Goal: Information Seeking & Learning: Learn about a topic

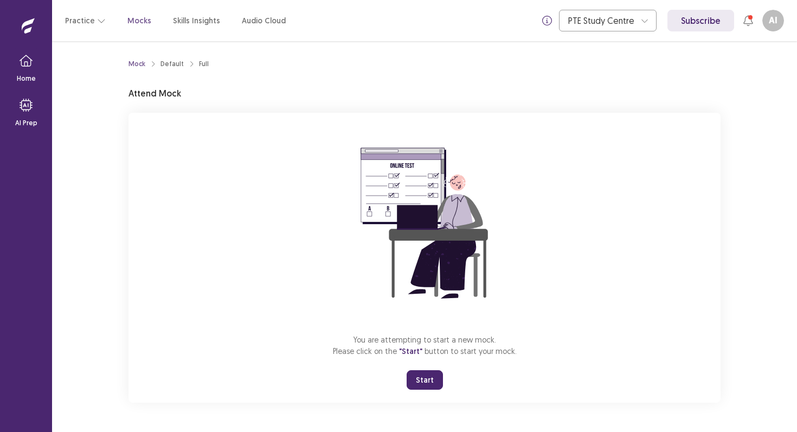
click at [431, 377] on button "Start" at bounding box center [425, 380] width 36 height 20
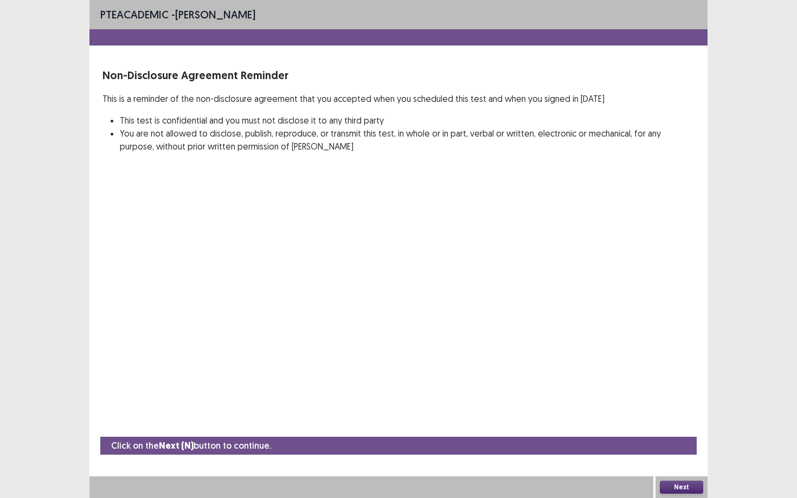
click at [678, 431] on button "Next" at bounding box center [681, 487] width 43 height 13
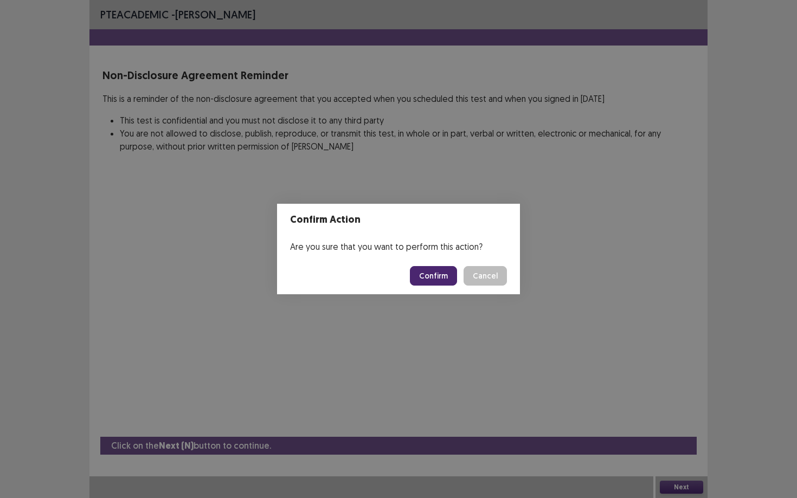
click at [449, 280] on button "Confirm" at bounding box center [433, 276] width 47 height 20
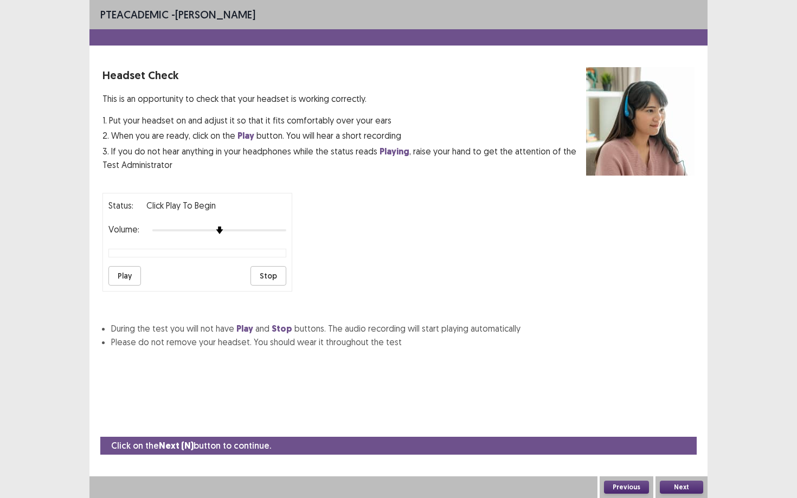
click at [687, 431] on button "Next" at bounding box center [681, 487] width 43 height 13
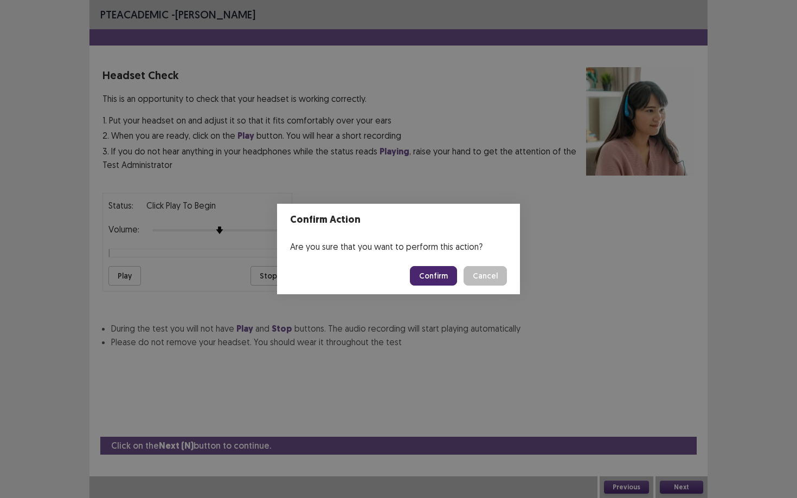
click at [435, 275] on button "Confirm" at bounding box center [433, 276] width 47 height 20
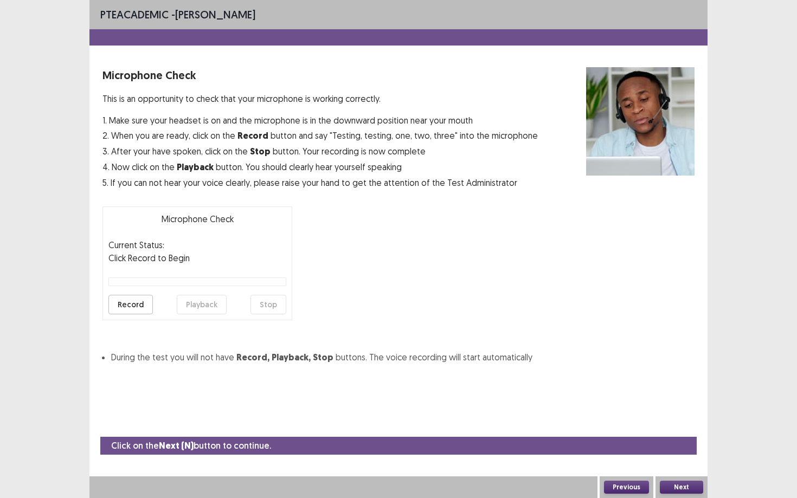
click at [672, 431] on button "Next" at bounding box center [681, 487] width 43 height 13
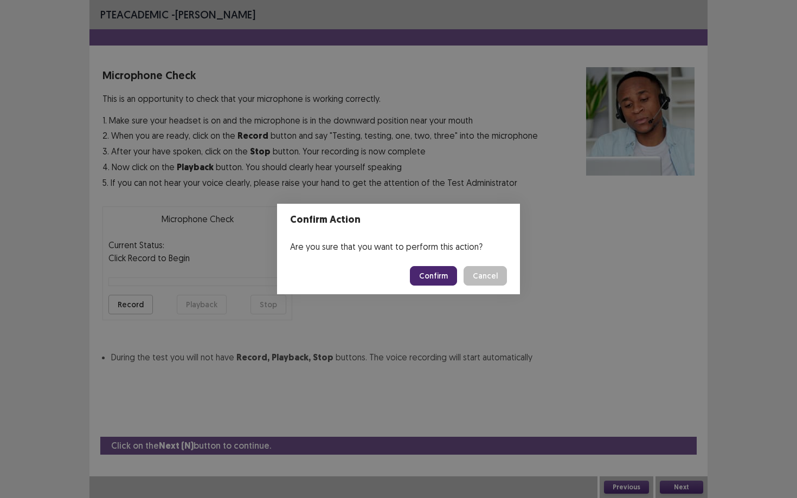
click at [453, 282] on button "Confirm" at bounding box center [433, 276] width 47 height 20
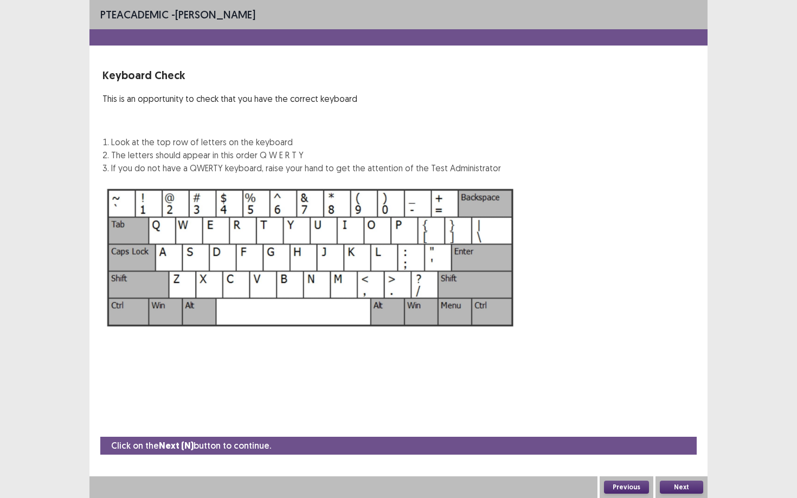
click at [684, 431] on button "Next" at bounding box center [681, 487] width 43 height 13
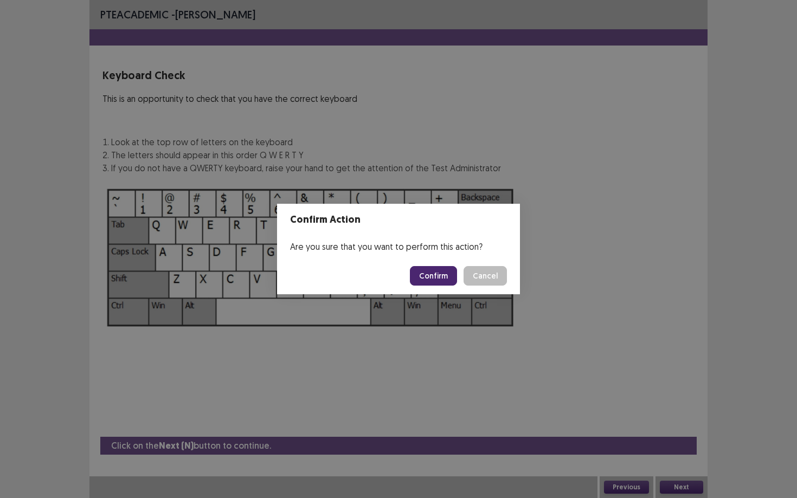
click at [447, 279] on button "Confirm" at bounding box center [433, 276] width 47 height 20
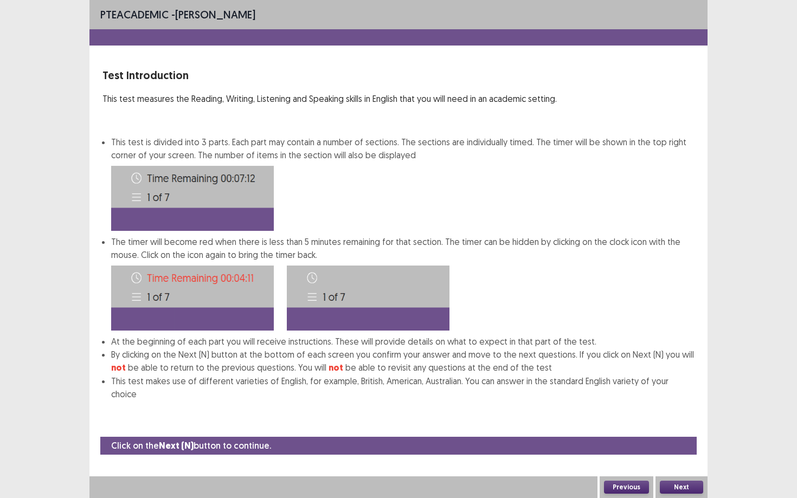
click at [689, 431] on button "Next" at bounding box center [681, 487] width 43 height 13
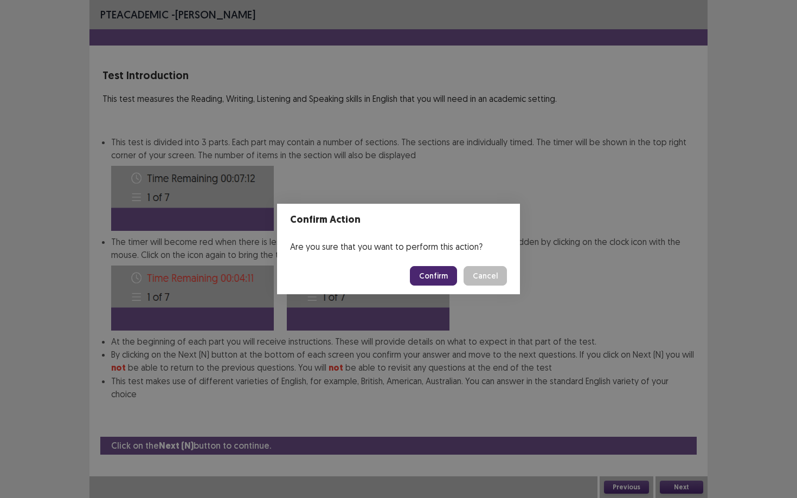
click at [429, 268] on button "Confirm" at bounding box center [433, 276] width 47 height 20
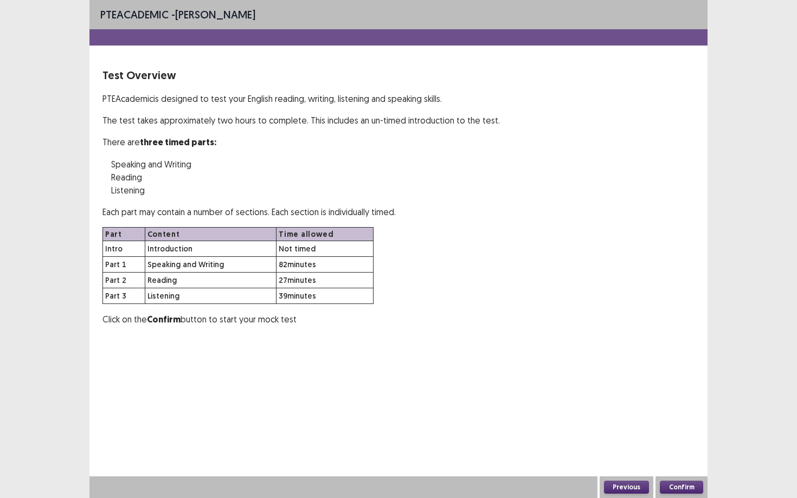
click at [686, 431] on button "Confirm" at bounding box center [681, 487] width 43 height 13
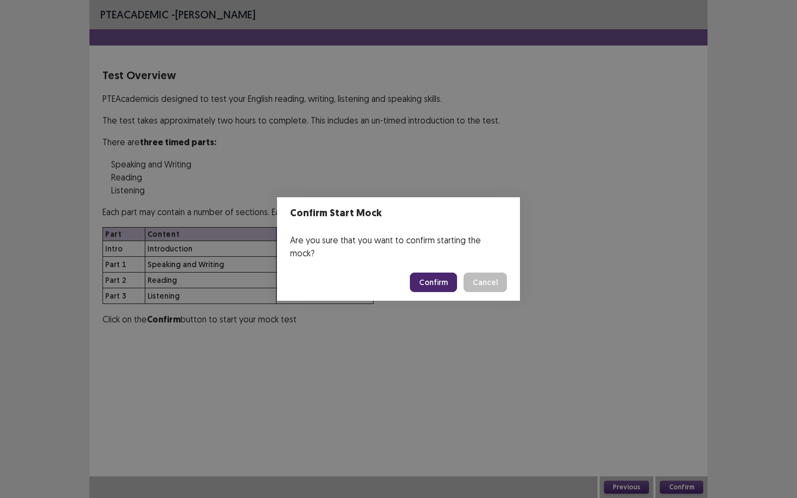
click at [428, 273] on button "Confirm" at bounding box center [433, 283] width 47 height 20
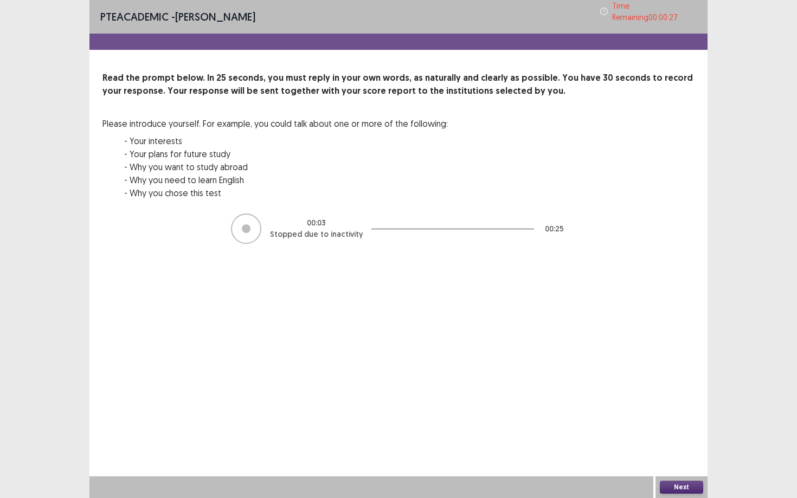
click at [672, 431] on button "Next" at bounding box center [681, 487] width 43 height 13
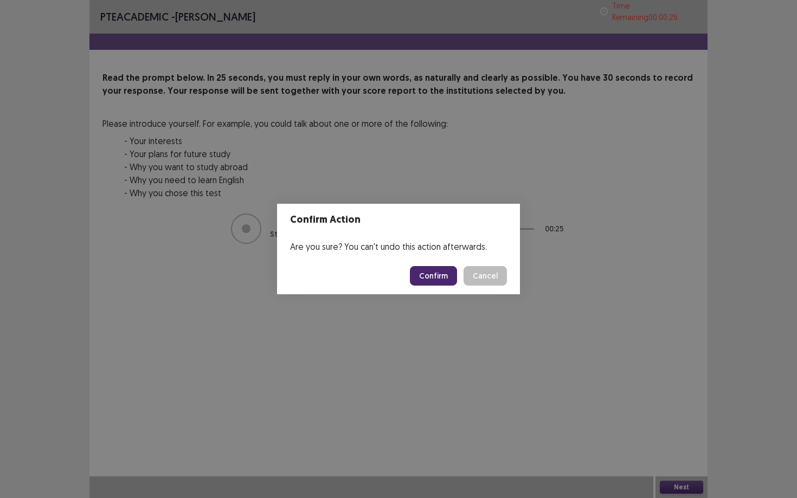
click at [433, 276] on button "Confirm" at bounding box center [433, 276] width 47 height 20
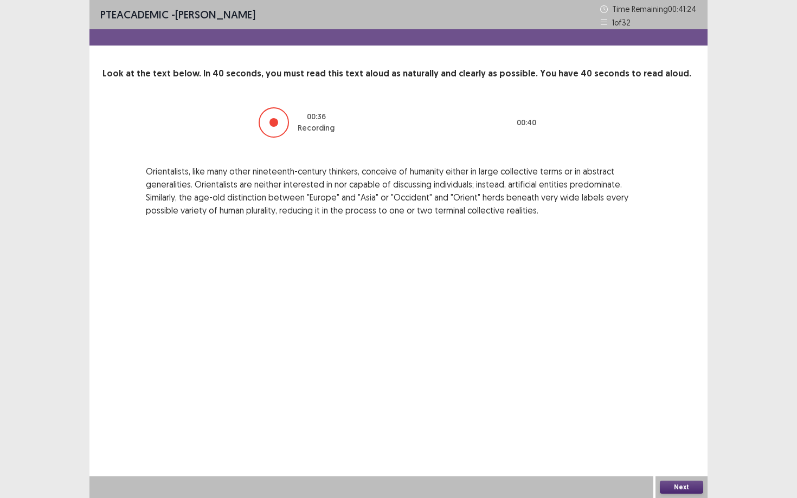
click at [686, 431] on button "Next" at bounding box center [681, 487] width 43 height 13
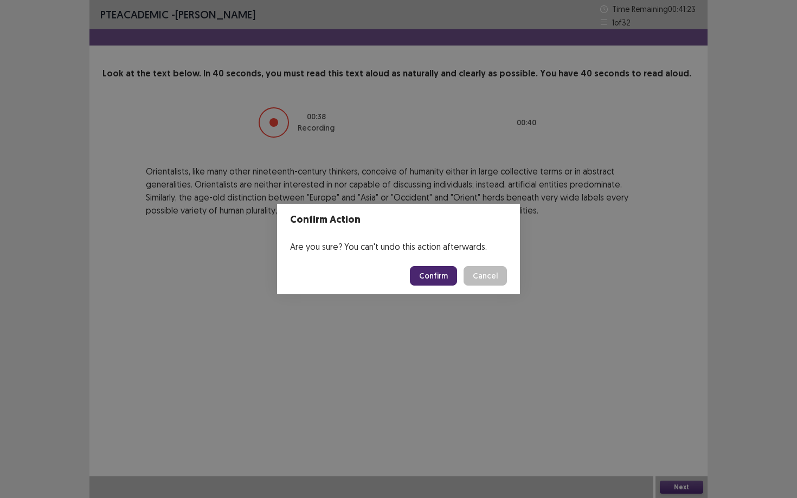
click at [437, 268] on button "Confirm" at bounding box center [433, 276] width 47 height 20
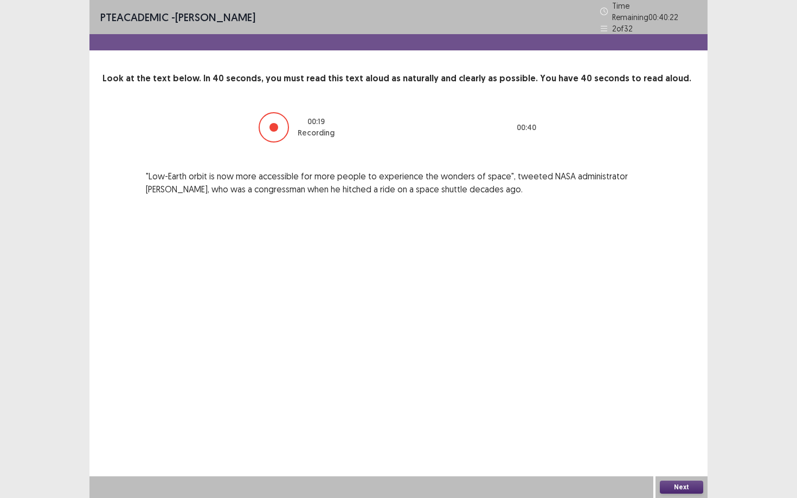
click at [685, 431] on div "Next" at bounding box center [681, 487] width 52 height 22
click at [684, 431] on button "Next" at bounding box center [681, 487] width 43 height 13
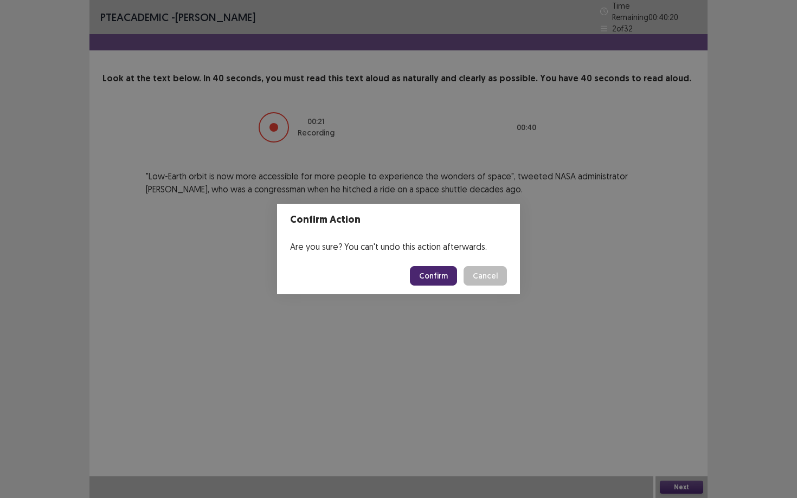
click at [443, 277] on button "Confirm" at bounding box center [433, 276] width 47 height 20
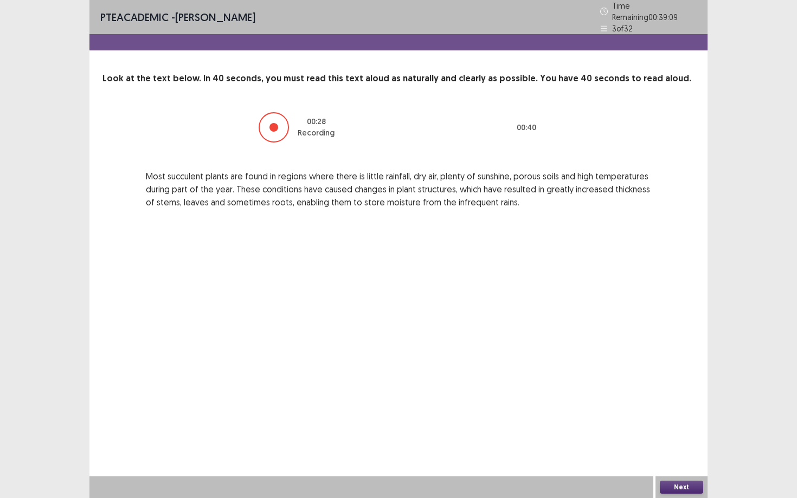
click at [666, 431] on button "Next" at bounding box center [681, 487] width 43 height 13
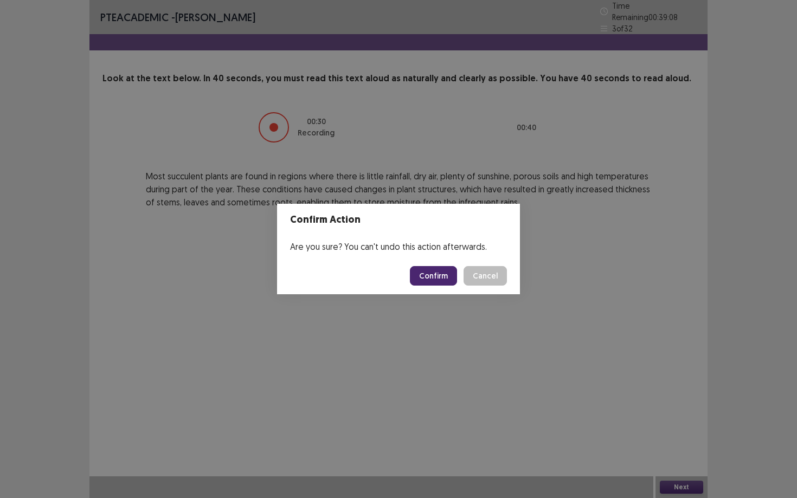
click at [447, 279] on button "Confirm" at bounding box center [433, 276] width 47 height 20
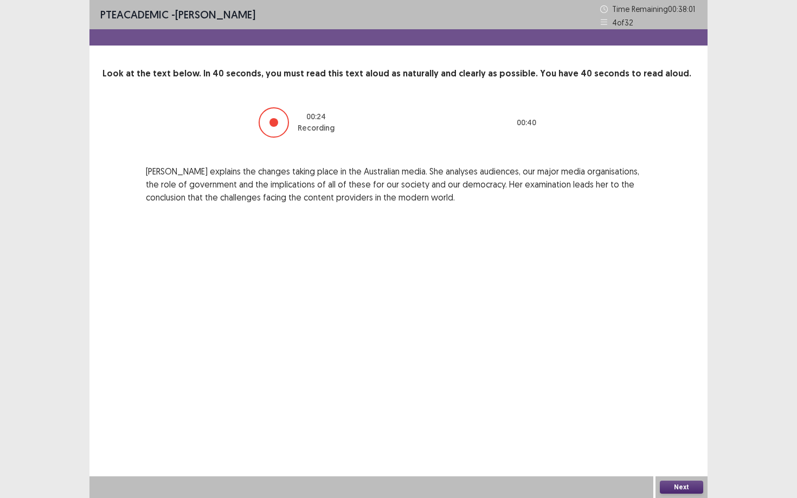
click at [680, 431] on button "Next" at bounding box center [681, 487] width 43 height 13
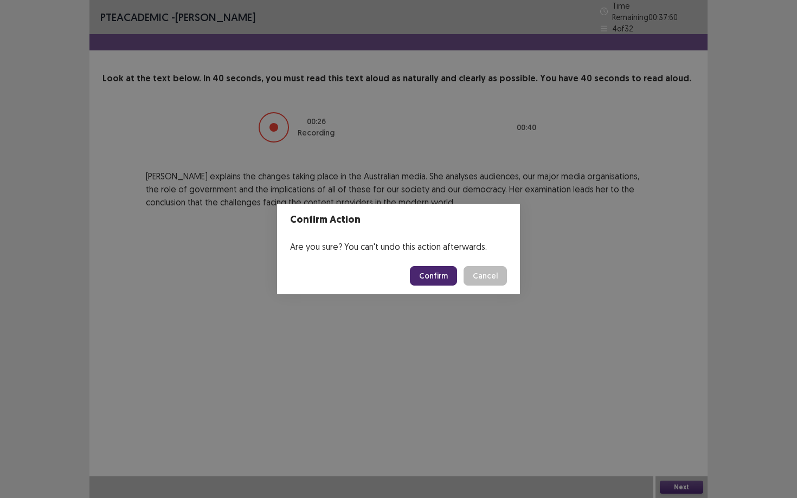
click at [437, 272] on button "Confirm" at bounding box center [433, 276] width 47 height 20
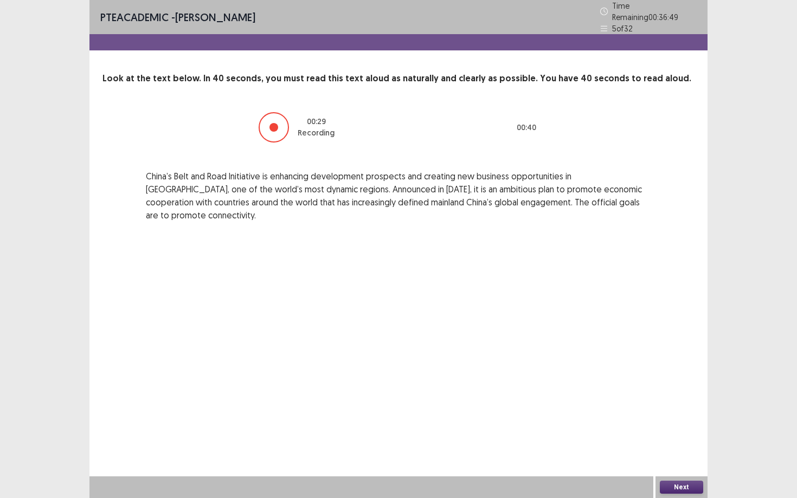
click at [688, 431] on button "Next" at bounding box center [681, 487] width 43 height 13
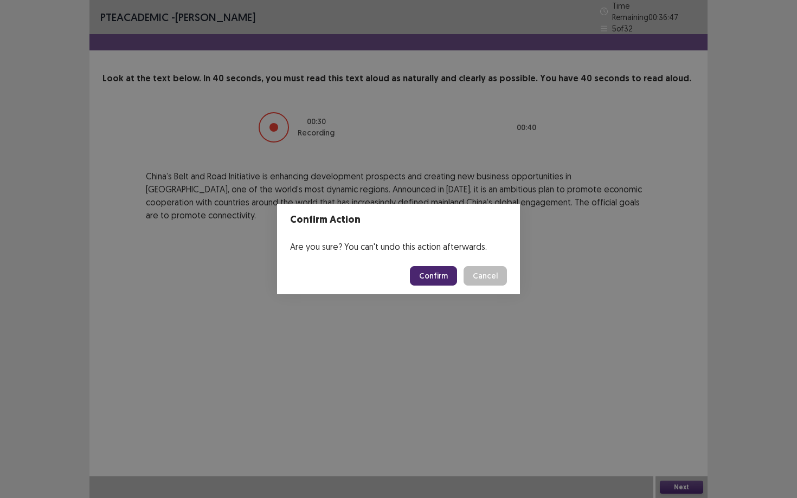
click at [440, 274] on button "Confirm" at bounding box center [433, 276] width 47 height 20
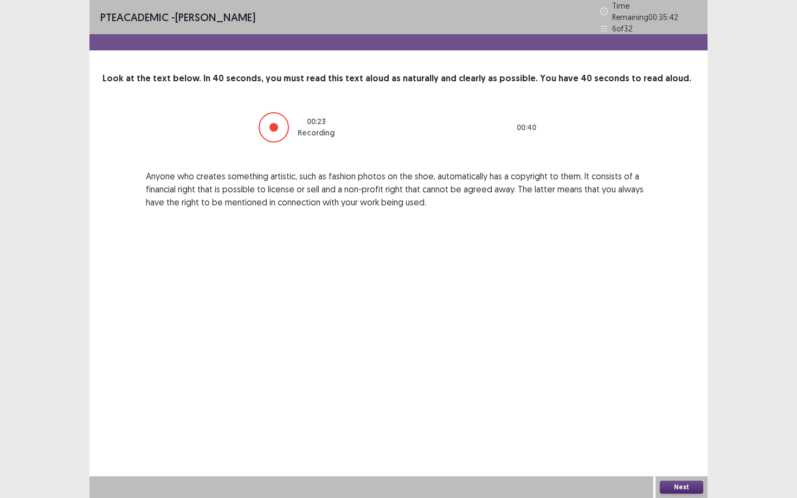
click at [671, 431] on button "Next" at bounding box center [681, 487] width 43 height 13
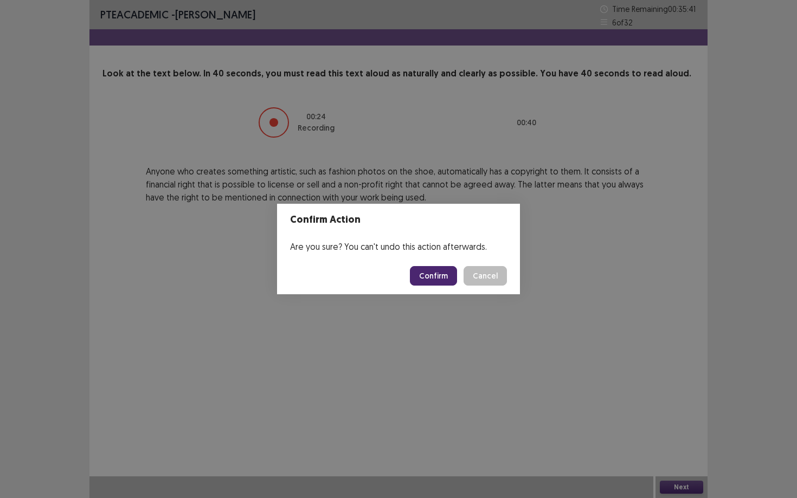
click at [453, 279] on button "Confirm" at bounding box center [433, 276] width 47 height 20
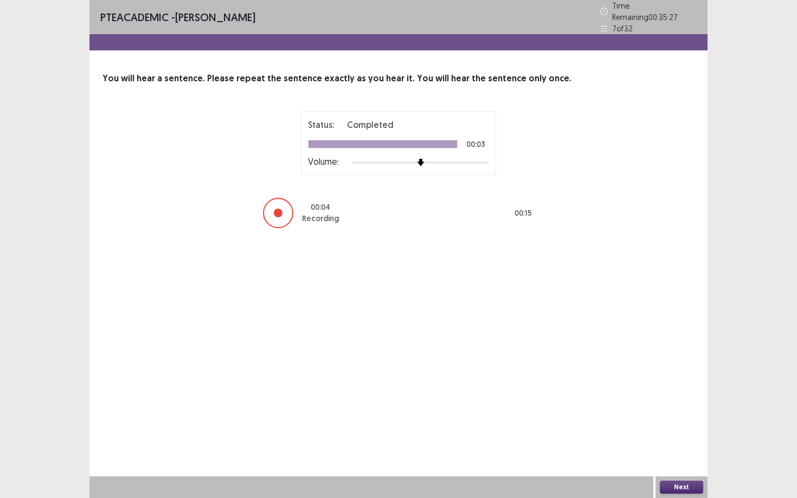
click at [673, 431] on button "Next" at bounding box center [681, 487] width 43 height 13
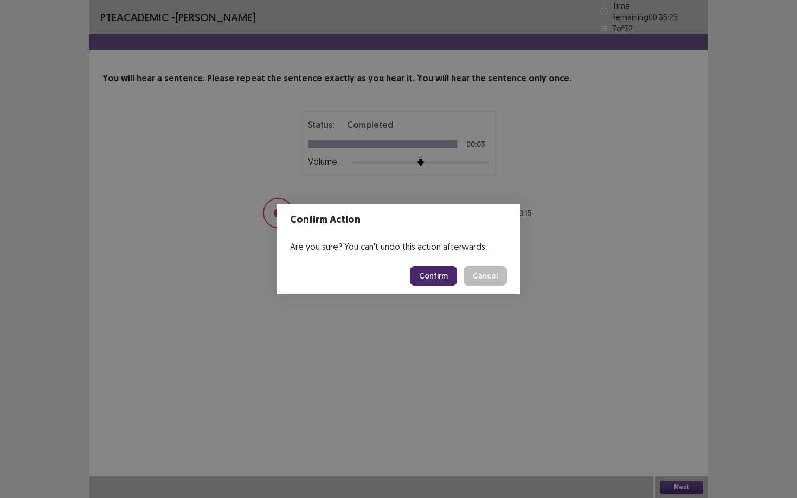
click at [446, 278] on button "Confirm" at bounding box center [433, 276] width 47 height 20
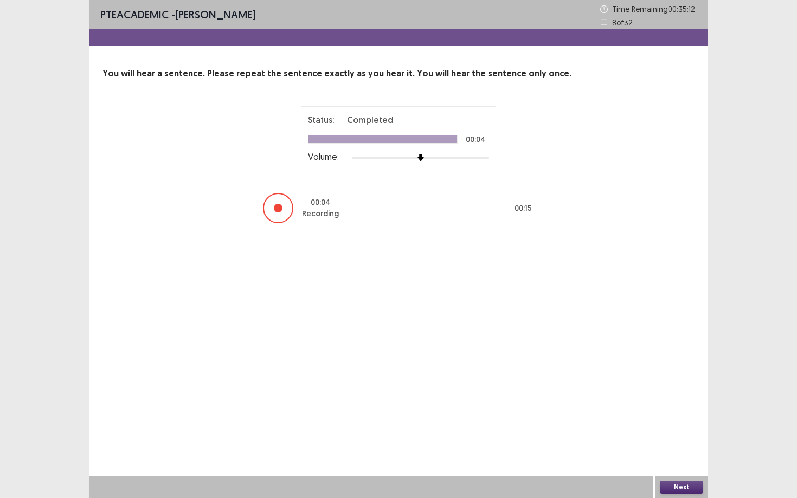
click at [686, 431] on button "Next" at bounding box center [681, 487] width 43 height 13
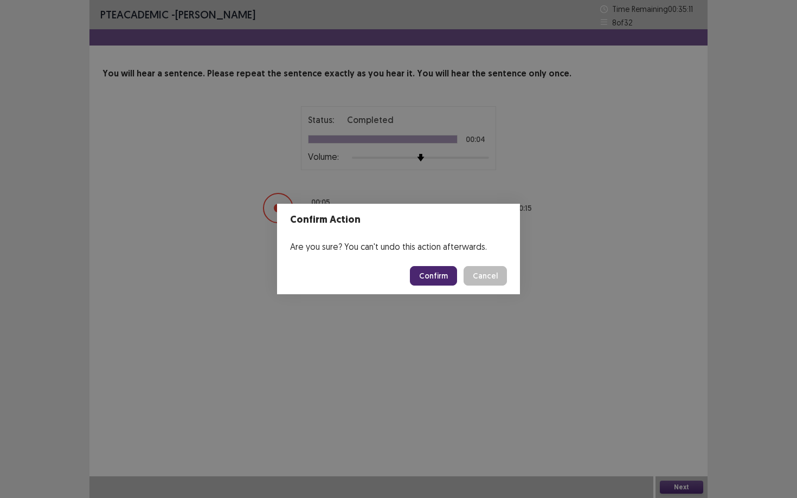
click at [440, 274] on button "Confirm" at bounding box center [433, 276] width 47 height 20
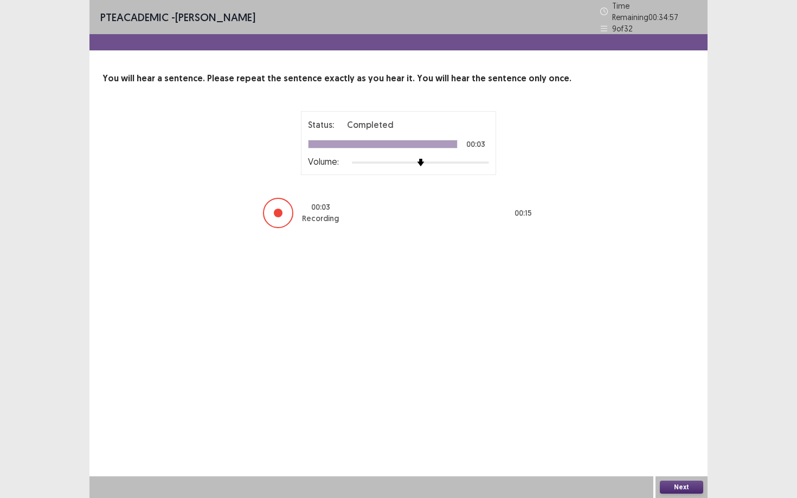
click at [685, 431] on button "Next" at bounding box center [681, 487] width 43 height 13
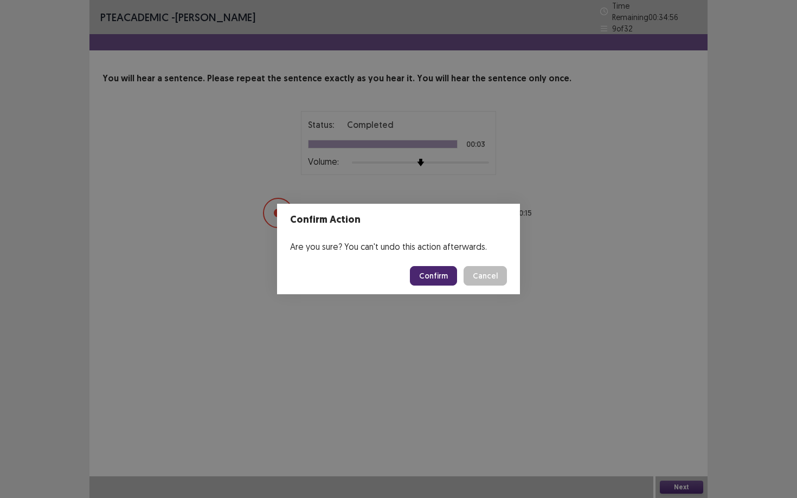
click at [447, 270] on button "Confirm" at bounding box center [433, 276] width 47 height 20
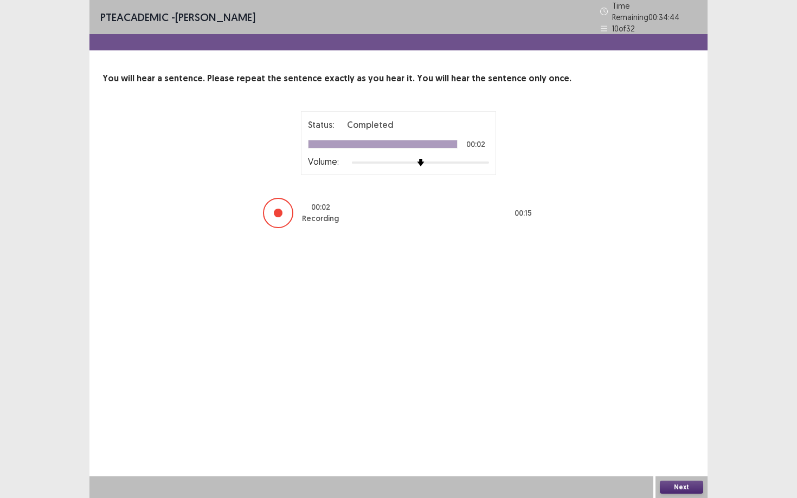
click at [684, 431] on button "Next" at bounding box center [681, 487] width 43 height 13
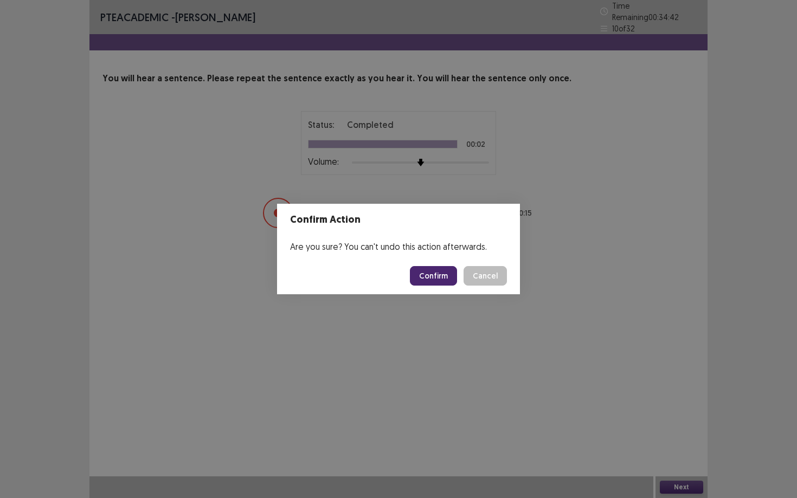
click at [436, 275] on button "Confirm" at bounding box center [433, 276] width 47 height 20
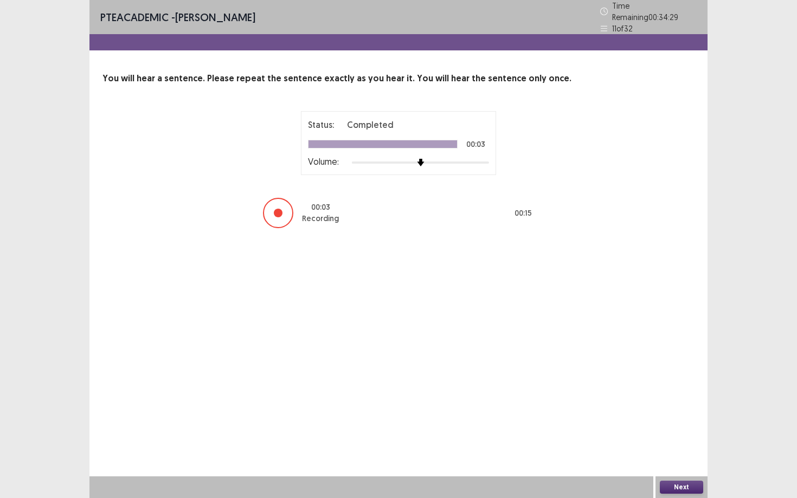
click at [662, 431] on div "Next" at bounding box center [681, 487] width 52 height 22
click at [675, 431] on button "Next" at bounding box center [681, 487] width 43 height 13
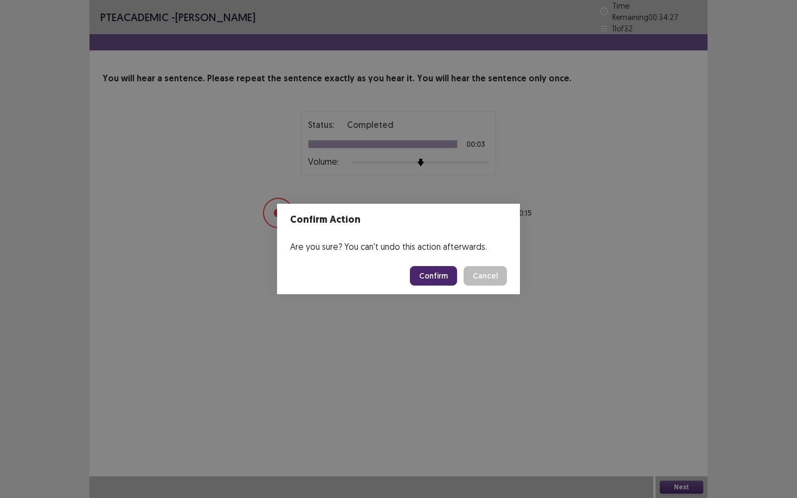
click at [439, 271] on button "Confirm" at bounding box center [433, 276] width 47 height 20
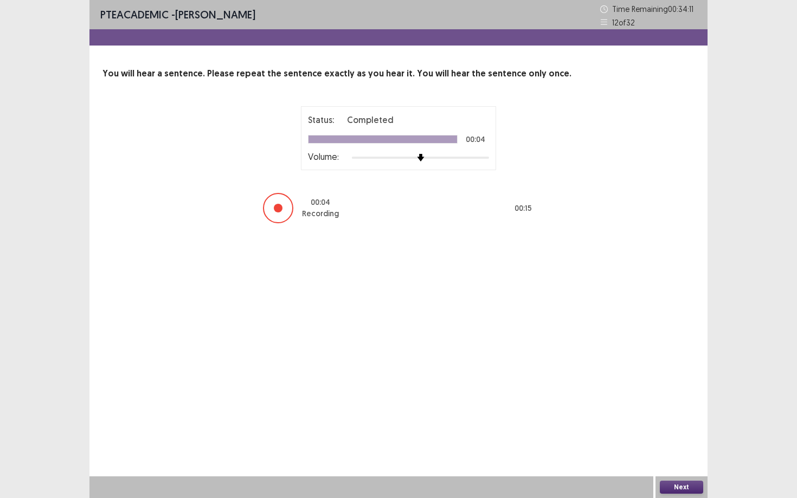
click at [691, 431] on button "Next" at bounding box center [681, 487] width 43 height 13
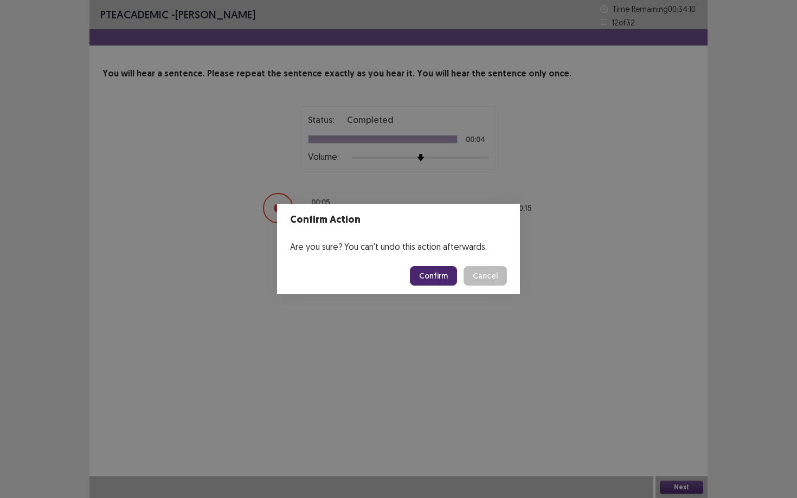
click at [435, 273] on button "Confirm" at bounding box center [433, 276] width 47 height 20
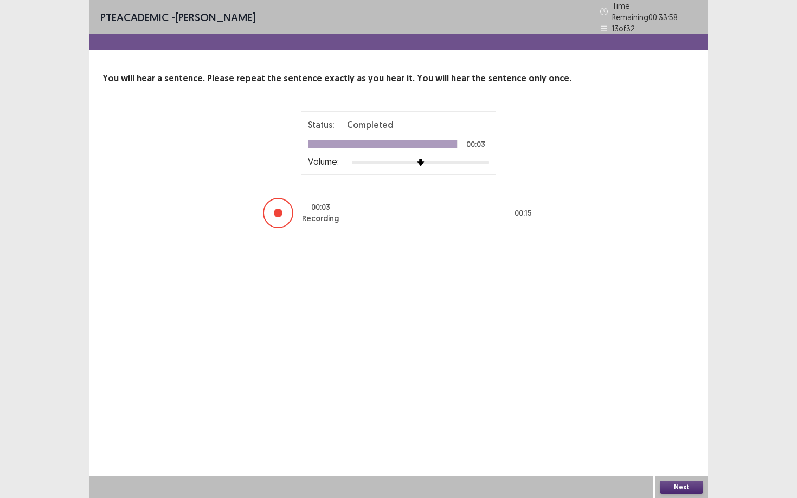
click at [691, 431] on div "Next" at bounding box center [681, 487] width 52 height 22
click at [689, 431] on button "Next" at bounding box center [681, 487] width 43 height 13
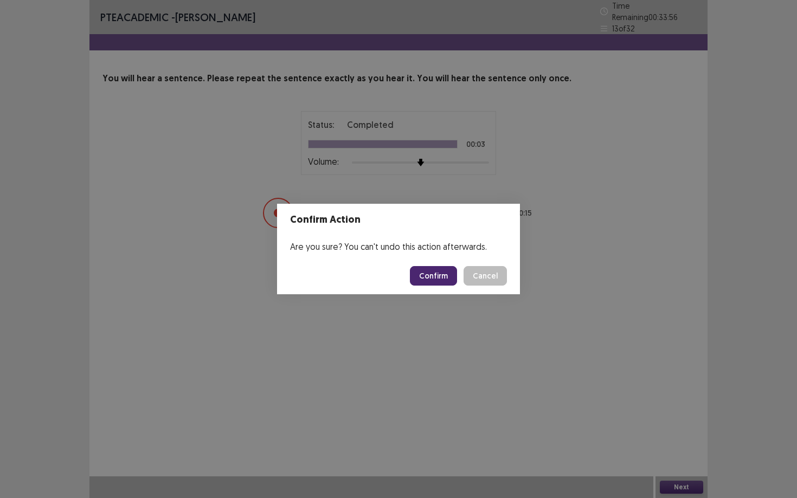
click at [452, 274] on button "Confirm" at bounding box center [433, 276] width 47 height 20
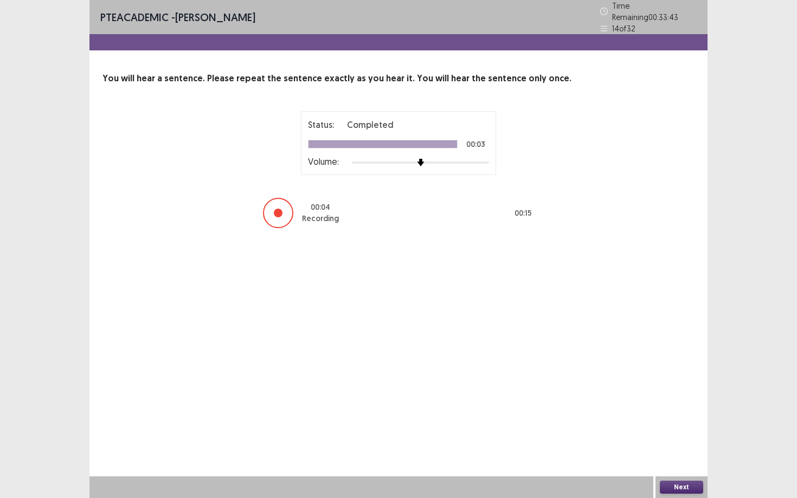
click at [678, 431] on button "Next" at bounding box center [681, 487] width 43 height 13
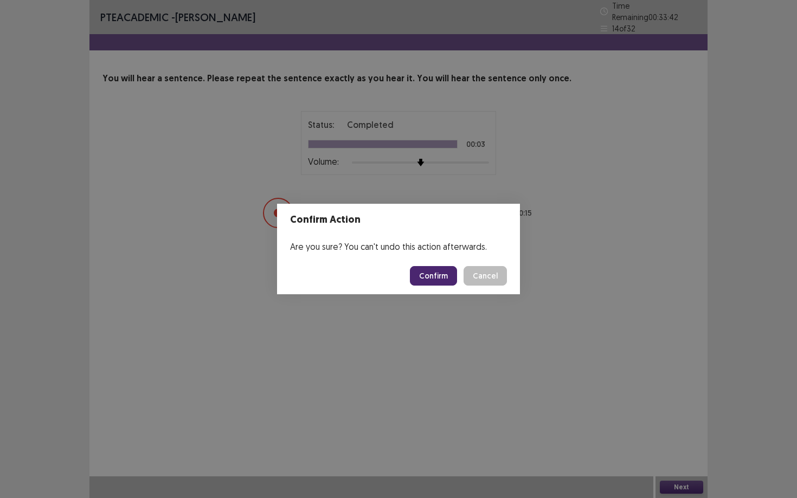
click at [447, 267] on button "Confirm" at bounding box center [433, 276] width 47 height 20
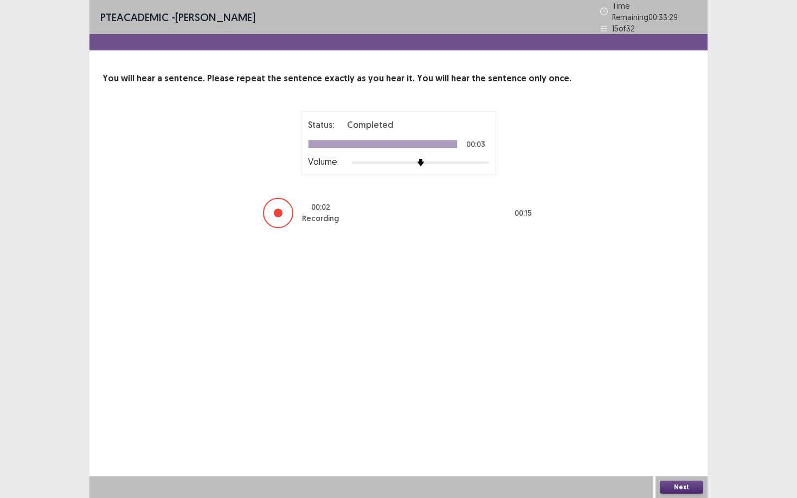
click at [686, 431] on button "Next" at bounding box center [681, 487] width 43 height 13
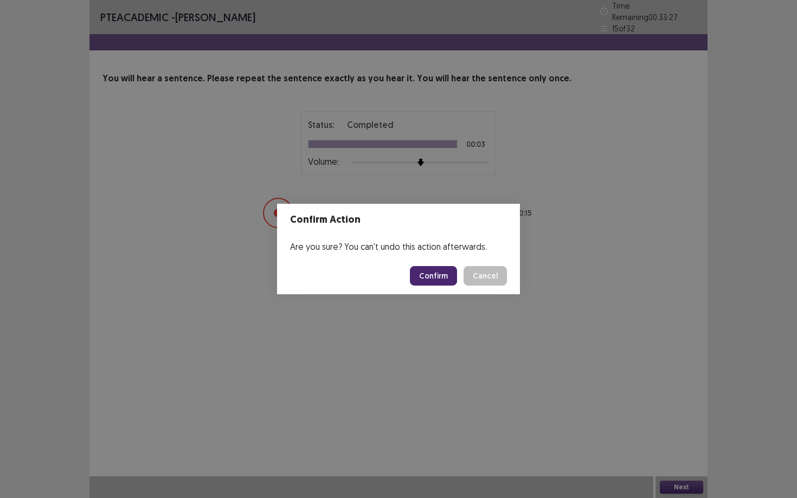
click at [441, 277] on button "Confirm" at bounding box center [433, 276] width 47 height 20
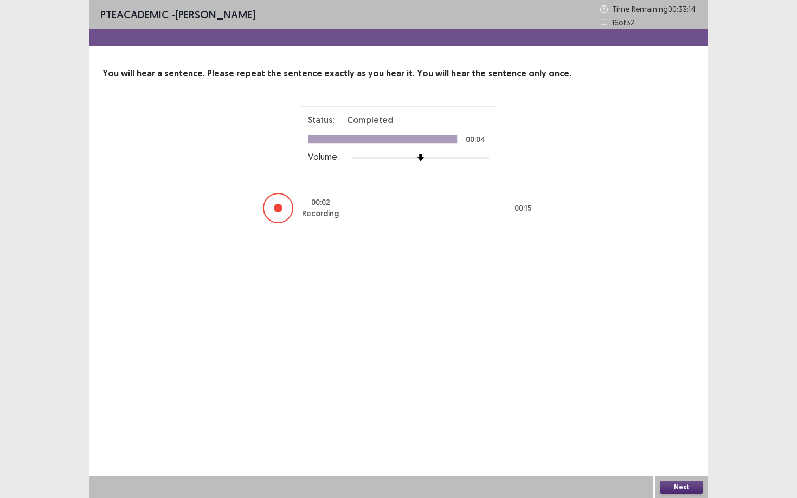
click at [676, 431] on button "Next" at bounding box center [681, 487] width 43 height 13
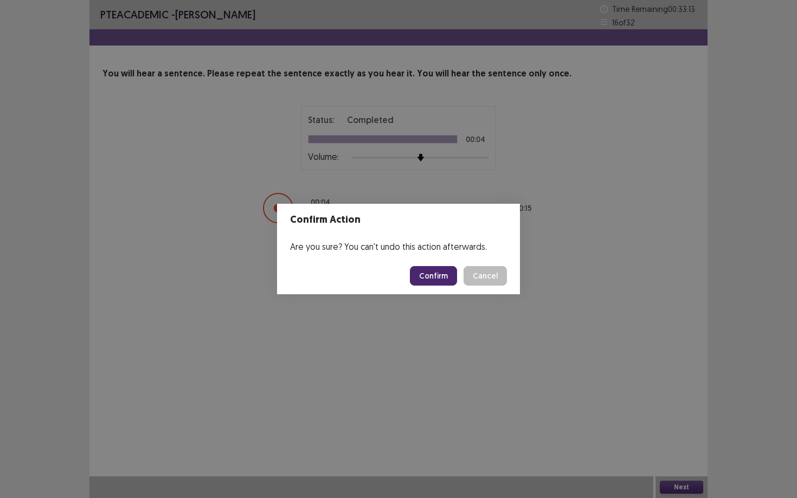
click at [443, 278] on button "Confirm" at bounding box center [433, 276] width 47 height 20
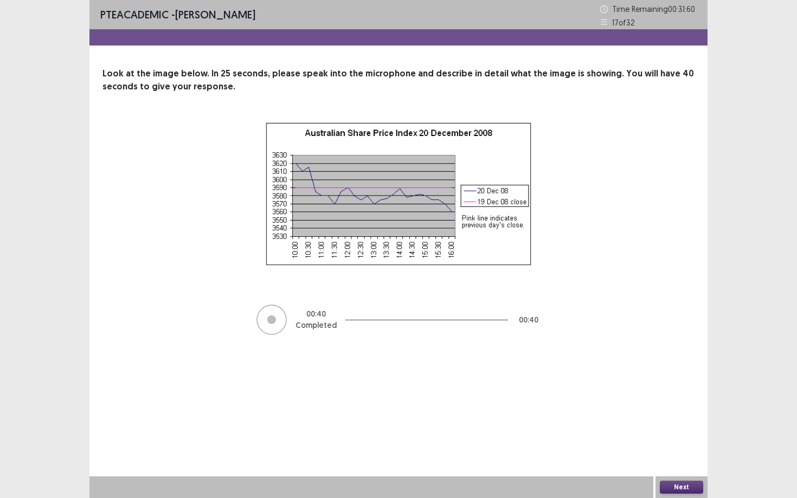
click at [717, 431] on div "PTE academic - ANIKA IMA Time Remaining 00 : 31 : 60 17 of 32 Look at the image…" at bounding box center [398, 249] width 797 height 498
click at [697, 431] on button "Next" at bounding box center [681, 487] width 43 height 13
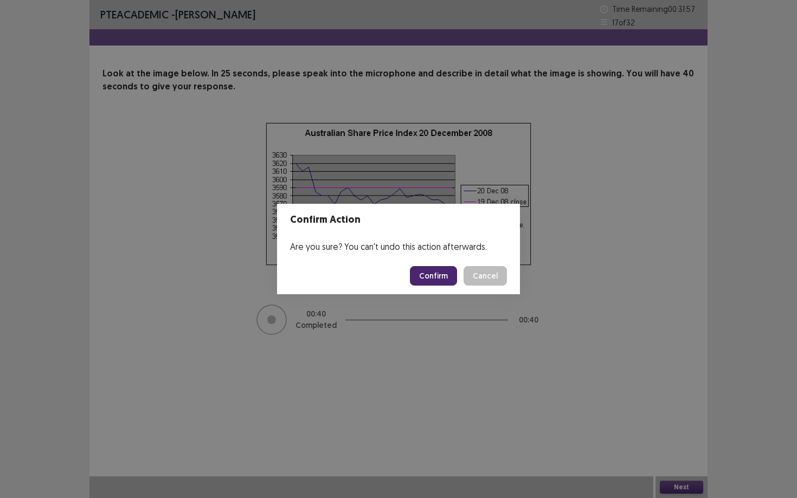
click at [436, 275] on button "Confirm" at bounding box center [433, 276] width 47 height 20
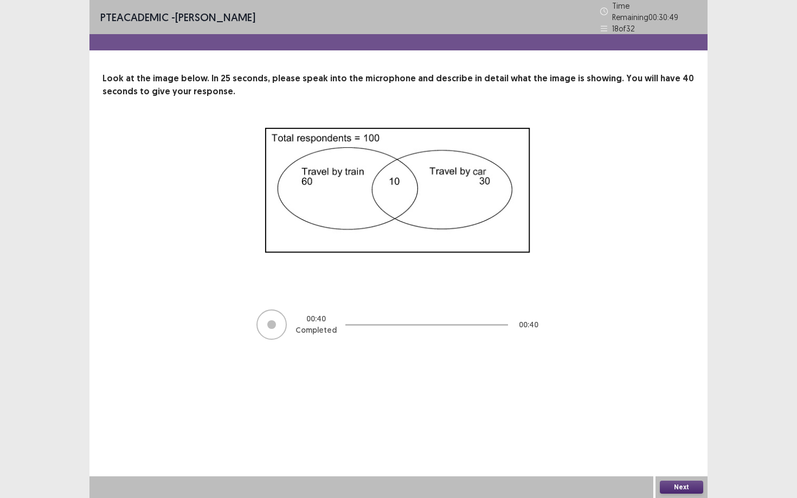
click at [686, 431] on button "Next" at bounding box center [681, 487] width 43 height 13
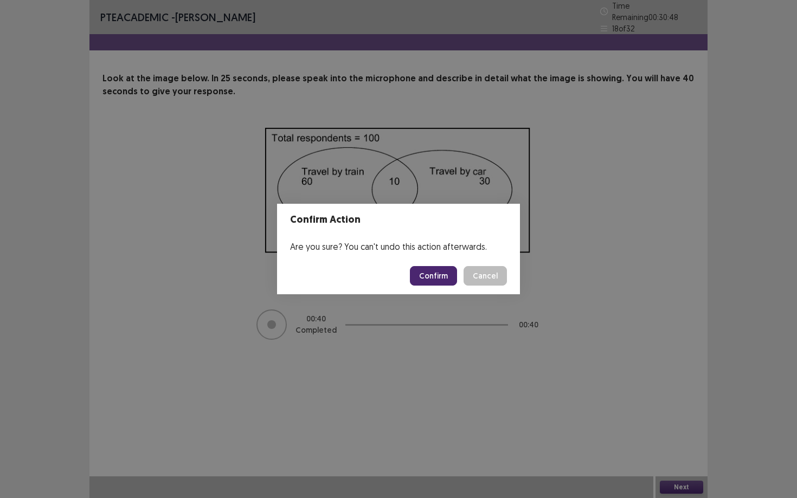
click at [452, 280] on button "Confirm" at bounding box center [433, 276] width 47 height 20
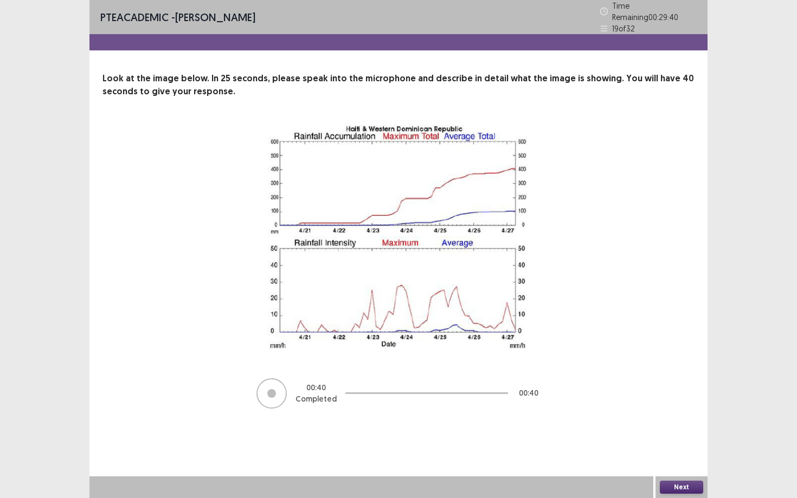
click at [680, 431] on button "Next" at bounding box center [681, 487] width 43 height 13
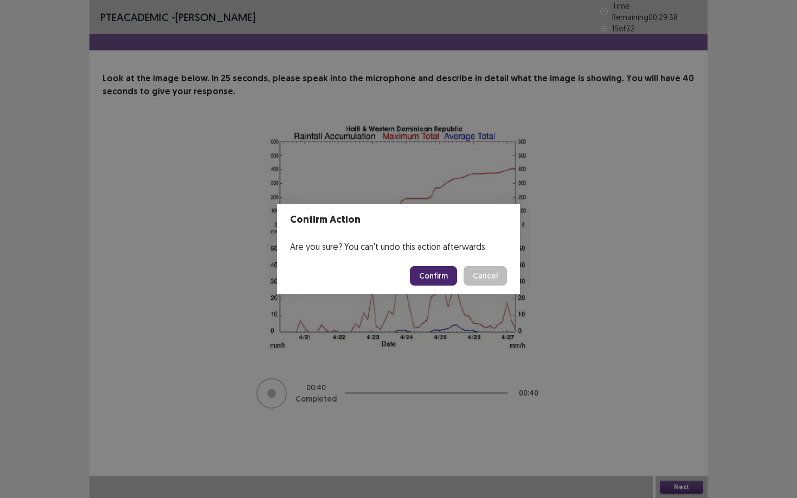
click at [434, 280] on button "Confirm" at bounding box center [433, 276] width 47 height 20
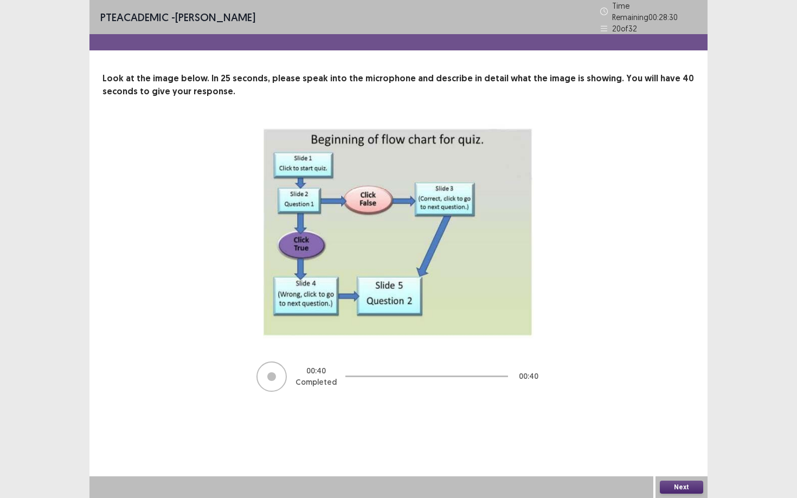
click at [666, 431] on button "Next" at bounding box center [681, 487] width 43 height 13
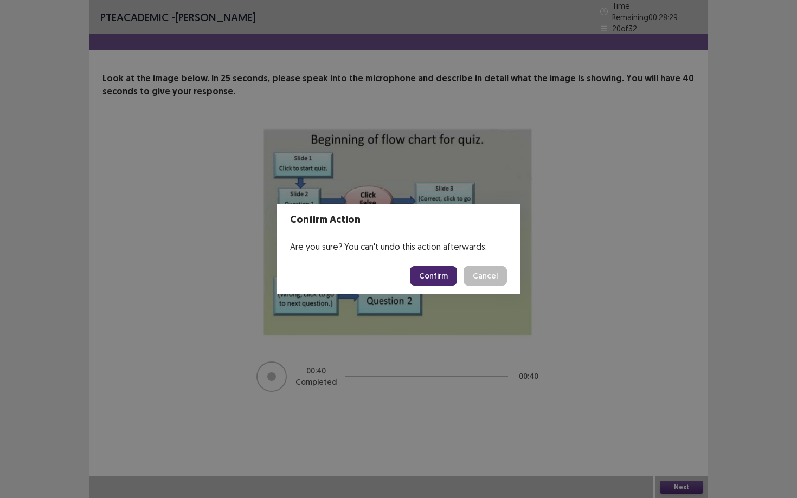
click at [427, 281] on button "Confirm" at bounding box center [433, 276] width 47 height 20
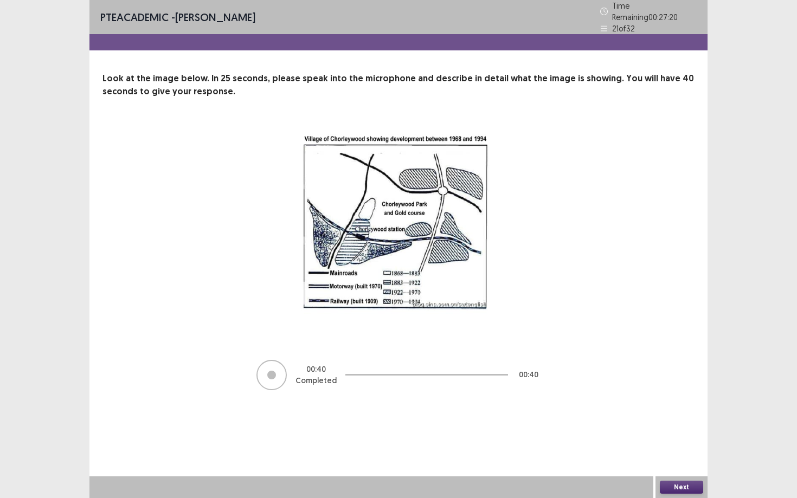
click at [687, 431] on button "Next" at bounding box center [681, 487] width 43 height 13
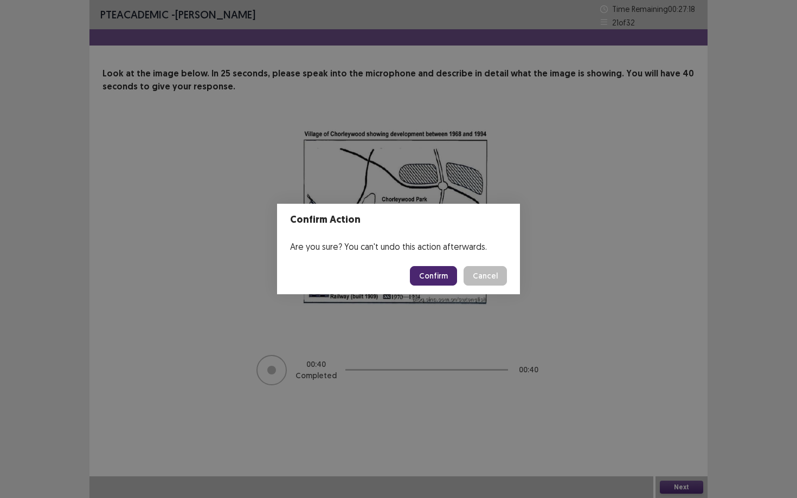
click at [428, 282] on button "Confirm" at bounding box center [433, 276] width 47 height 20
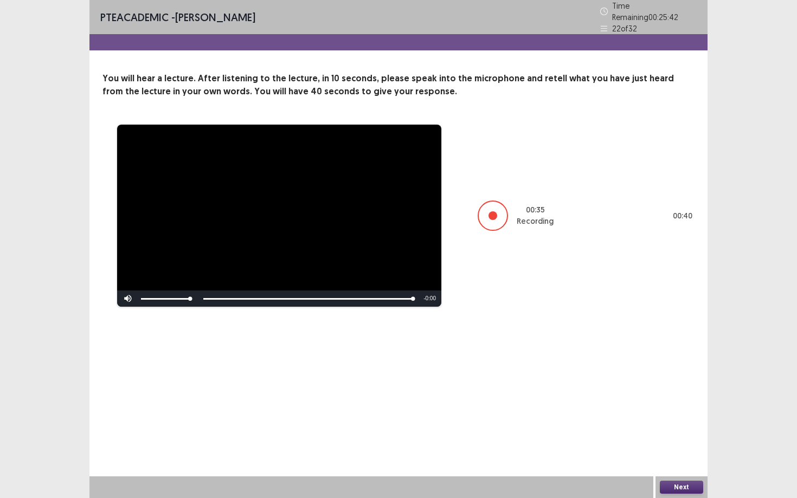
click at [674, 431] on button "Next" at bounding box center [681, 487] width 43 height 13
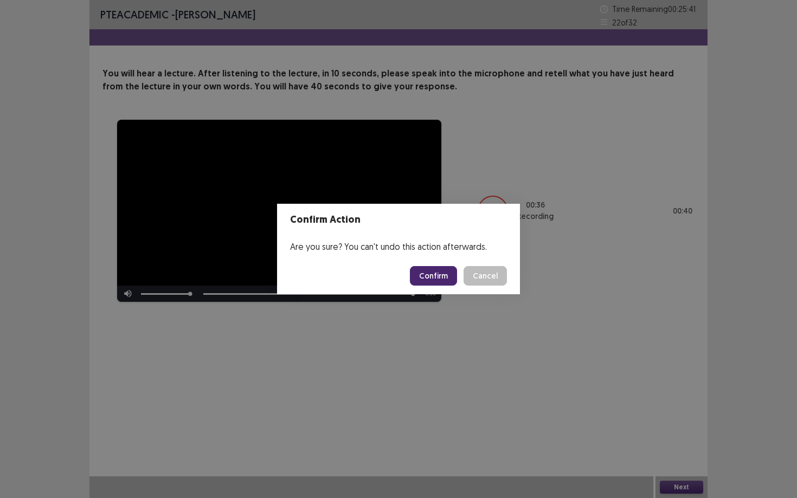
click at [454, 266] on button "Confirm" at bounding box center [433, 276] width 47 height 20
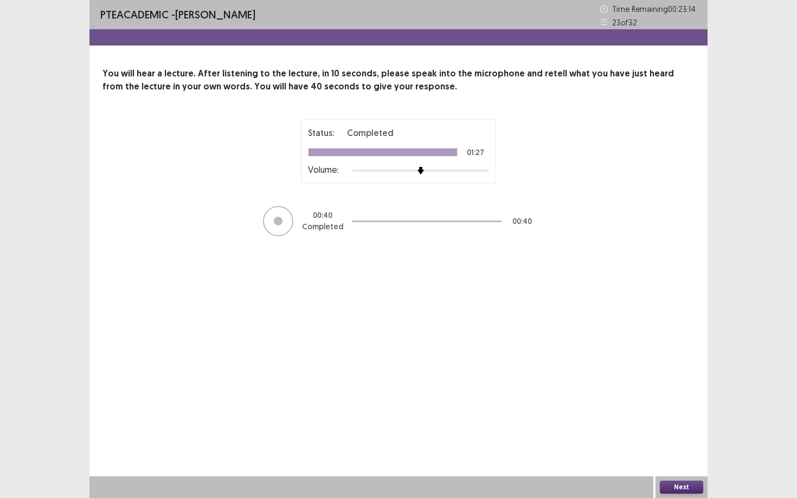
click at [674, 431] on button "Next" at bounding box center [681, 487] width 43 height 13
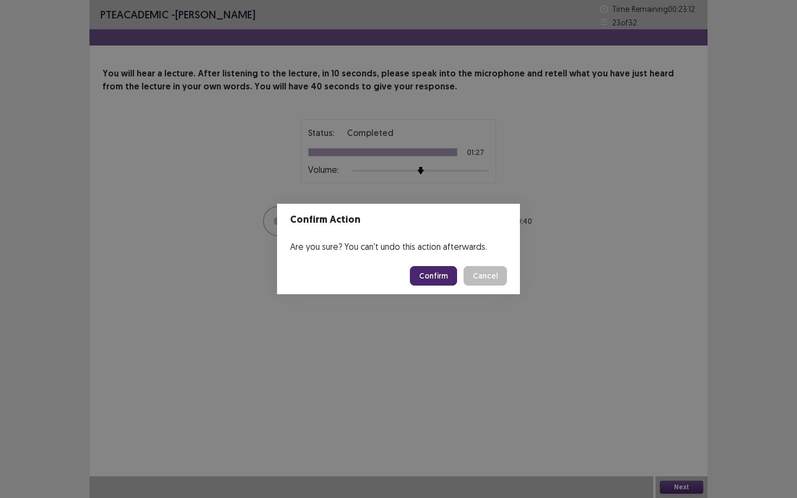
click at [441, 275] on button "Confirm" at bounding box center [433, 276] width 47 height 20
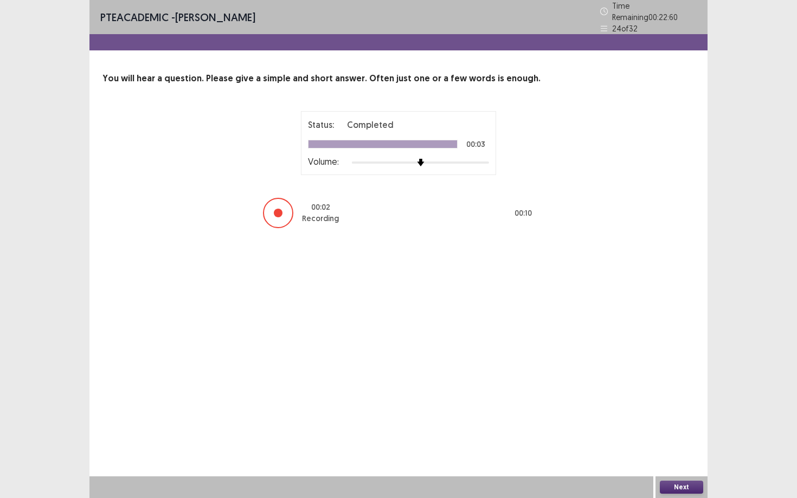
click at [681, 431] on button "Next" at bounding box center [681, 487] width 43 height 13
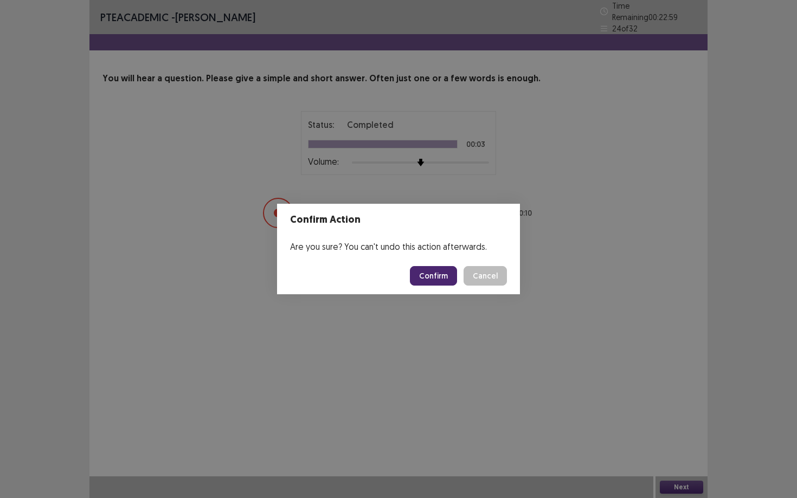
click at [439, 276] on button "Confirm" at bounding box center [433, 276] width 47 height 20
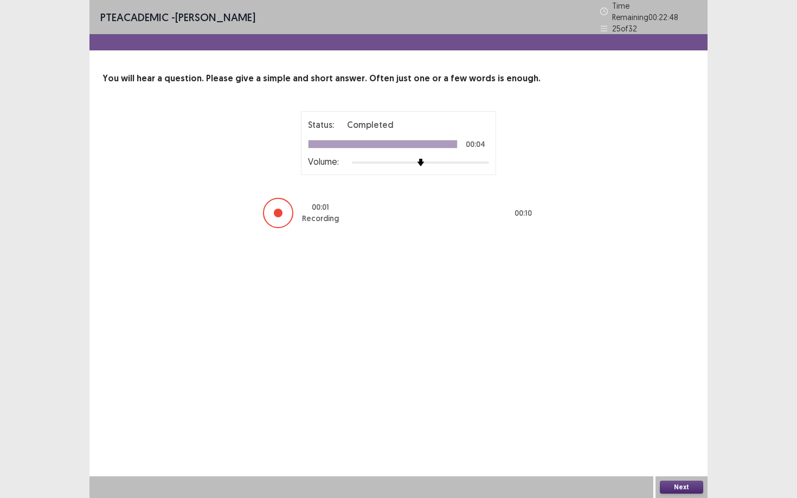
click at [682, 431] on button "Next" at bounding box center [681, 487] width 43 height 13
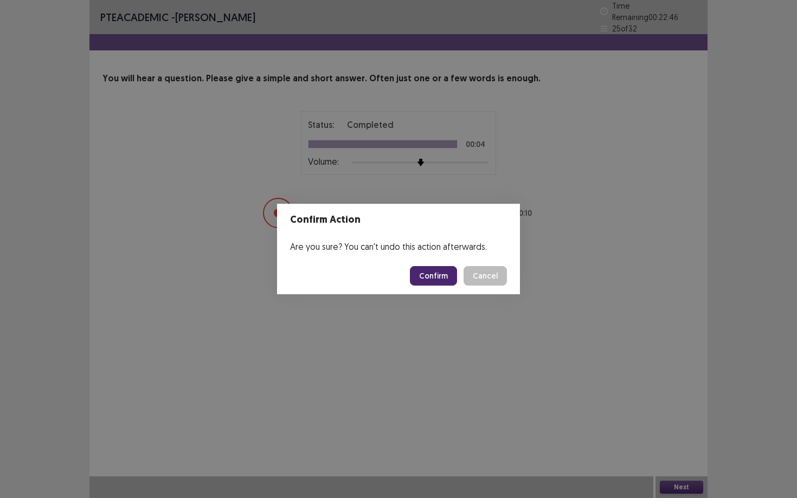
click at [441, 272] on button "Confirm" at bounding box center [433, 276] width 47 height 20
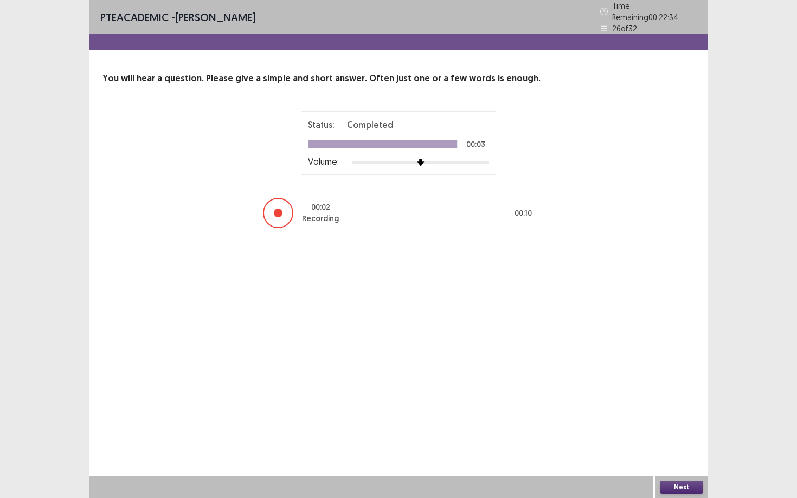
click at [695, 431] on button "Next" at bounding box center [681, 487] width 43 height 13
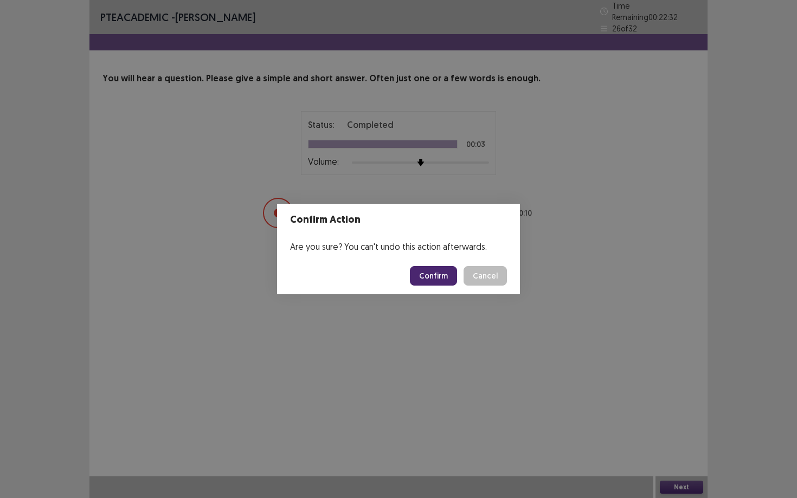
click at [435, 281] on button "Confirm" at bounding box center [433, 276] width 47 height 20
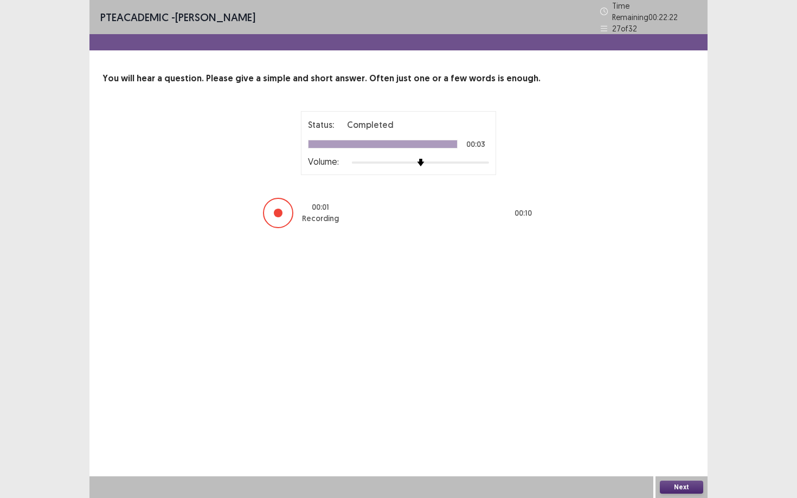
click at [680, 431] on button "Next" at bounding box center [681, 487] width 43 height 13
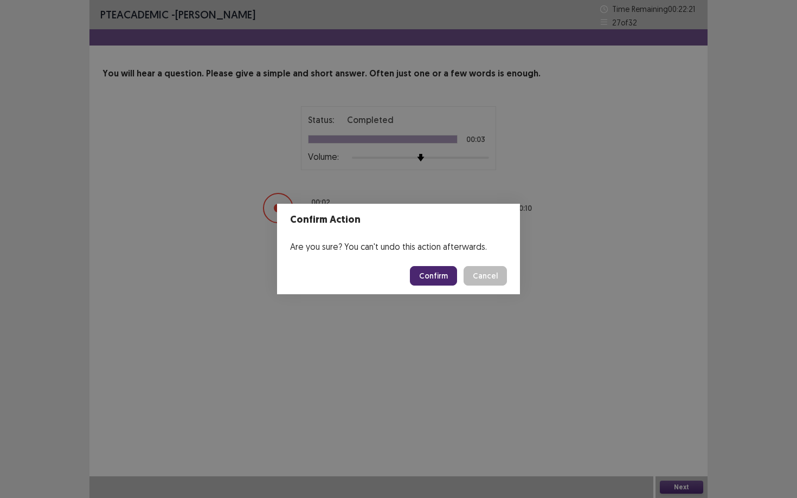
click at [434, 275] on button "Confirm" at bounding box center [433, 276] width 47 height 20
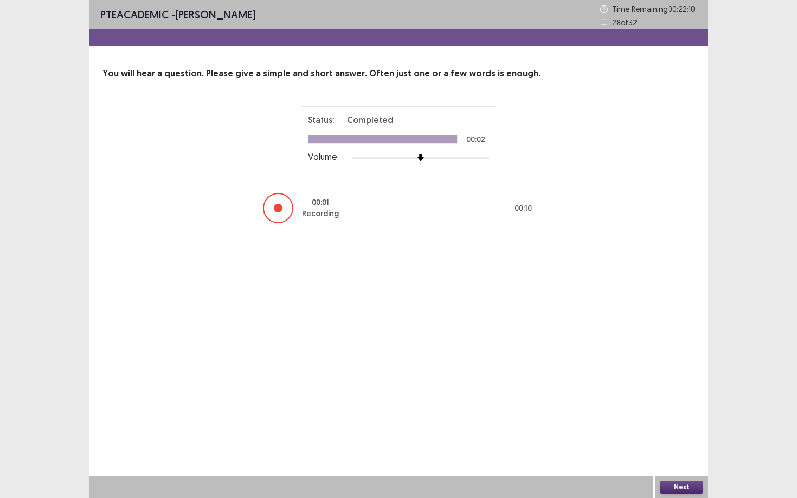
click at [682, 431] on button "Next" at bounding box center [681, 487] width 43 height 13
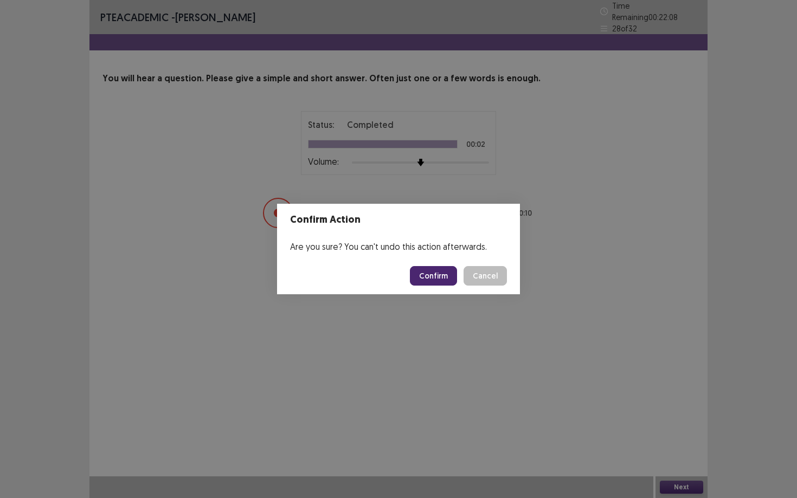
click at [441, 270] on button "Confirm" at bounding box center [433, 276] width 47 height 20
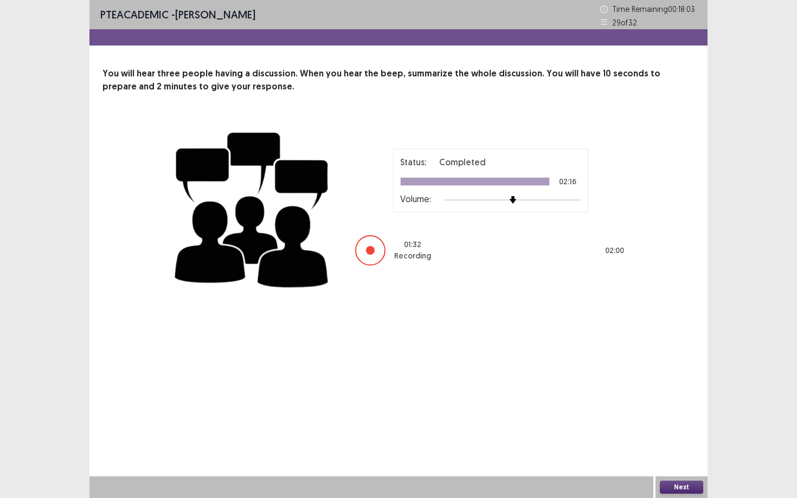
click at [679, 431] on button "Next" at bounding box center [681, 487] width 43 height 13
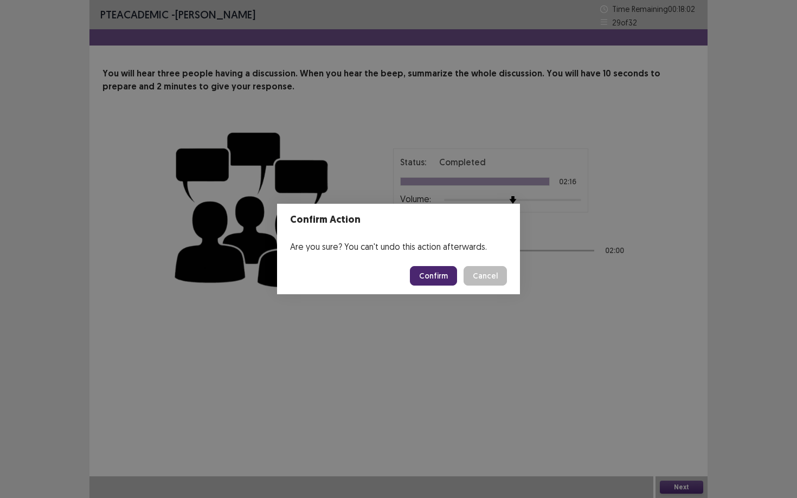
click at [439, 278] on button "Confirm" at bounding box center [433, 276] width 47 height 20
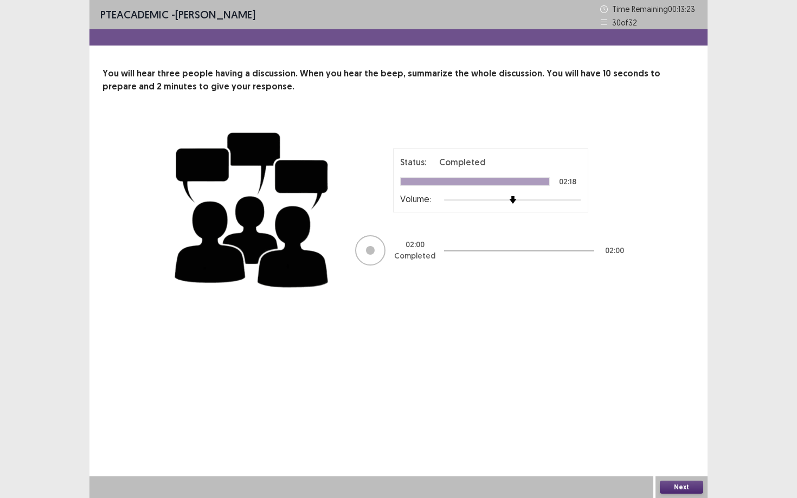
click at [666, 431] on button "Next" at bounding box center [681, 487] width 43 height 13
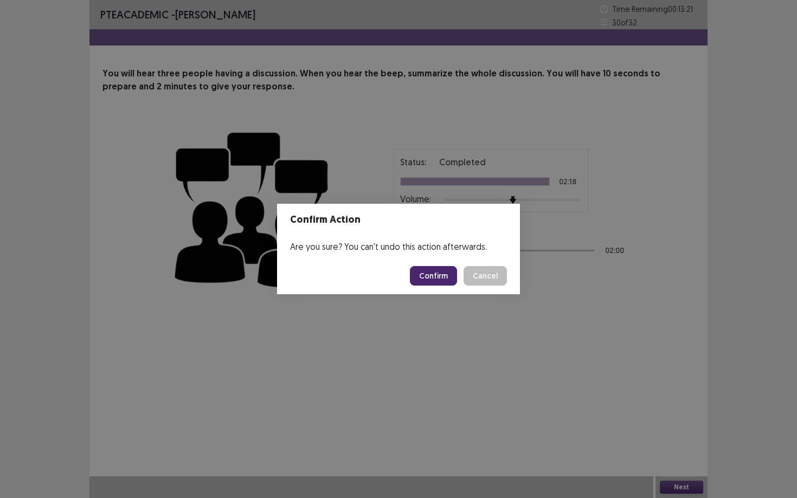
click at [440, 282] on button "Confirm" at bounding box center [433, 276] width 47 height 20
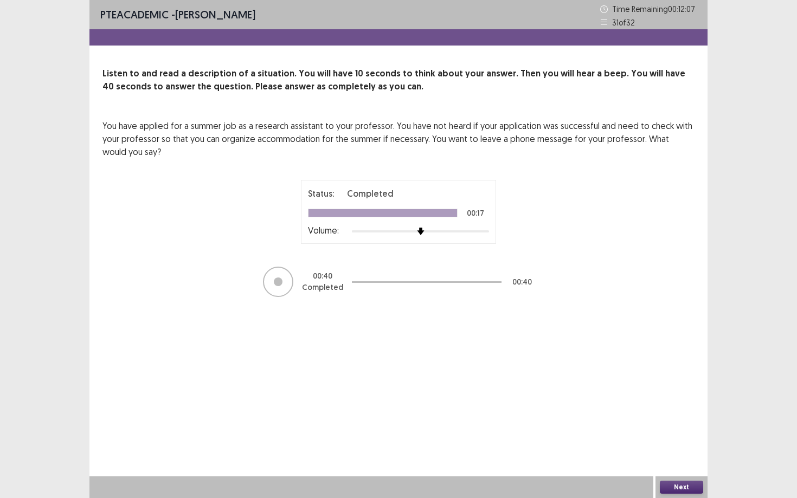
click at [670, 431] on button "Next" at bounding box center [681, 487] width 43 height 13
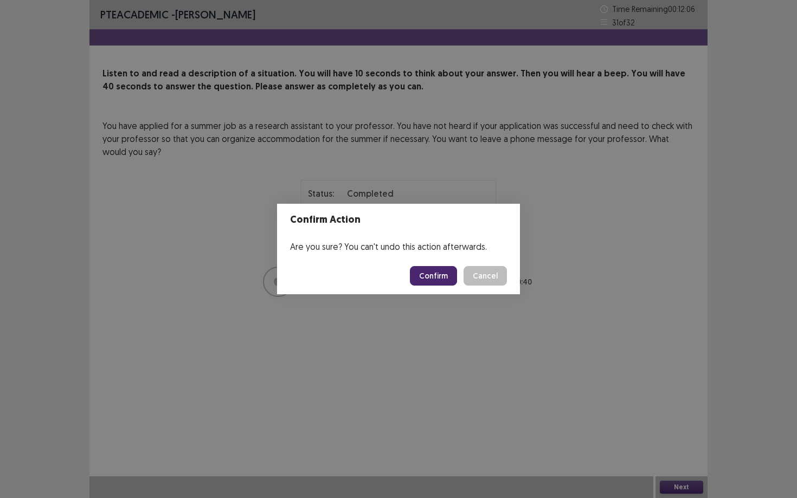
click at [438, 276] on button "Confirm" at bounding box center [433, 276] width 47 height 20
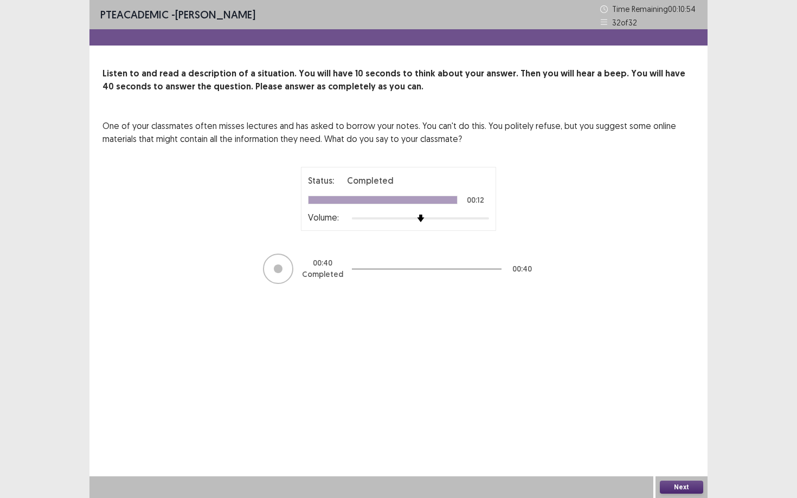
click at [675, 431] on button "Next" at bounding box center [681, 487] width 43 height 13
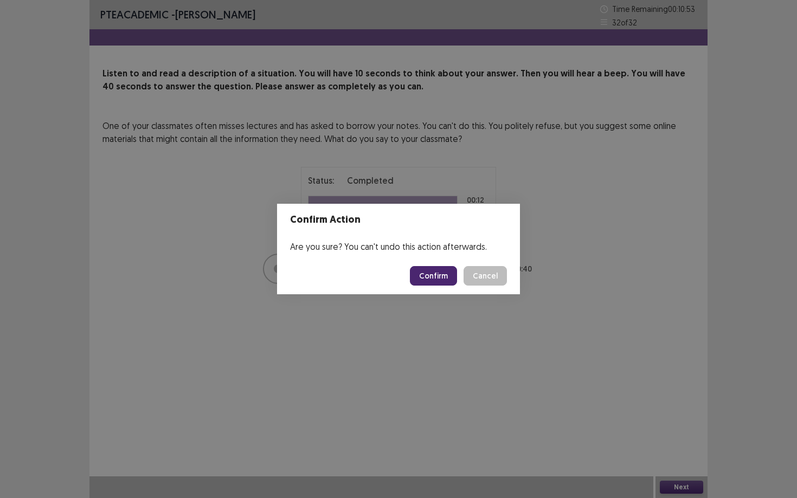
click at [447, 282] on button "Confirm" at bounding box center [433, 276] width 47 height 20
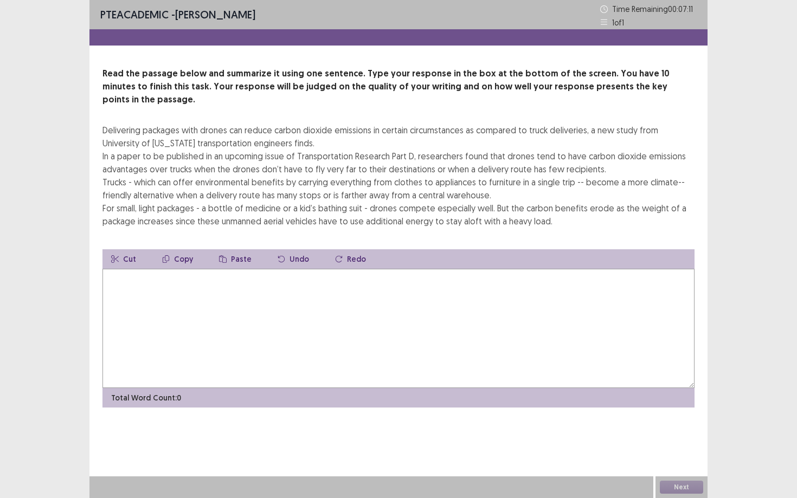
click at [212, 280] on textarea at bounding box center [398, 328] width 592 height 119
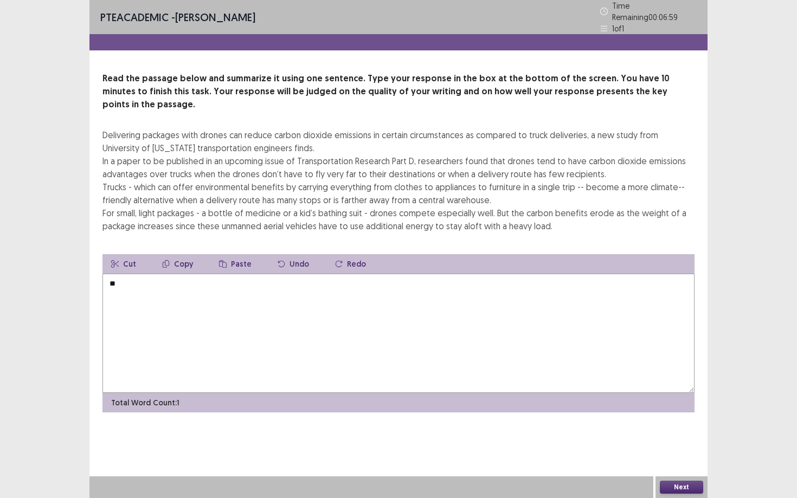
type textarea "*"
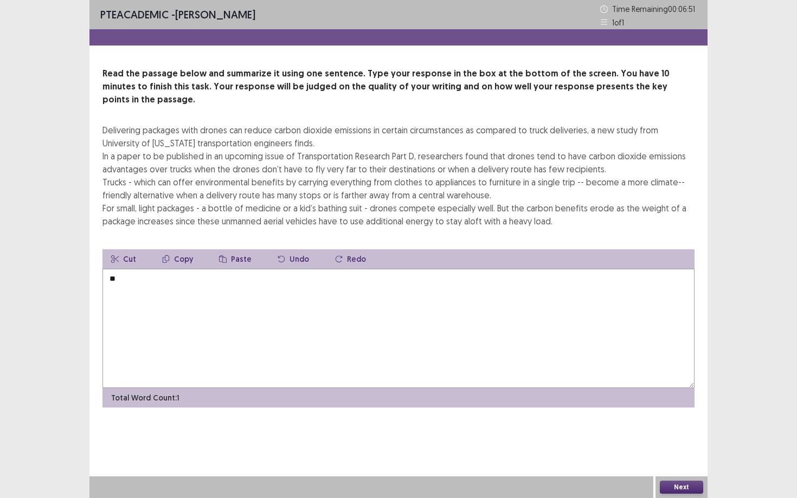
type textarea "*"
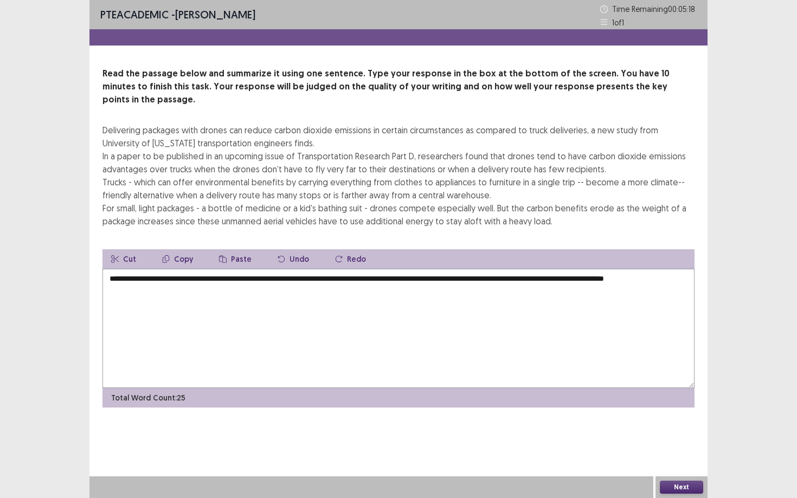
click at [558, 269] on textarea "**********" at bounding box center [398, 328] width 592 height 119
click at [215, 276] on textarea "**********" at bounding box center [398, 328] width 592 height 119
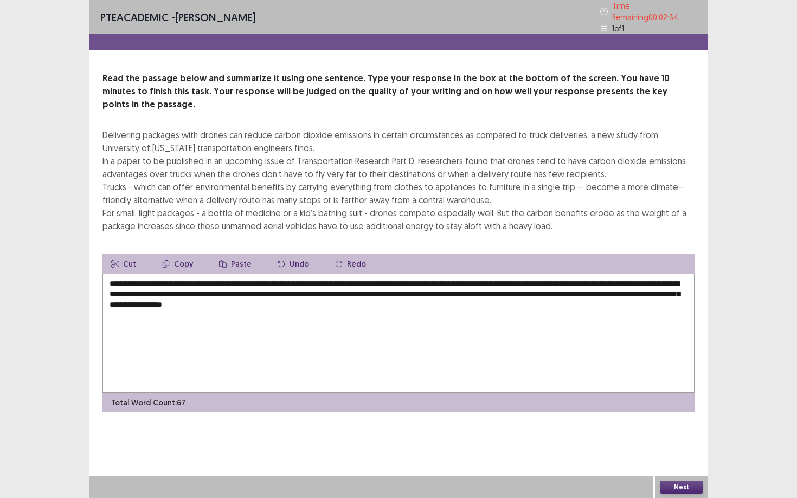
click at [512, 274] on textarea "**********" at bounding box center [398, 333] width 592 height 119
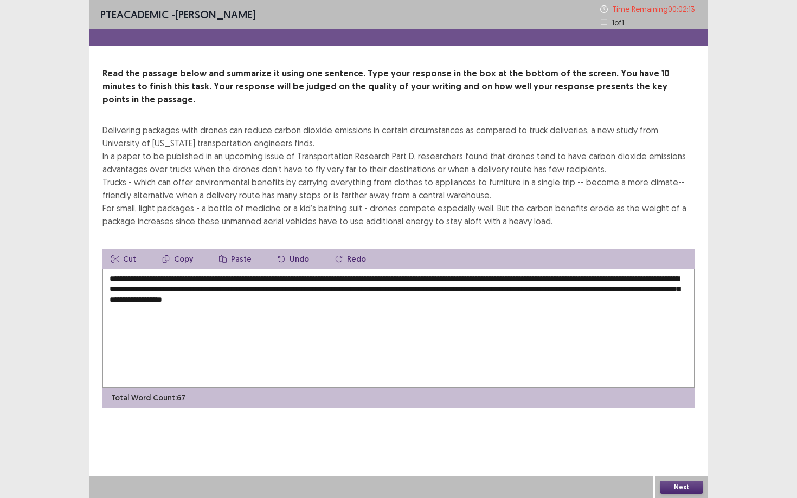
click at [247, 291] on textarea "**********" at bounding box center [398, 328] width 592 height 119
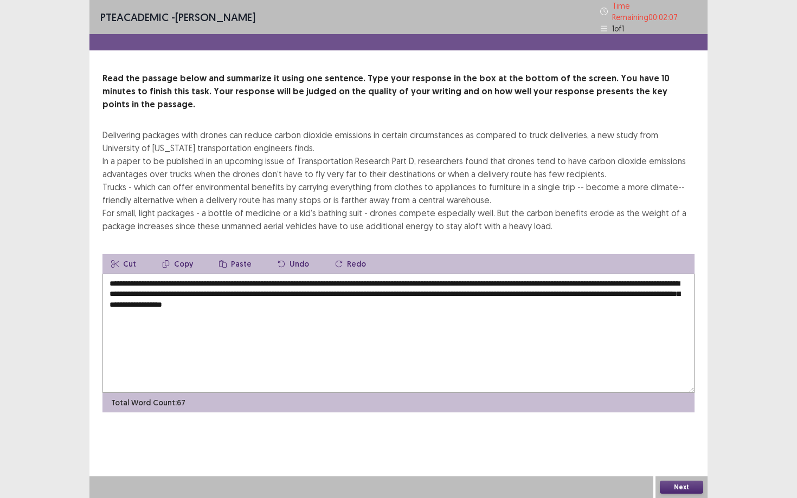
click at [250, 286] on textarea "**********" at bounding box center [398, 333] width 592 height 119
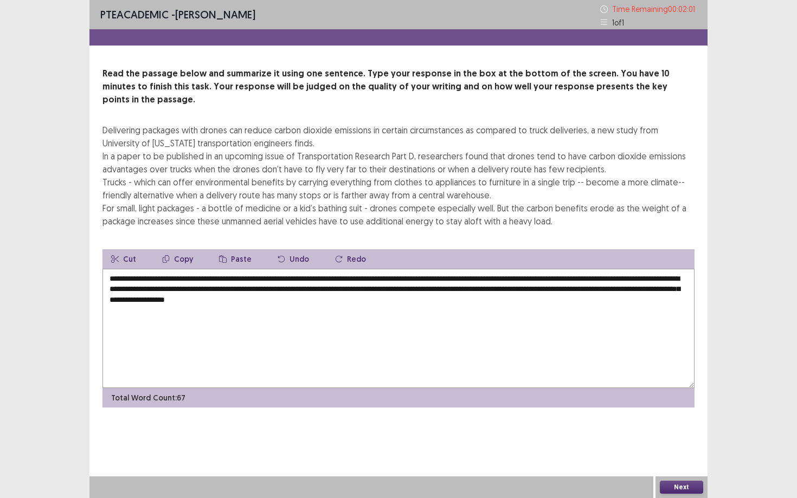
type textarea "**********"
click at [687, 431] on button "Next" at bounding box center [681, 487] width 43 height 13
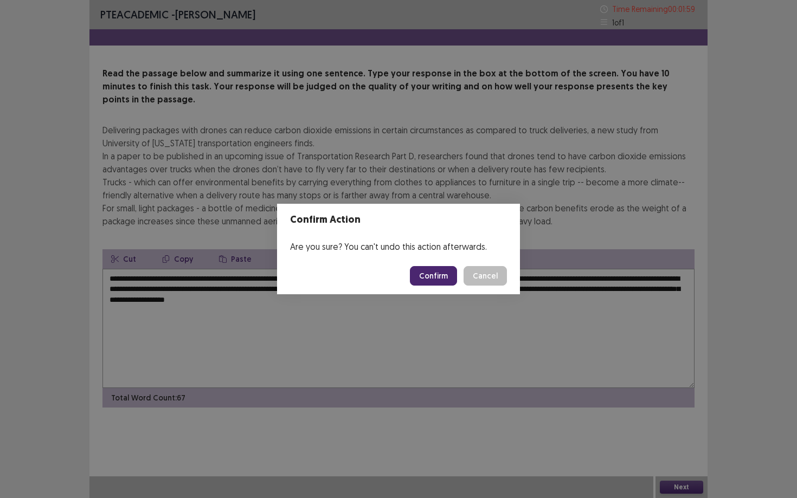
click at [437, 268] on button "Confirm" at bounding box center [433, 276] width 47 height 20
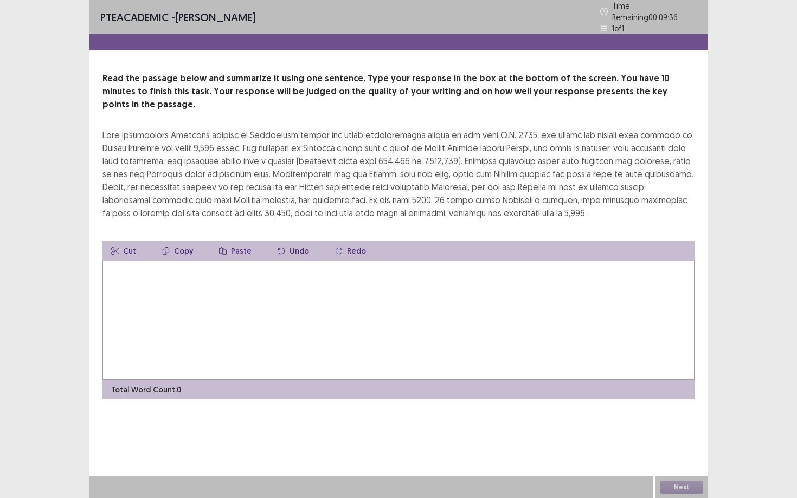
click at [211, 274] on textarea at bounding box center [398, 320] width 592 height 119
click at [231, 280] on textarea at bounding box center [398, 320] width 592 height 119
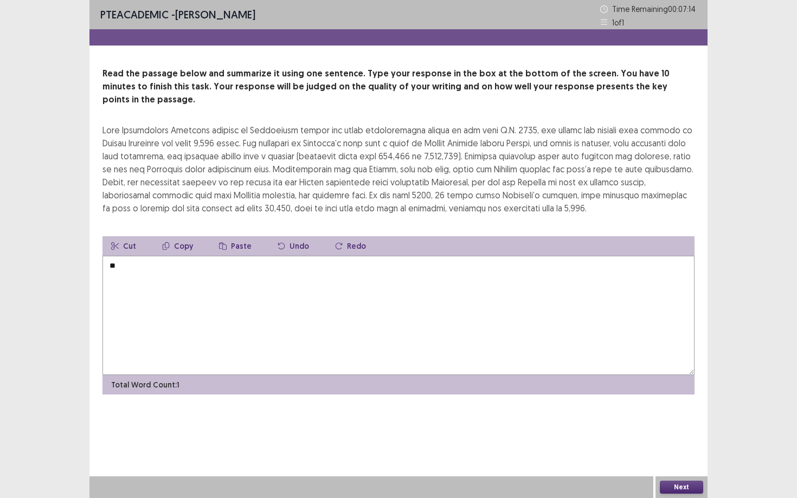
type textarea "*"
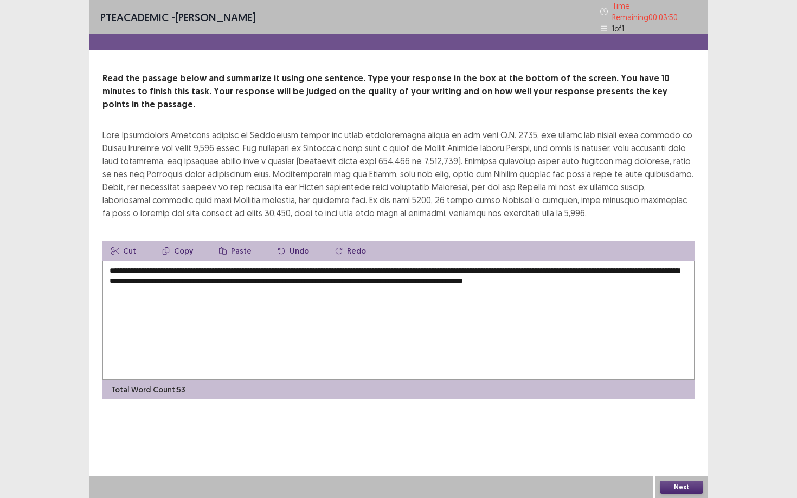
click at [523, 264] on textarea "**********" at bounding box center [398, 320] width 592 height 119
click at [229, 280] on textarea "**********" at bounding box center [398, 320] width 592 height 119
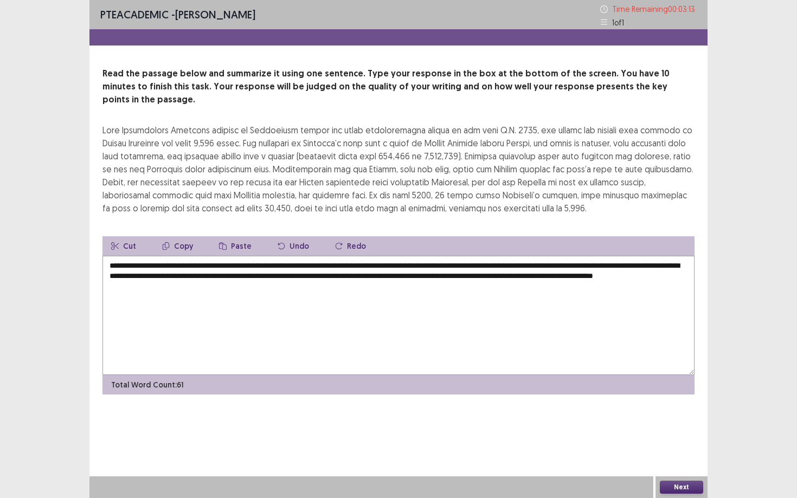
click at [140, 256] on textarea "**********" at bounding box center [398, 315] width 592 height 119
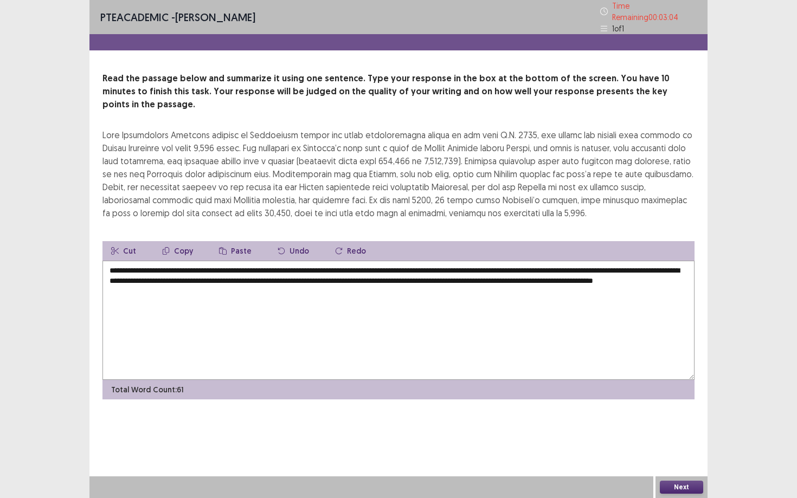
click at [390, 261] on textarea "**********" at bounding box center [398, 320] width 592 height 119
click at [369, 261] on textarea "**********" at bounding box center [398, 320] width 592 height 119
click at [383, 265] on textarea "**********" at bounding box center [398, 320] width 592 height 119
click at [584, 264] on textarea "**********" at bounding box center [398, 320] width 592 height 119
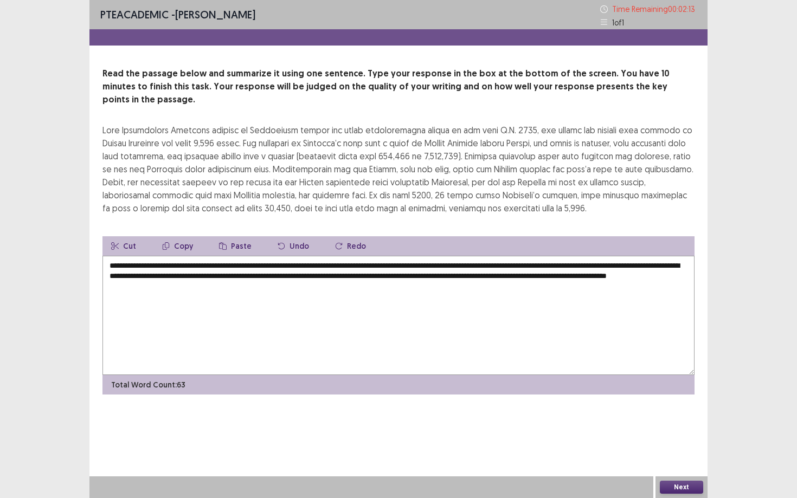
drag, startPoint x: 184, startPoint y: 273, endPoint x: 211, endPoint y: 274, distance: 26.6
click at [211, 274] on textarea "**********" at bounding box center [398, 315] width 592 height 119
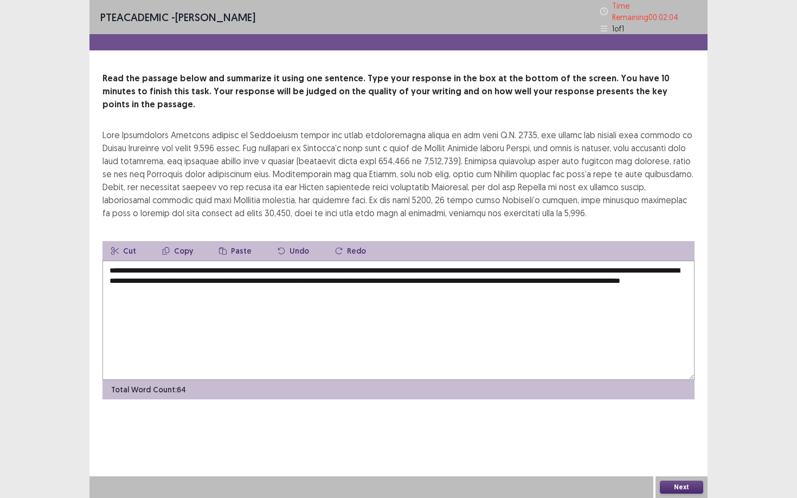
type textarea "**********"
click at [687, 431] on button "Next" at bounding box center [681, 487] width 43 height 13
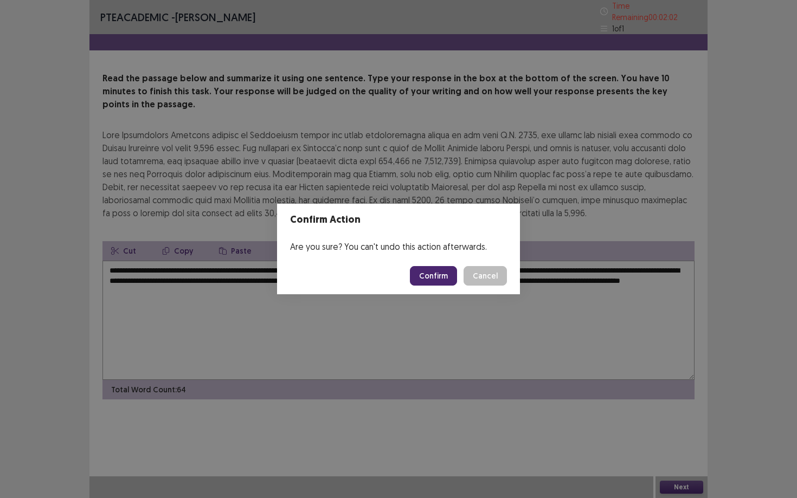
click at [440, 279] on button "Confirm" at bounding box center [433, 276] width 47 height 20
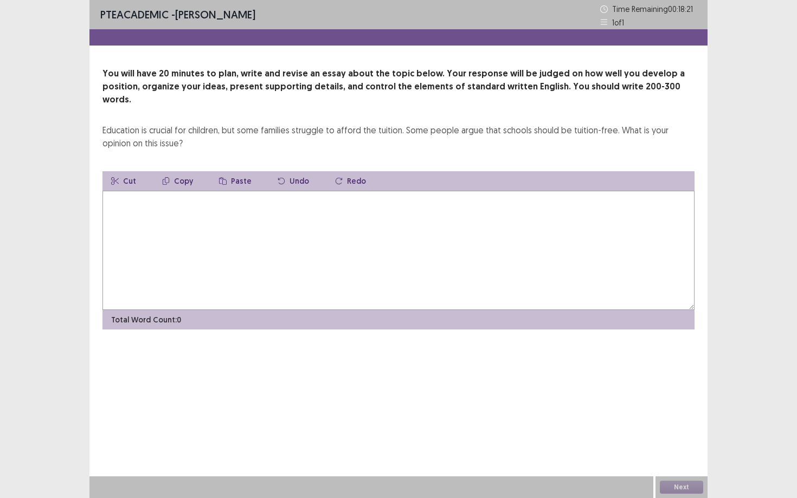
click at [238, 230] on textarea at bounding box center [398, 250] width 592 height 119
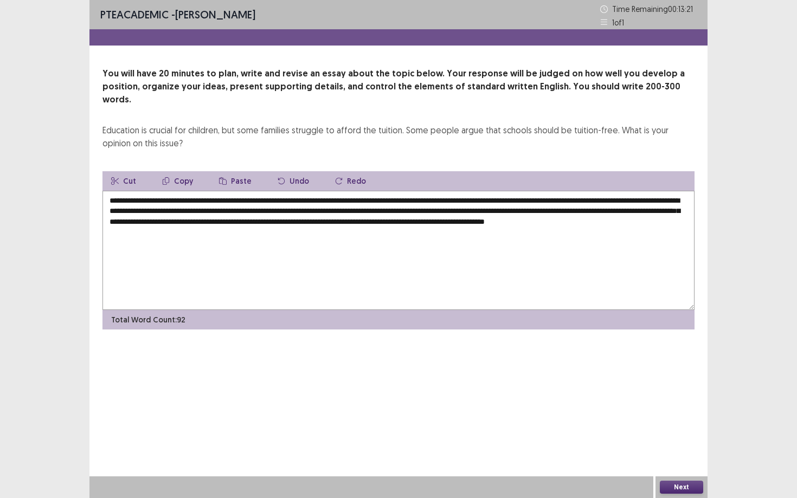
drag, startPoint x: 391, startPoint y: 186, endPoint x: 400, endPoint y: 221, distance: 35.8
click at [400, 221] on textarea "**********" at bounding box center [398, 250] width 592 height 119
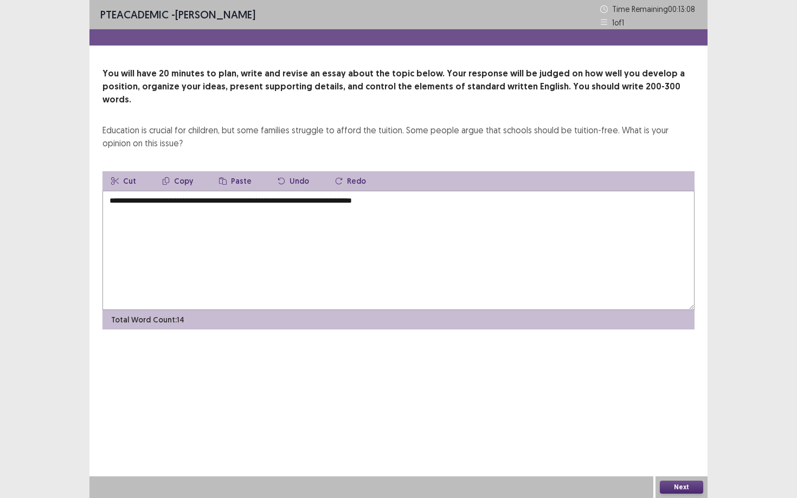
click at [420, 195] on textarea "**********" at bounding box center [398, 250] width 592 height 119
click at [414, 191] on textarea "**********" at bounding box center [398, 250] width 592 height 119
click at [459, 191] on textarea "**********" at bounding box center [398, 250] width 592 height 119
click at [597, 196] on textarea "**********" at bounding box center [398, 250] width 592 height 119
click at [564, 198] on textarea "**********" at bounding box center [398, 250] width 592 height 119
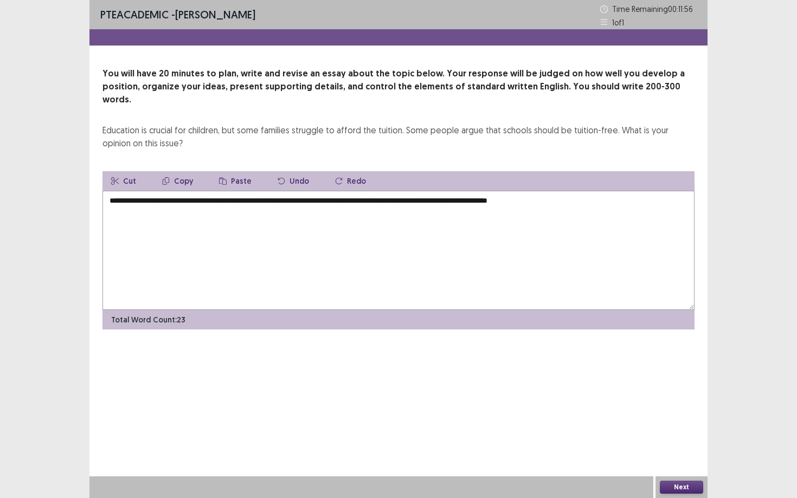
click at [558, 191] on textarea "**********" at bounding box center [398, 250] width 592 height 119
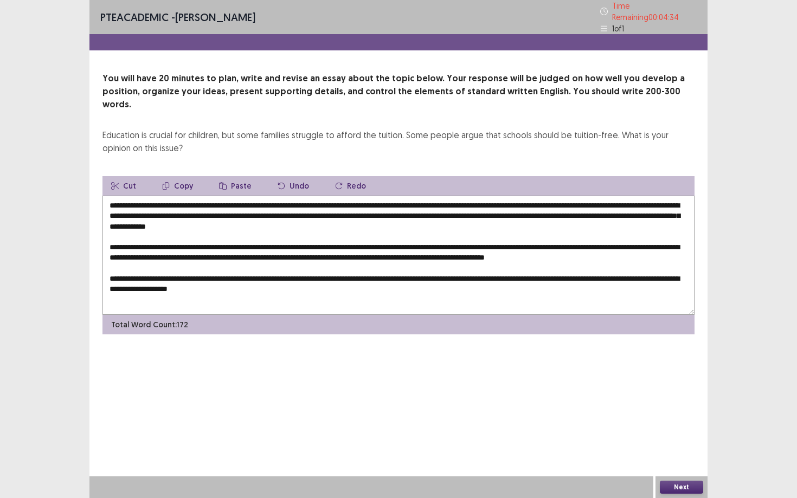
click at [244, 270] on textarea "**********" at bounding box center [398, 255] width 592 height 119
click at [300, 272] on textarea "**********" at bounding box center [398, 255] width 592 height 119
click at [370, 274] on textarea at bounding box center [398, 255] width 592 height 119
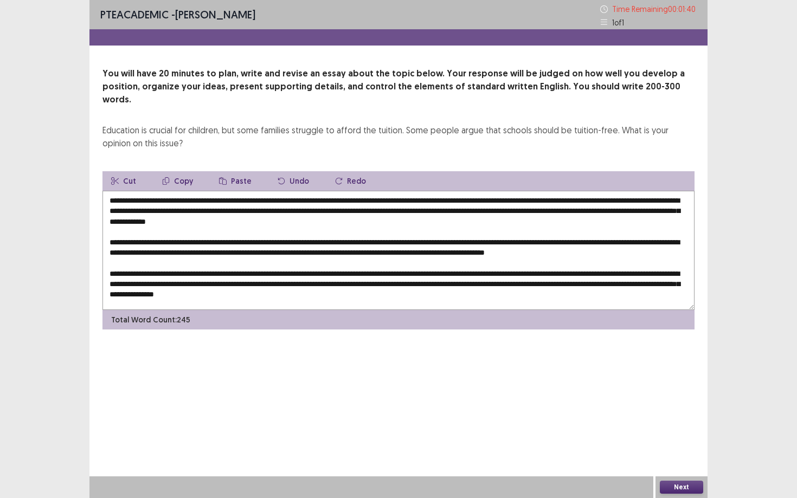
click at [527, 191] on textarea at bounding box center [398, 250] width 592 height 119
click at [389, 273] on textarea at bounding box center [398, 250] width 592 height 119
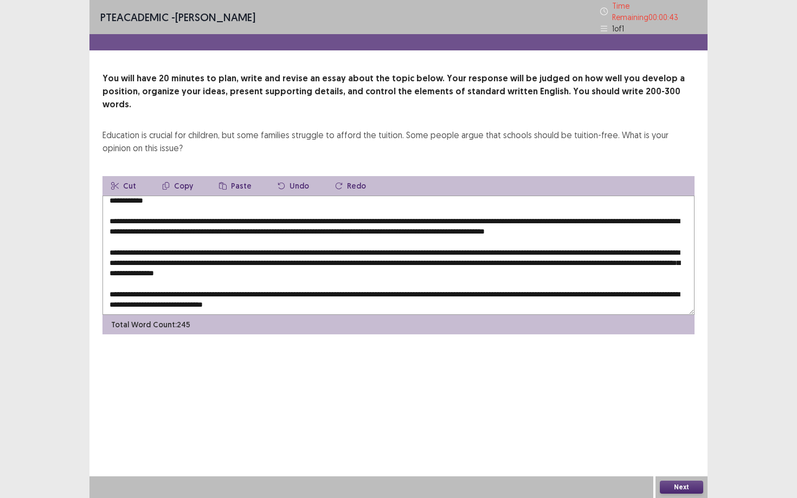
scroll to position [67, 0]
click at [331, 216] on textarea at bounding box center [398, 255] width 592 height 119
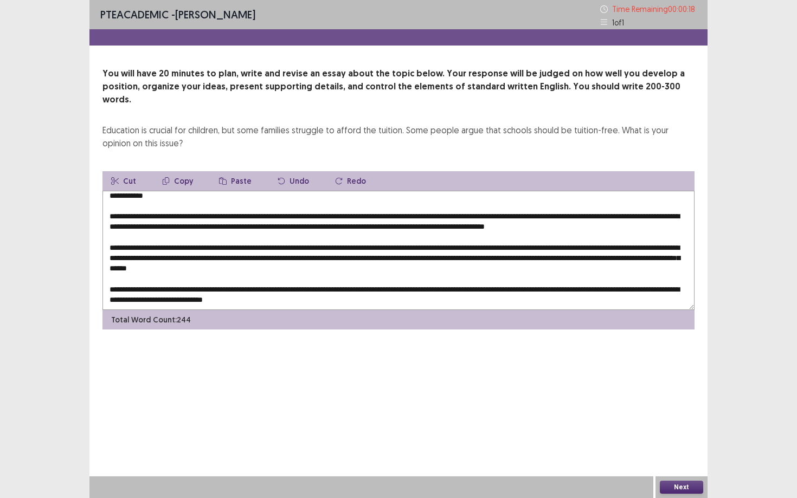
click at [602, 236] on textarea at bounding box center [398, 250] width 592 height 119
type textarea "**********"
click at [681, 431] on button "Next" at bounding box center [681, 487] width 43 height 13
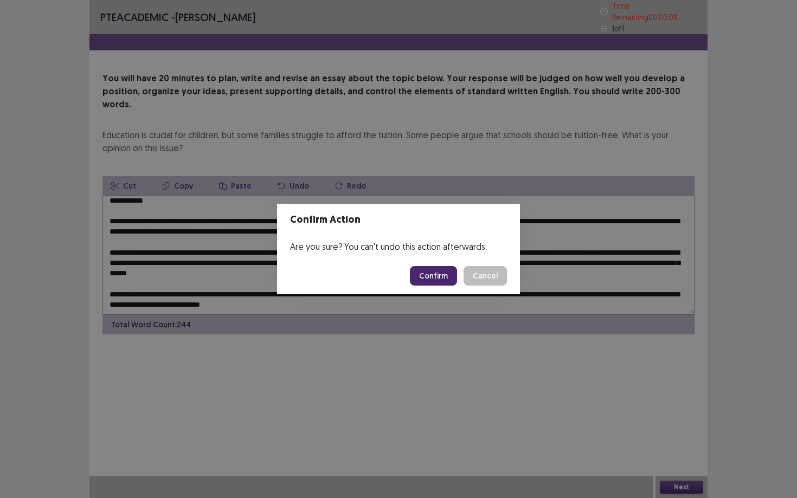
click at [426, 276] on button "Confirm" at bounding box center [433, 276] width 47 height 20
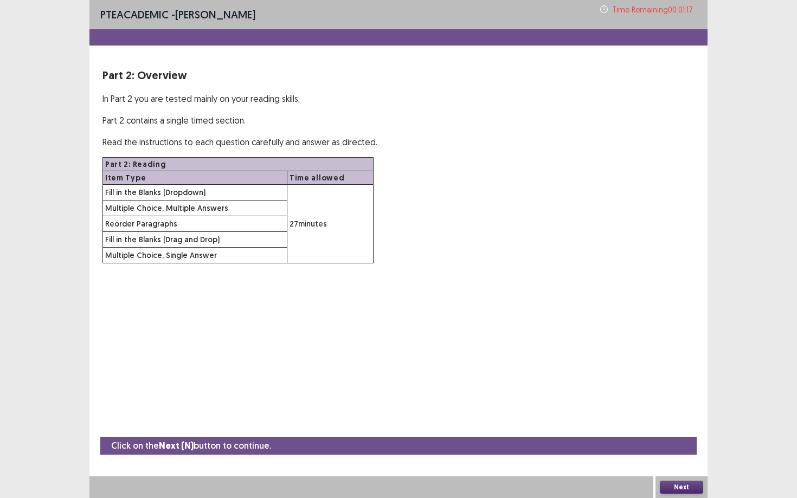
click at [681, 431] on button "Next" at bounding box center [681, 487] width 43 height 13
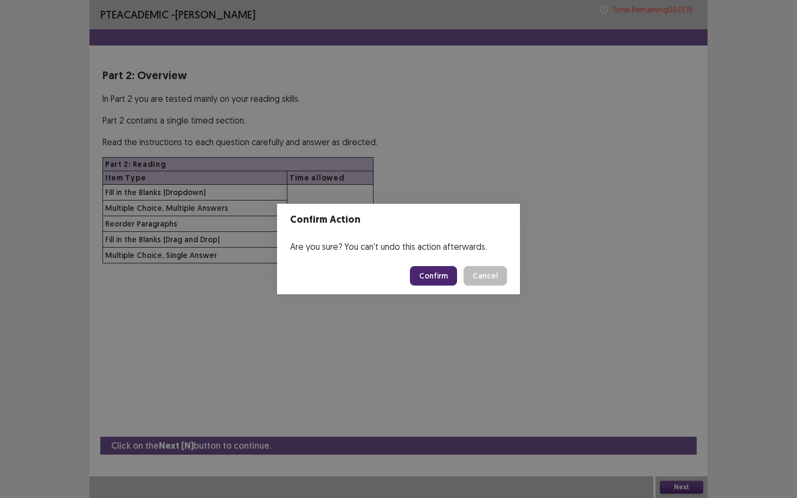
click at [441, 279] on button "Confirm" at bounding box center [433, 276] width 47 height 20
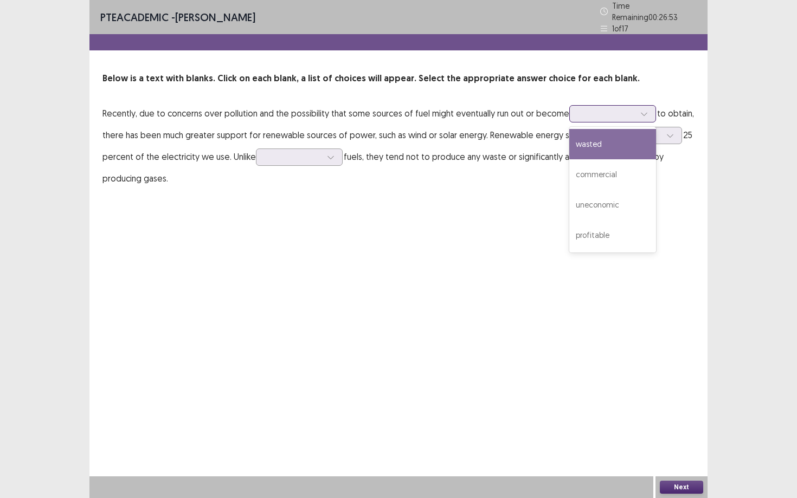
click at [591, 112] on div at bounding box center [606, 113] width 56 height 10
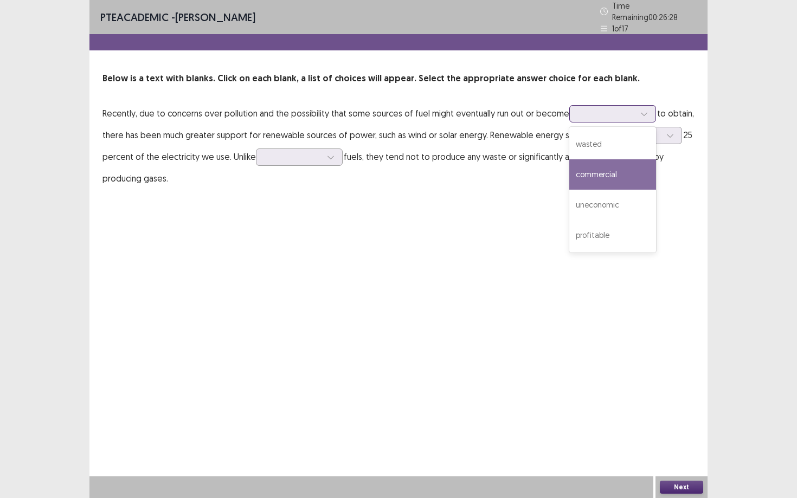
click at [590, 173] on div "commercial" at bounding box center [612, 174] width 87 height 30
click at [636, 111] on div at bounding box center [644, 114] width 16 height 16
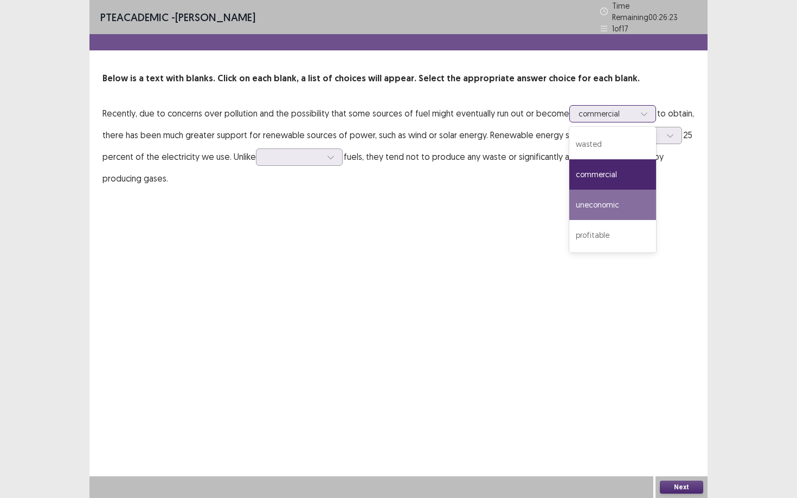
click at [601, 205] on div "uneconomic" at bounding box center [612, 205] width 87 height 30
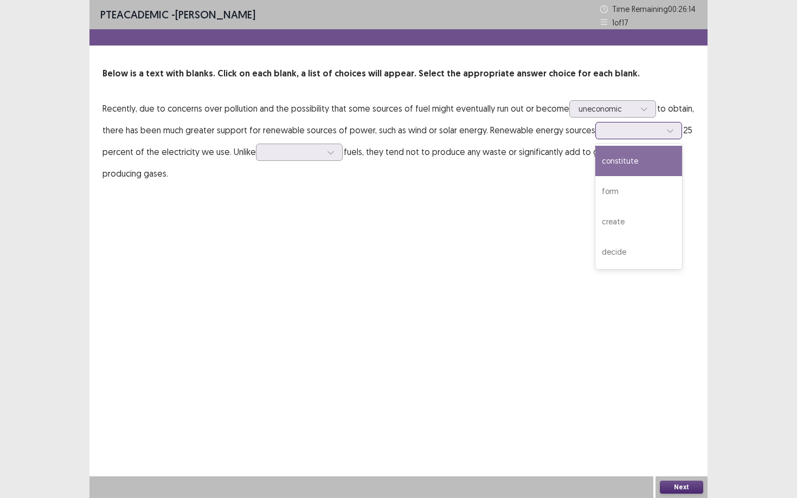
click at [606, 130] on div at bounding box center [632, 130] width 56 height 10
click at [616, 163] on div "constitute" at bounding box center [638, 161] width 87 height 30
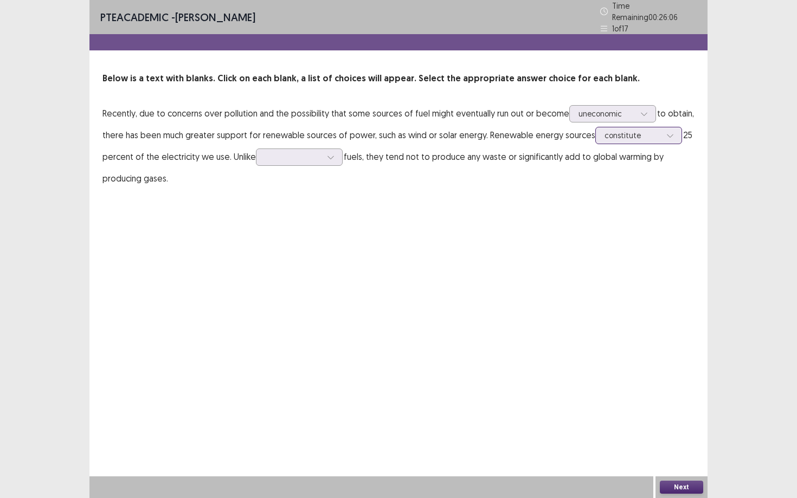
click at [635, 130] on div at bounding box center [632, 135] width 56 height 10
click at [633, 169] on div "constitute" at bounding box center [638, 166] width 87 height 30
click at [317, 153] on div at bounding box center [293, 157] width 56 height 10
click at [283, 246] on div "fossil" at bounding box center [299, 248] width 87 height 30
click at [691, 431] on button "Next" at bounding box center [681, 487] width 43 height 13
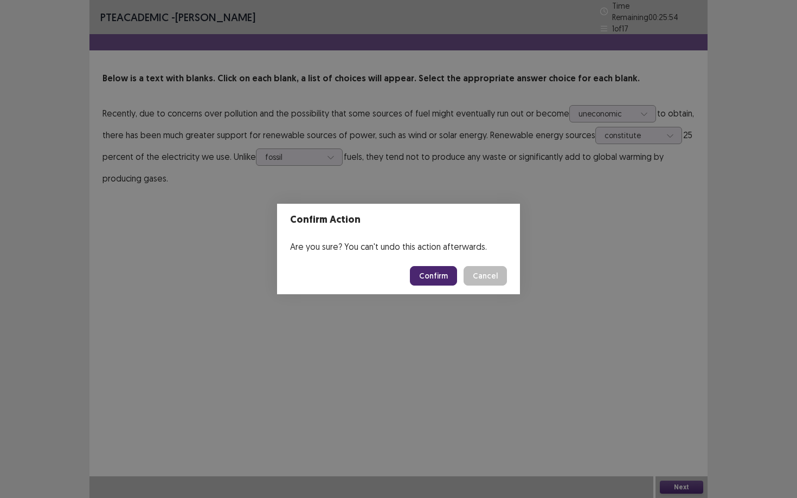
click at [437, 275] on button "Confirm" at bounding box center [433, 276] width 47 height 20
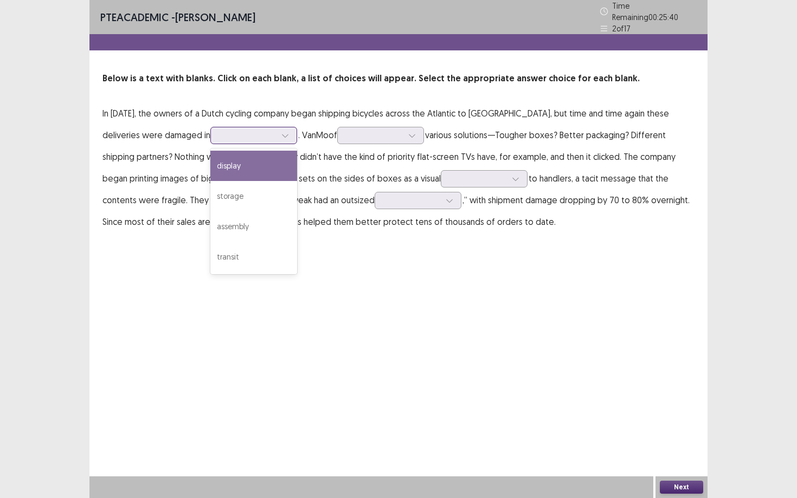
click at [220, 132] on div at bounding box center [248, 135] width 56 height 10
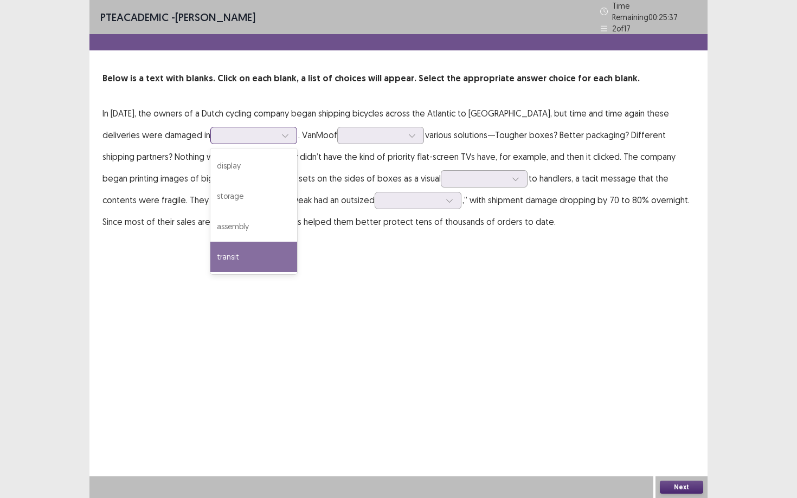
click at [210, 253] on div "transit" at bounding box center [253, 257] width 87 height 30
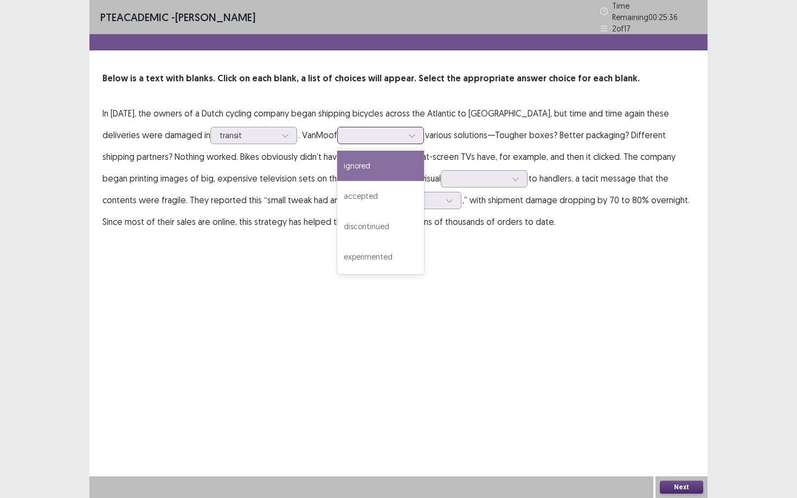
click at [353, 138] on div at bounding box center [380, 135] width 87 height 17
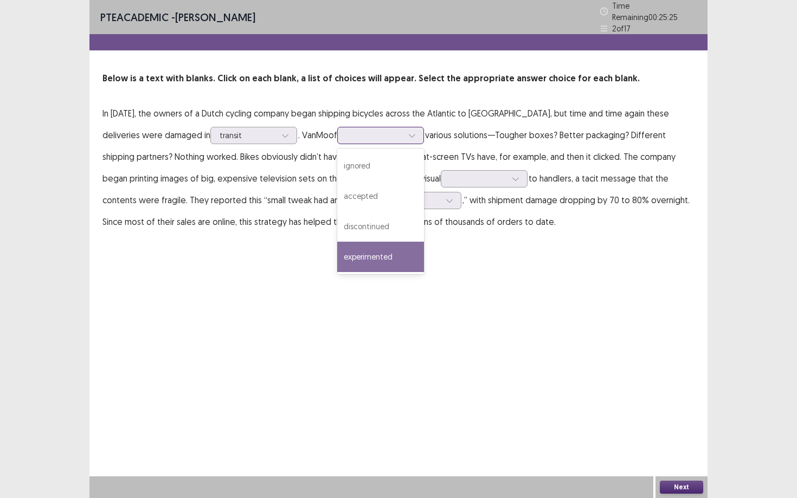
click at [340, 252] on div "experimented" at bounding box center [380, 257] width 87 height 30
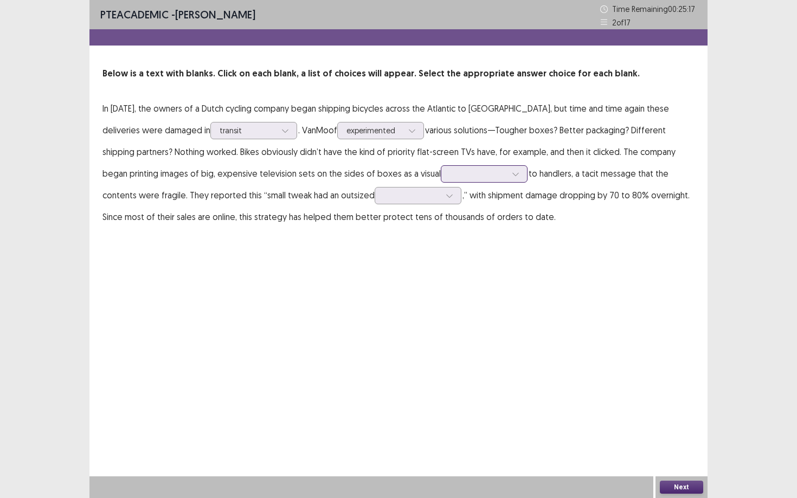
click at [466, 175] on div at bounding box center [478, 174] width 56 height 10
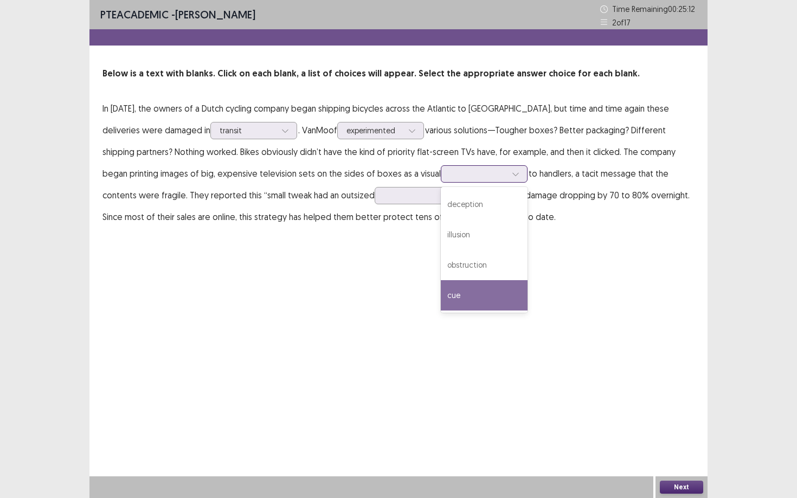
click at [453, 295] on div "cue" at bounding box center [484, 295] width 87 height 30
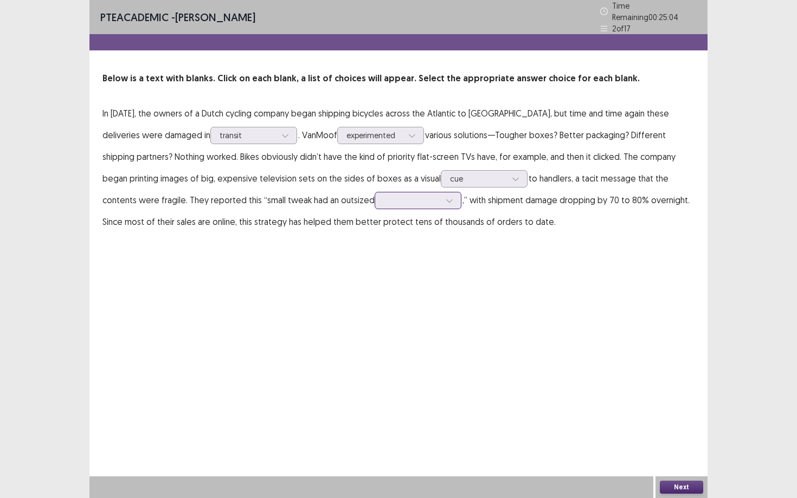
click at [384, 198] on div at bounding box center [412, 200] width 56 height 10
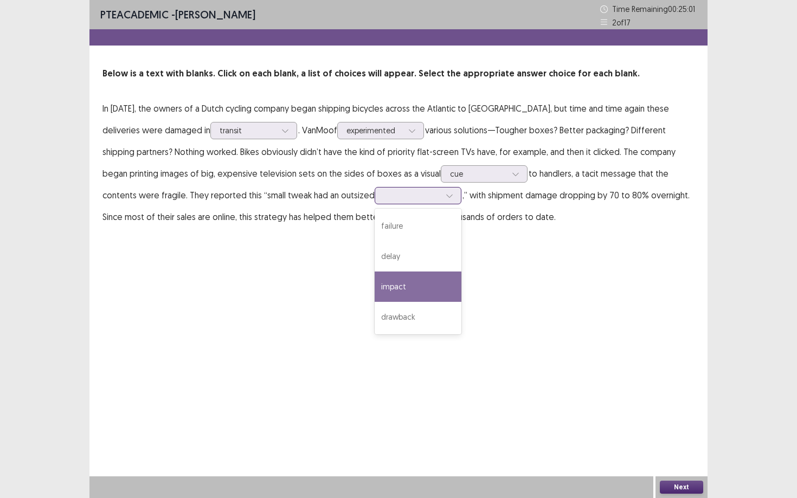
click at [375, 292] on div "impact" at bounding box center [418, 287] width 87 height 30
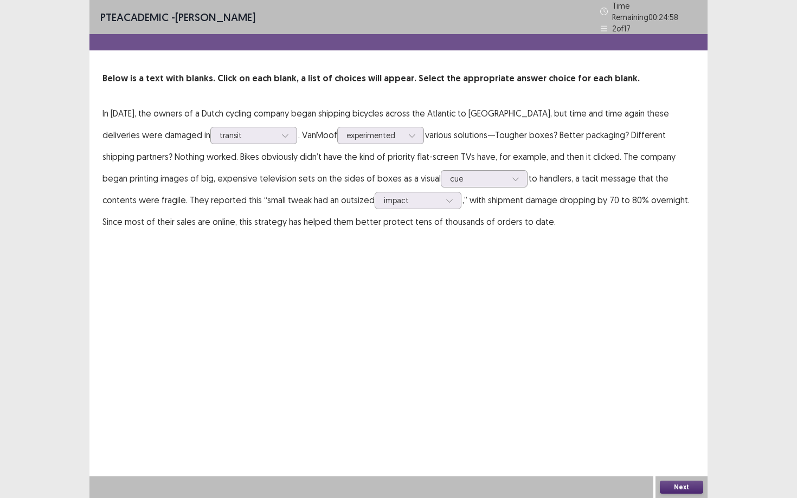
click at [682, 431] on button "Next" at bounding box center [681, 487] width 43 height 13
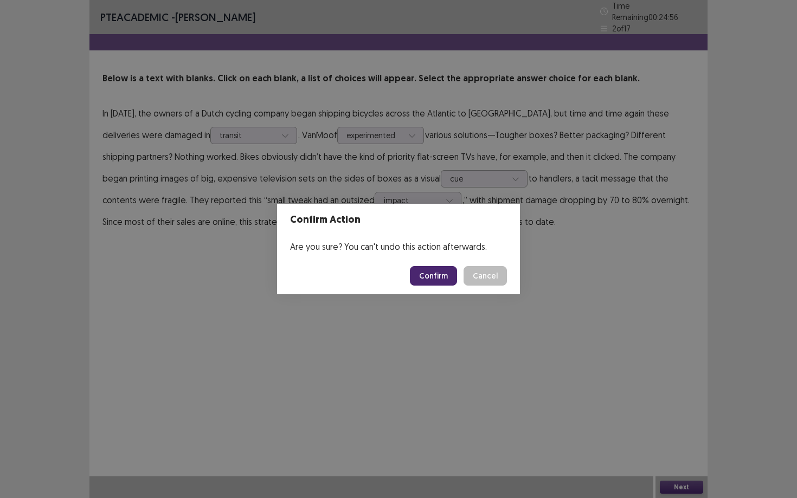
click at [429, 280] on button "Confirm" at bounding box center [433, 276] width 47 height 20
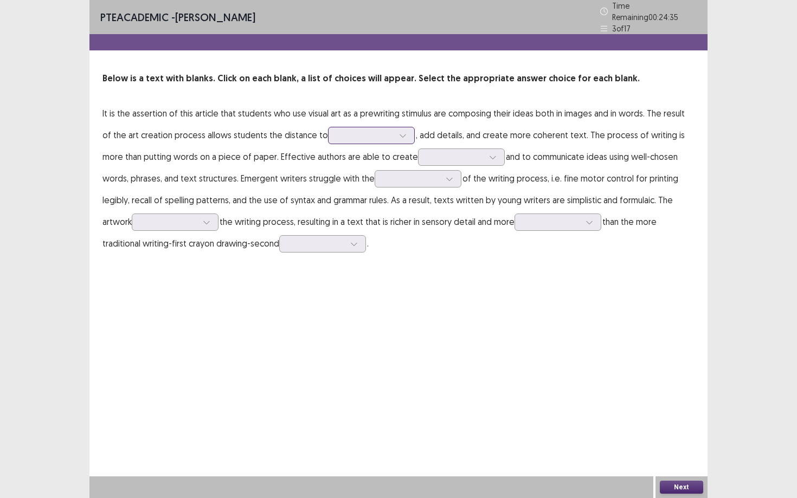
click at [372, 133] on div at bounding box center [365, 135] width 56 height 10
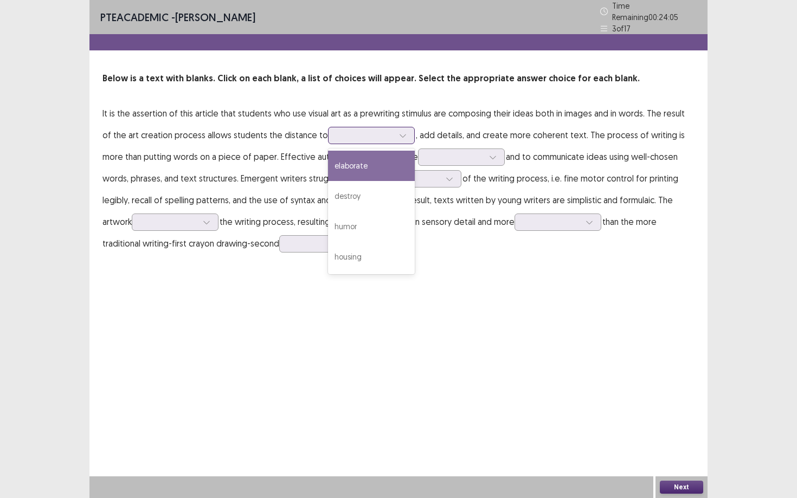
click at [349, 158] on div "elaborate" at bounding box center [371, 166] width 87 height 30
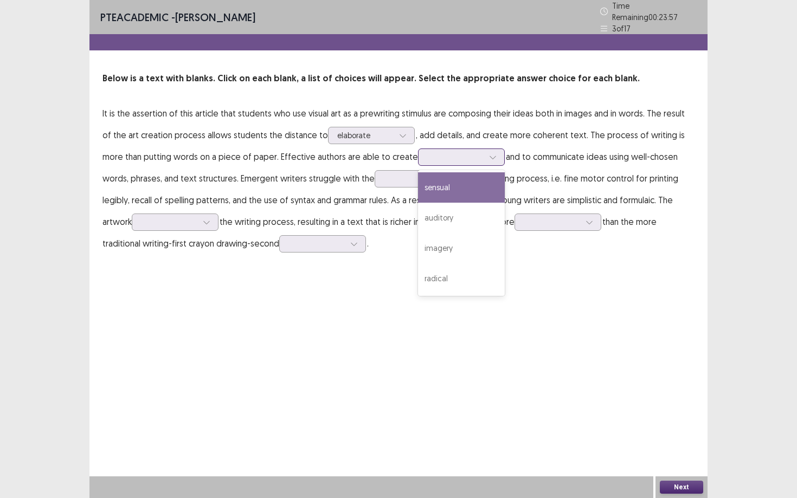
click at [442, 154] on div at bounding box center [455, 157] width 56 height 10
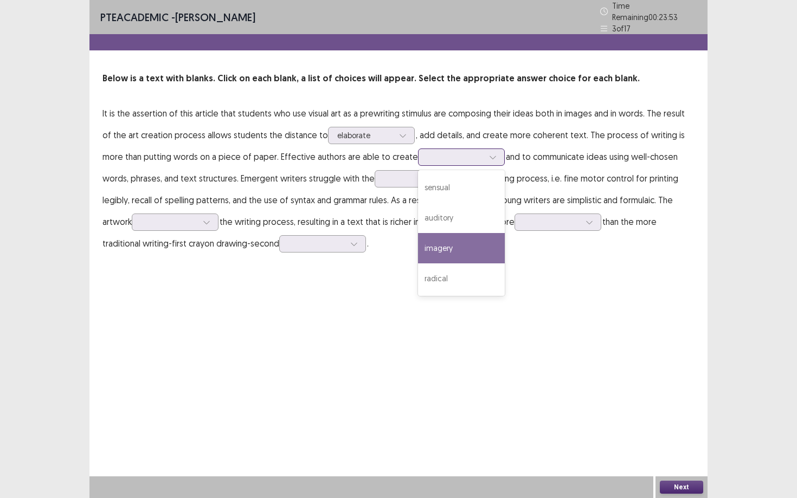
click at [434, 243] on div "imagery" at bounding box center [461, 248] width 87 height 30
click at [427, 158] on div "imagery" at bounding box center [455, 157] width 56 height 16
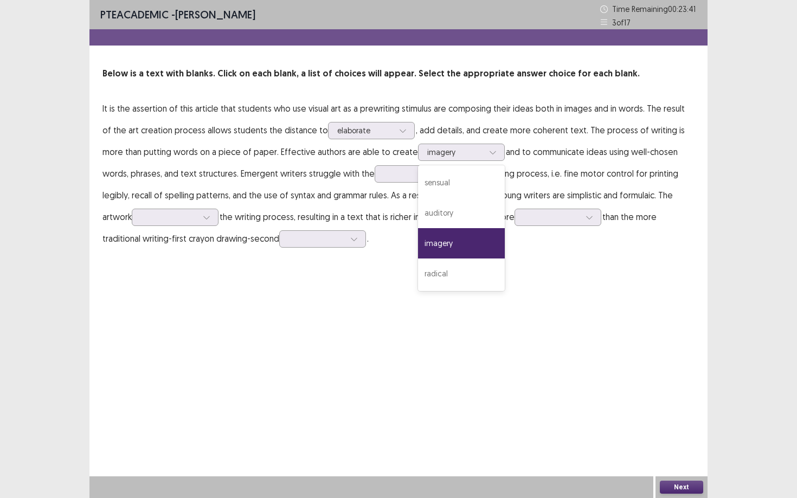
click at [549, 281] on div "PTE academic - ANIKA IMA Time Remaining 00 : 23 : 41 3 of 17 Below is a text wi…" at bounding box center [398, 249] width 618 height 498
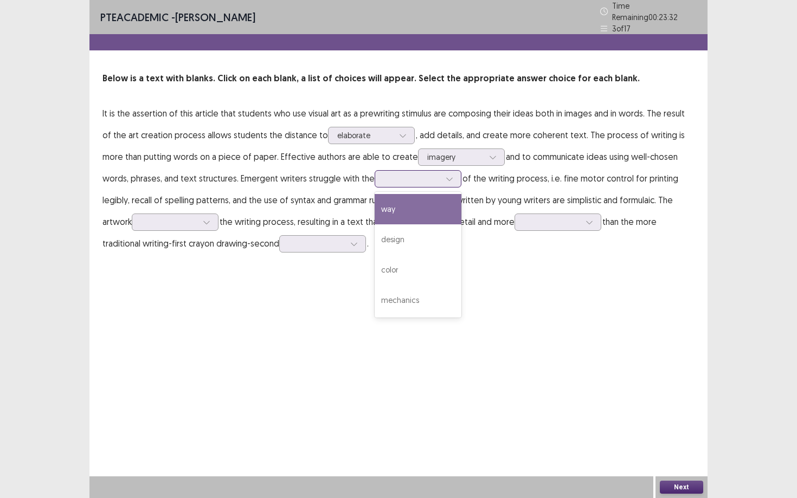
click at [382, 180] on div at bounding box center [418, 178] width 87 height 17
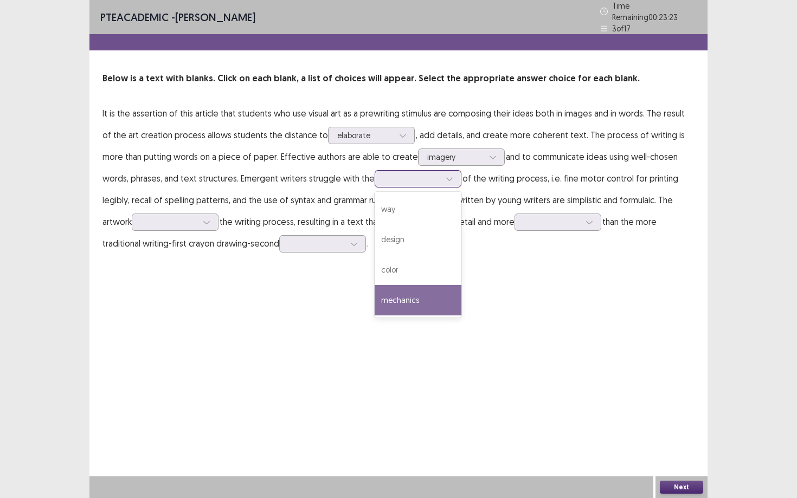
click at [375, 298] on div "mechanics" at bounding box center [418, 300] width 87 height 30
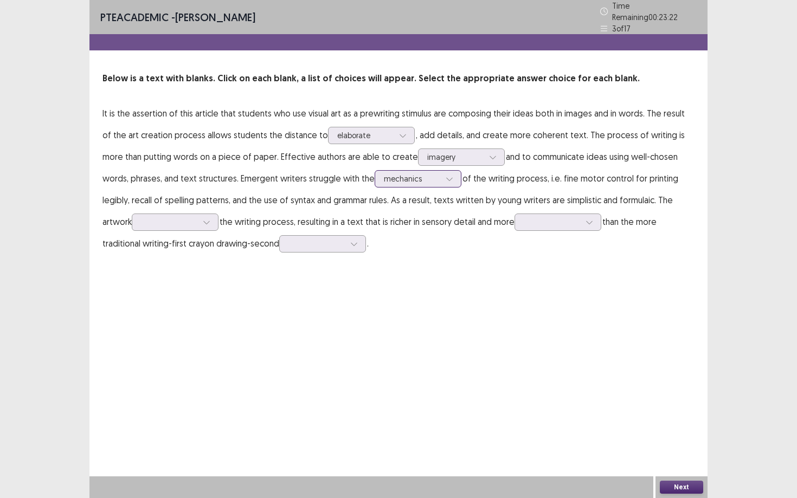
click at [402, 171] on div "mechanics" at bounding box center [412, 179] width 56 height 16
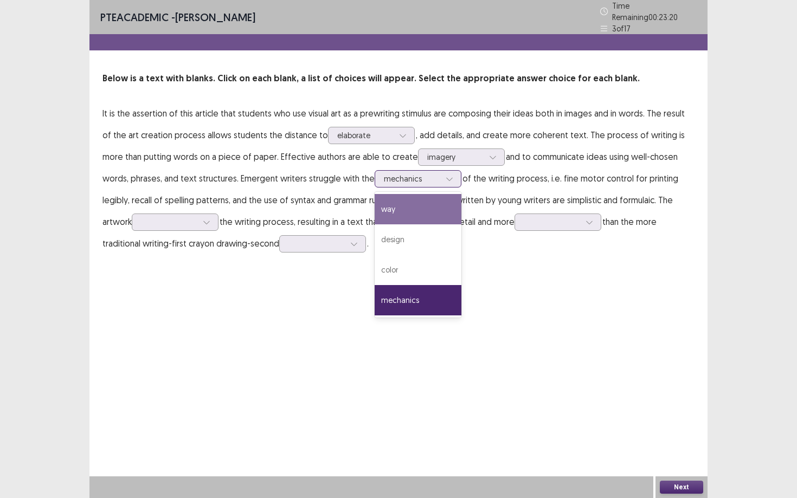
click at [375, 213] on div "way" at bounding box center [418, 209] width 87 height 30
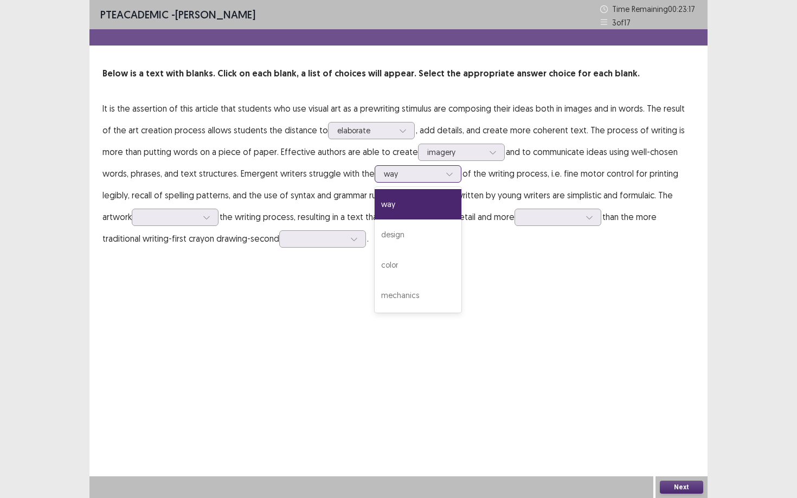
click at [384, 179] on div at bounding box center [412, 174] width 56 height 10
click at [375, 204] on div "way" at bounding box center [418, 204] width 87 height 30
click at [166, 219] on div at bounding box center [169, 217] width 56 height 10
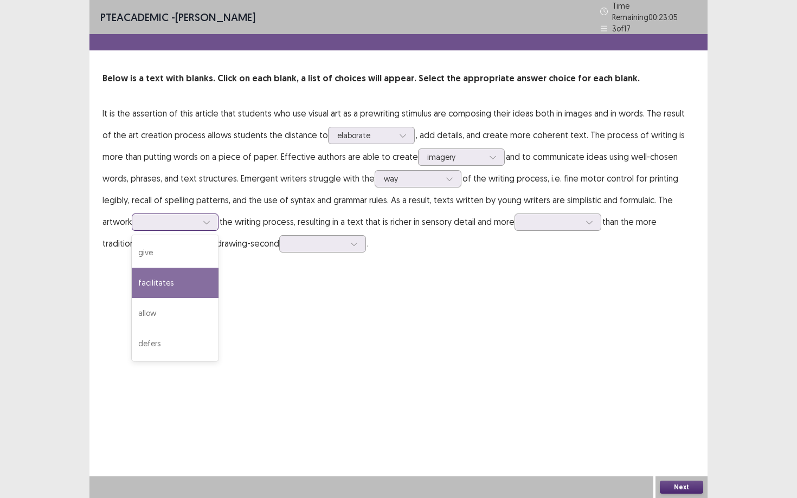
click at [145, 284] on div "facilitates" at bounding box center [175, 283] width 87 height 30
click at [165, 217] on div at bounding box center [169, 222] width 56 height 10
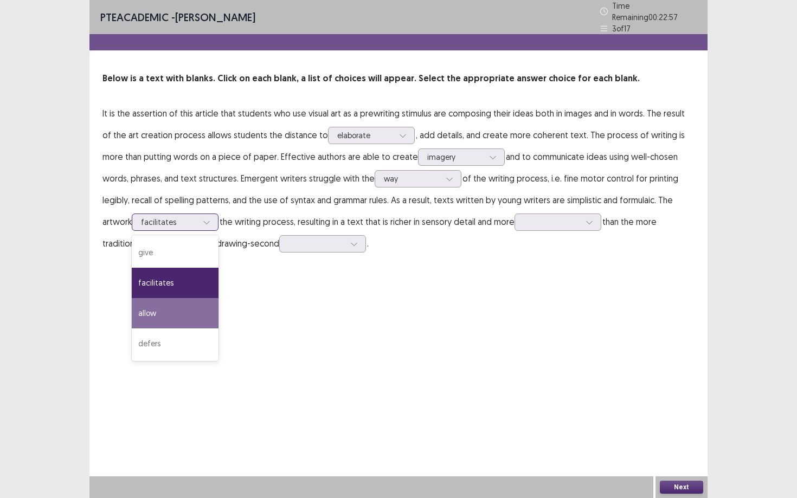
click at [132, 302] on div "allow" at bounding box center [175, 313] width 87 height 30
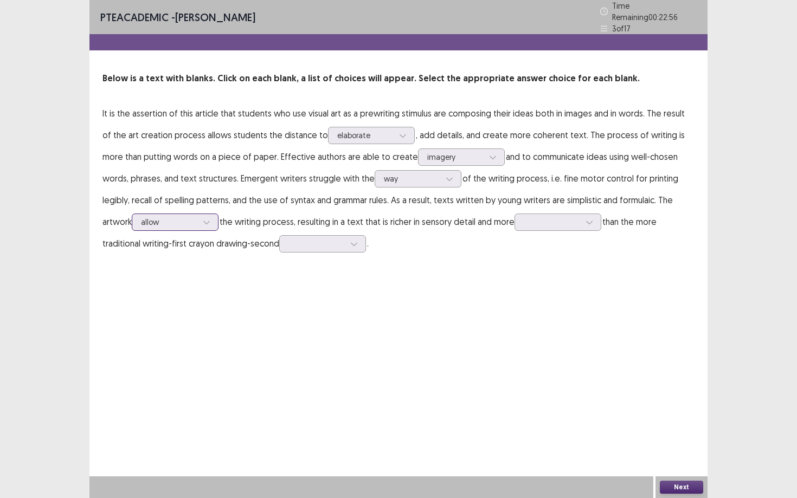
click at [198, 219] on div at bounding box center [206, 222] width 16 height 16
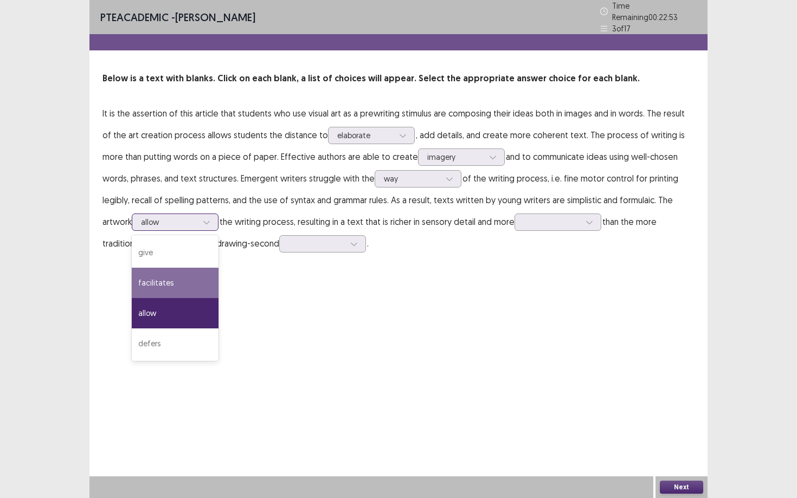
click at [156, 282] on div "facilitates" at bounding box center [175, 283] width 87 height 30
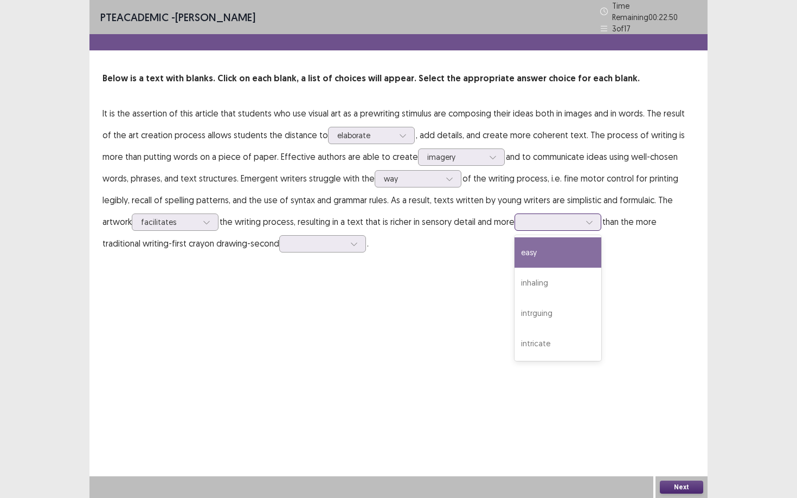
click at [539, 221] on div at bounding box center [552, 222] width 56 height 10
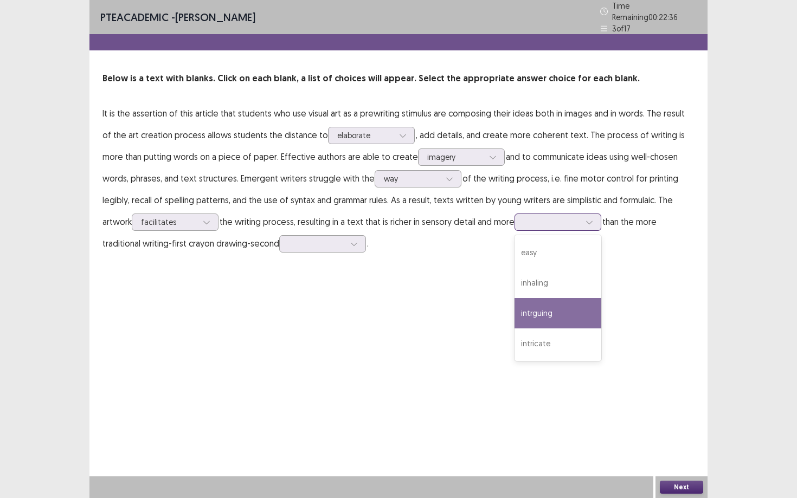
click at [514, 314] on div "intrguing" at bounding box center [557, 313] width 87 height 30
click at [288, 238] on div at bounding box center [316, 243] width 56 height 10
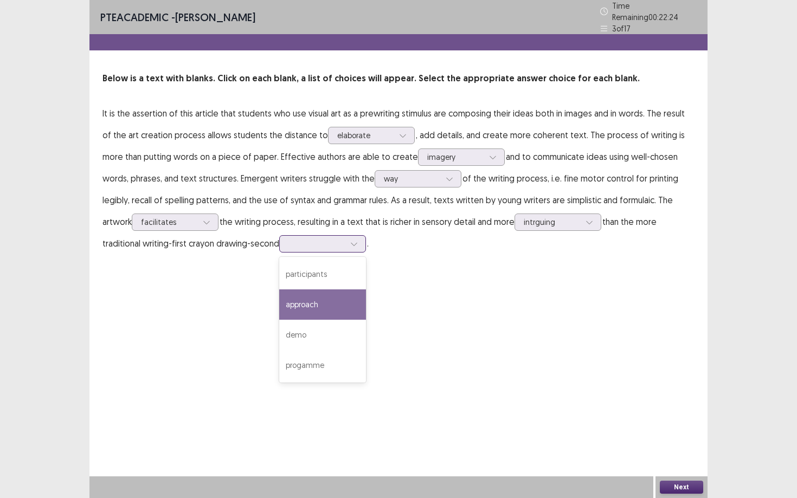
click at [303, 302] on div "approach" at bounding box center [322, 304] width 87 height 30
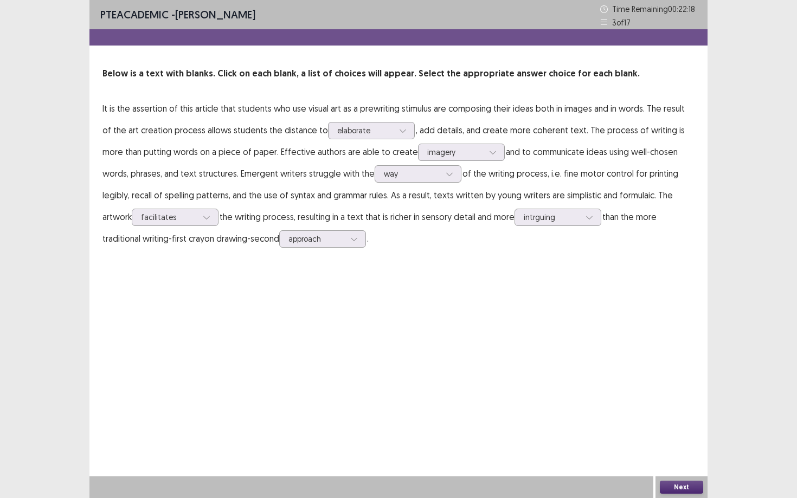
click at [674, 431] on button "Next" at bounding box center [681, 487] width 43 height 13
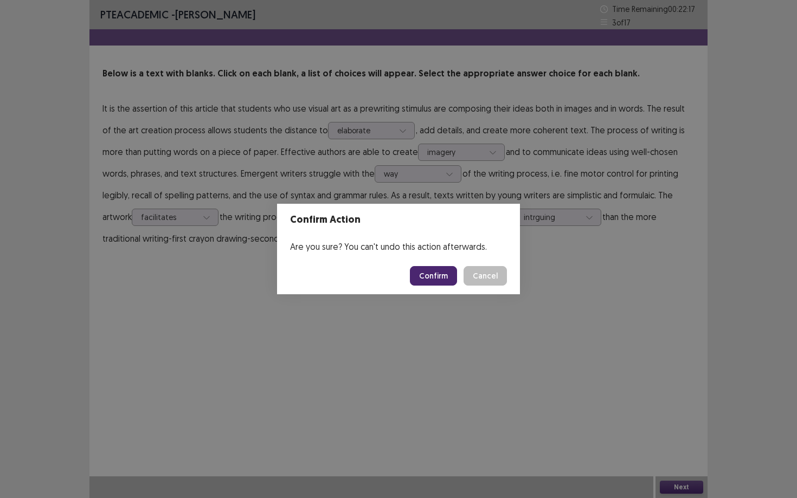
click at [424, 278] on button "Confirm" at bounding box center [433, 276] width 47 height 20
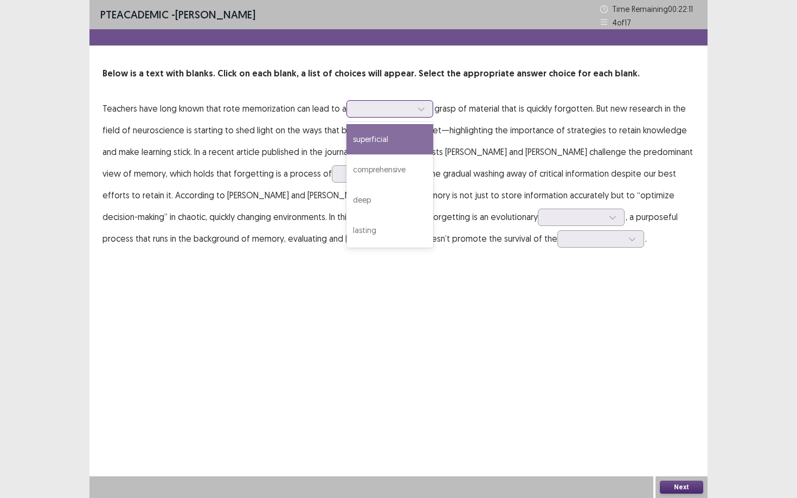
click at [391, 115] on div at bounding box center [383, 108] width 59 height 12
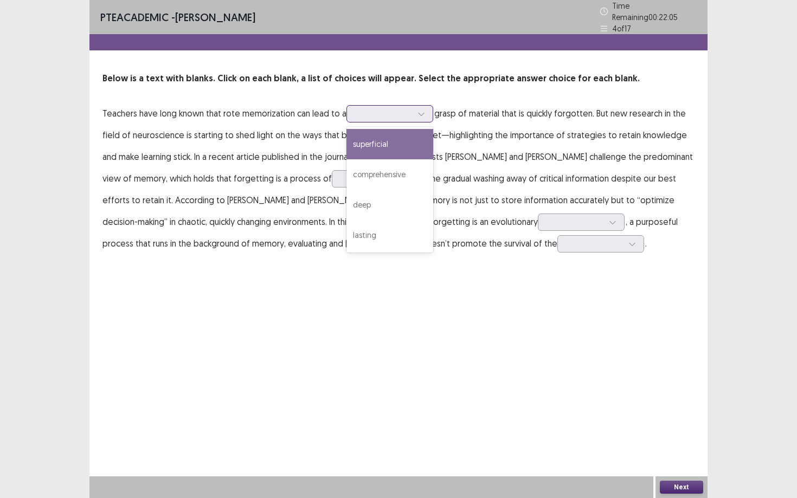
click at [390, 139] on div "superficial" at bounding box center [389, 144] width 87 height 30
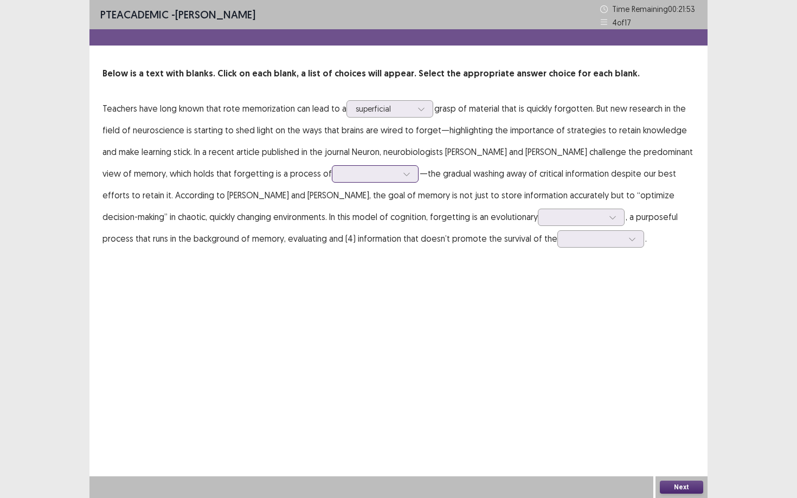
click at [341, 170] on div at bounding box center [369, 174] width 56 height 10
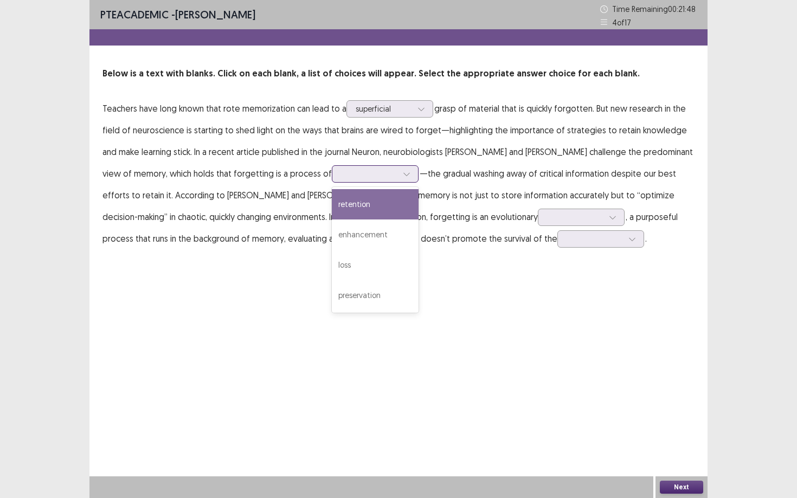
click at [334, 210] on div "retention" at bounding box center [375, 204] width 87 height 30
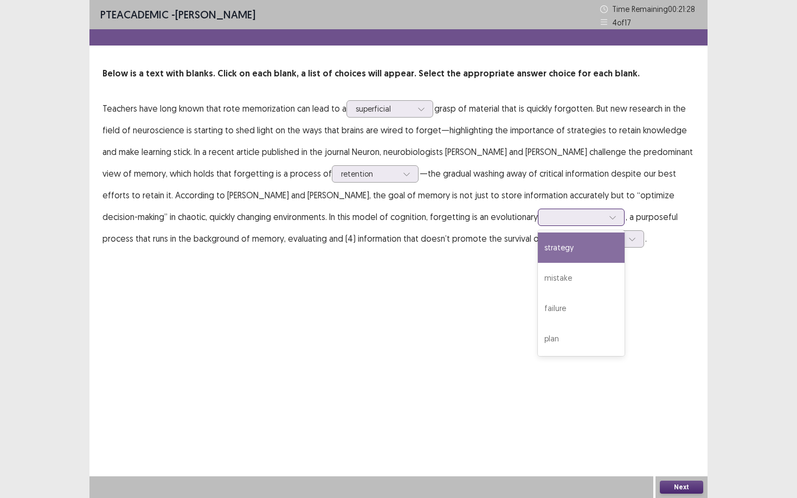
click at [547, 215] on div at bounding box center [575, 217] width 56 height 10
click at [538, 249] on div "strategy" at bounding box center [581, 248] width 87 height 30
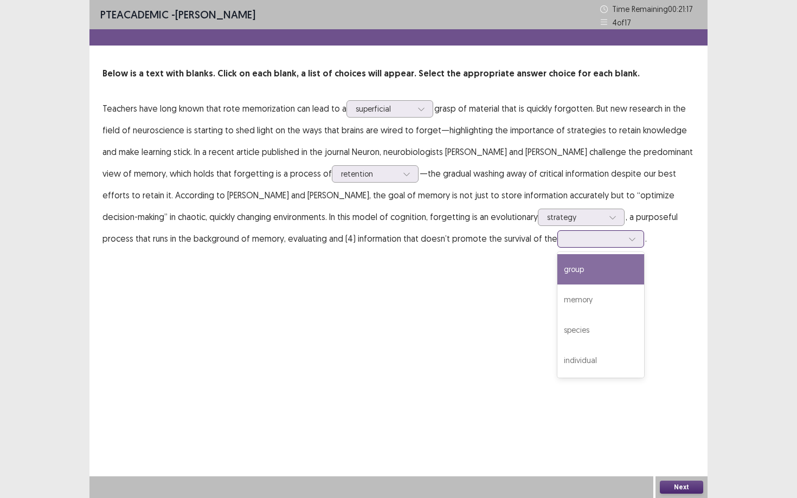
click at [566, 243] on div at bounding box center [594, 239] width 56 height 10
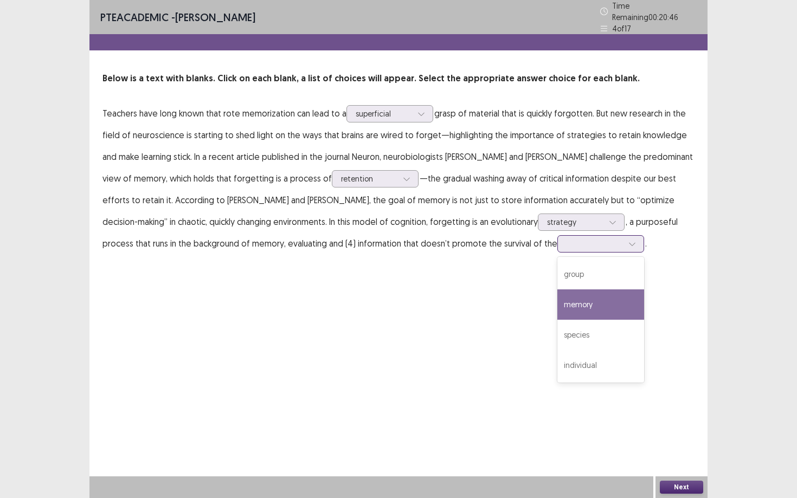
click at [557, 299] on div "memory" at bounding box center [600, 304] width 87 height 30
click at [693, 431] on button "Next" at bounding box center [681, 487] width 43 height 13
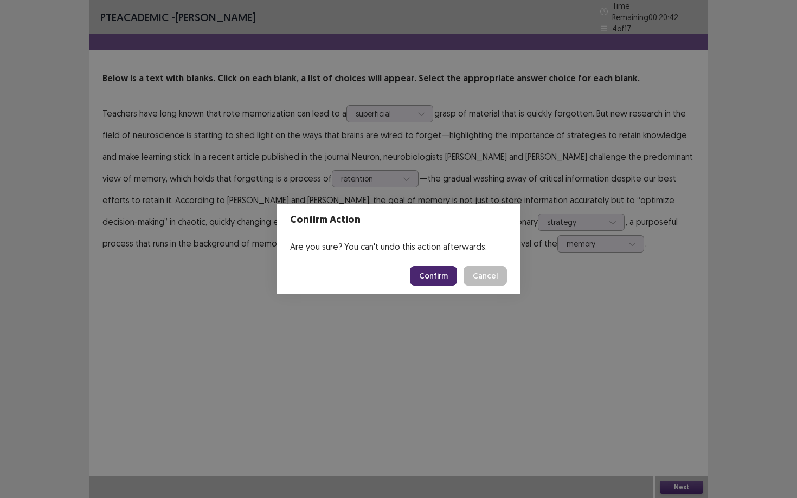
click at [436, 281] on button "Confirm" at bounding box center [433, 276] width 47 height 20
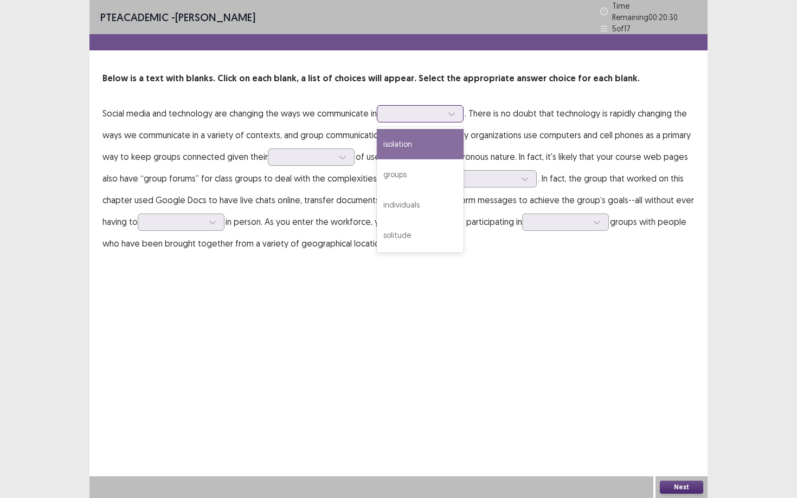
click at [394, 113] on div at bounding box center [414, 113] width 56 height 10
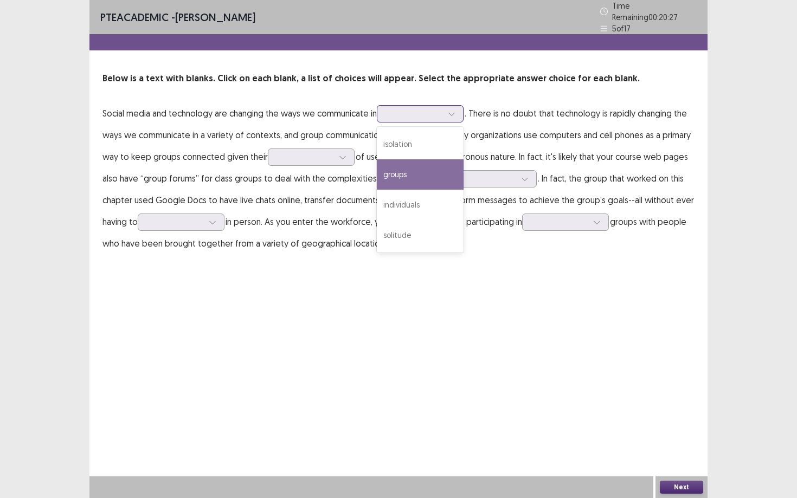
click at [397, 176] on div "groups" at bounding box center [420, 174] width 87 height 30
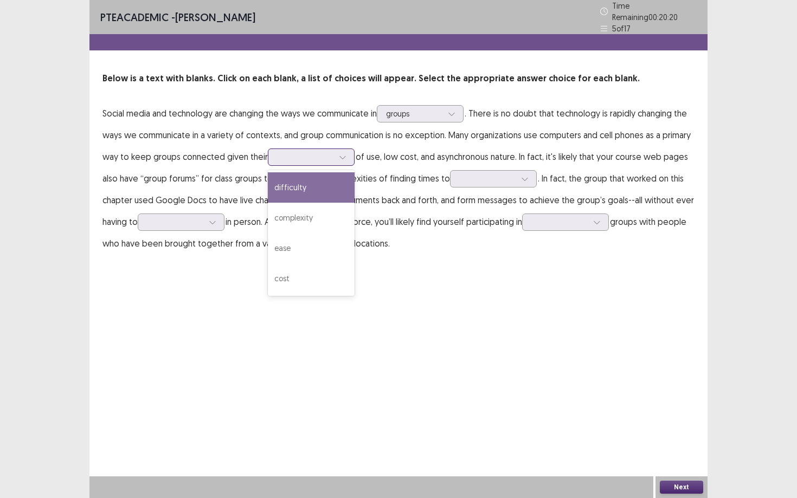
click at [290, 155] on div at bounding box center [305, 157] width 56 height 10
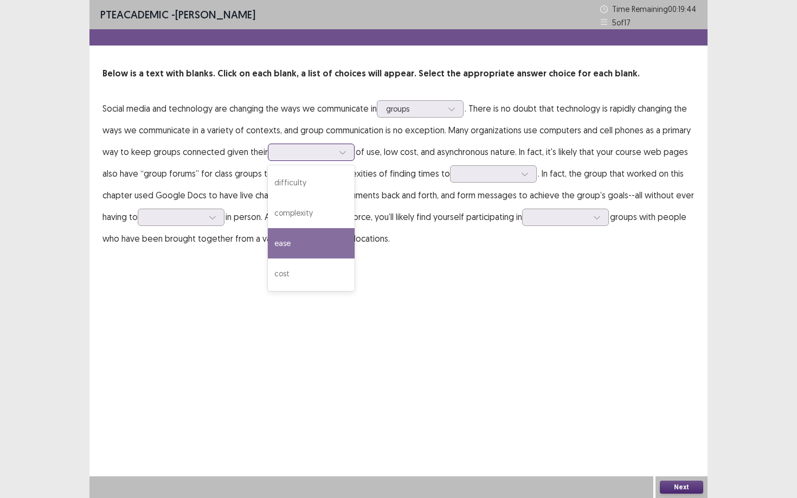
click at [302, 246] on div "ease" at bounding box center [311, 243] width 87 height 30
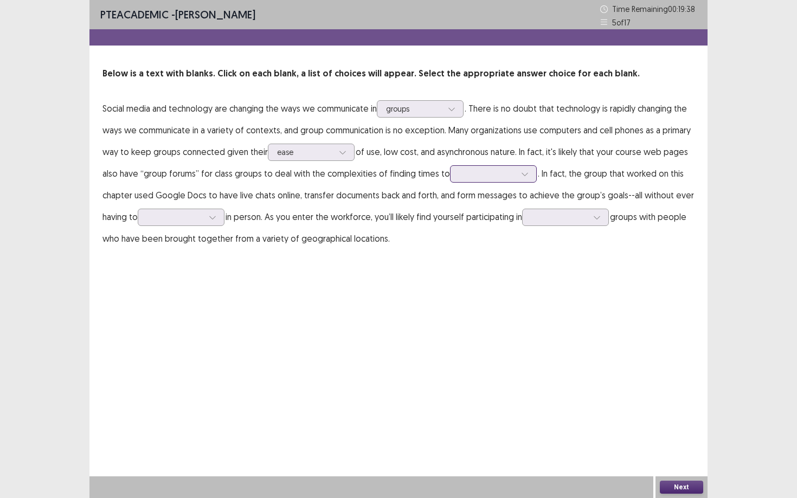
click at [459, 176] on input "text" at bounding box center [460, 174] width 2 height 8
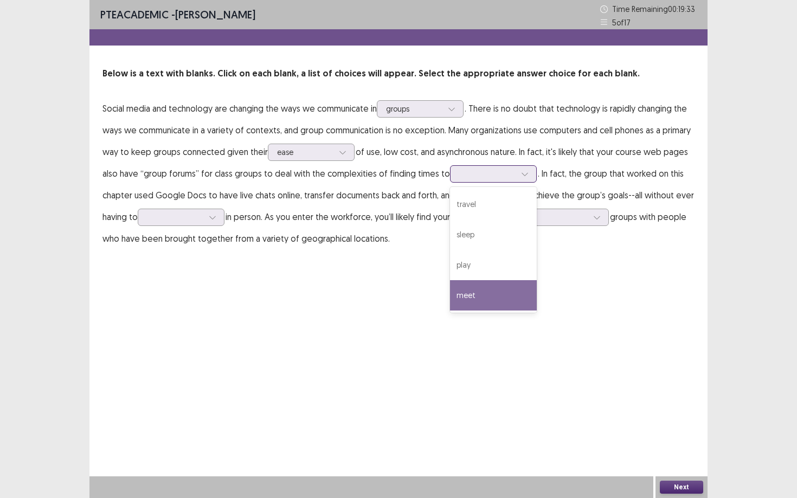
click at [467, 295] on div "meet" at bounding box center [493, 295] width 87 height 30
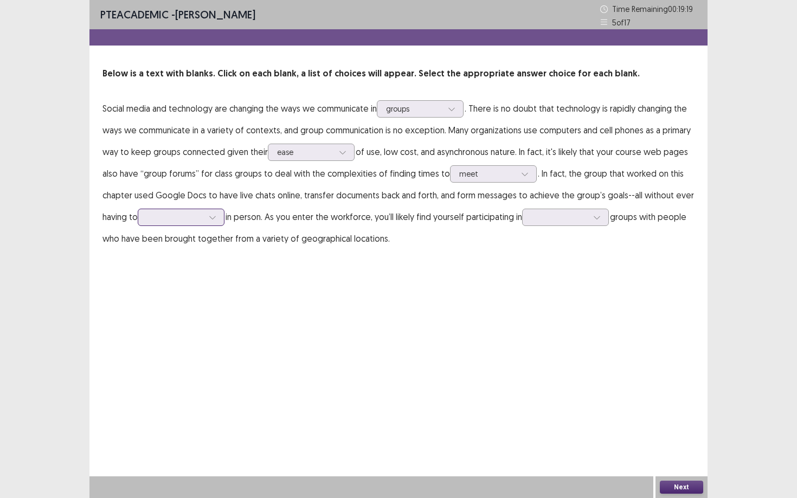
click at [158, 215] on div at bounding box center [175, 217] width 56 height 10
click at [186, 255] on div "collaborate" at bounding box center [181, 248] width 87 height 30
click at [177, 219] on div at bounding box center [175, 217] width 56 height 10
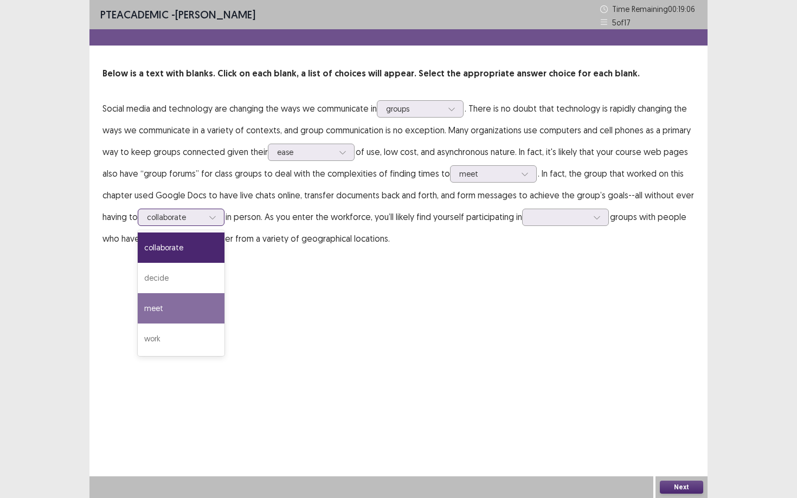
click at [167, 300] on div "meet" at bounding box center [181, 308] width 87 height 30
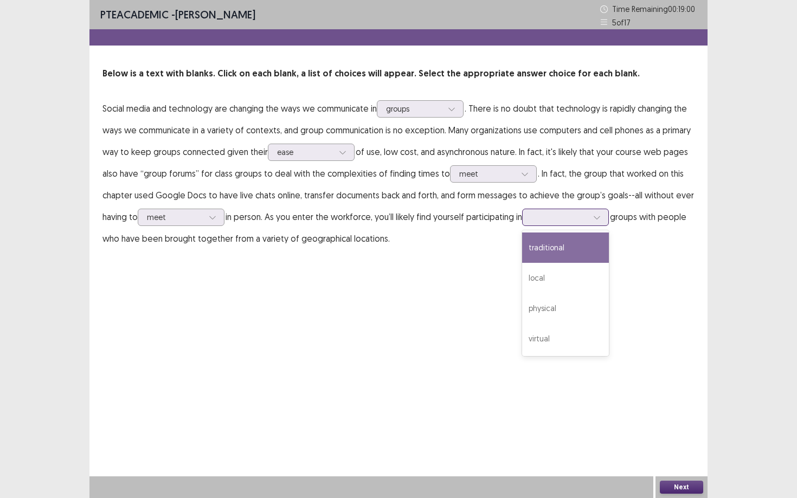
click at [573, 222] on div at bounding box center [559, 217] width 56 height 10
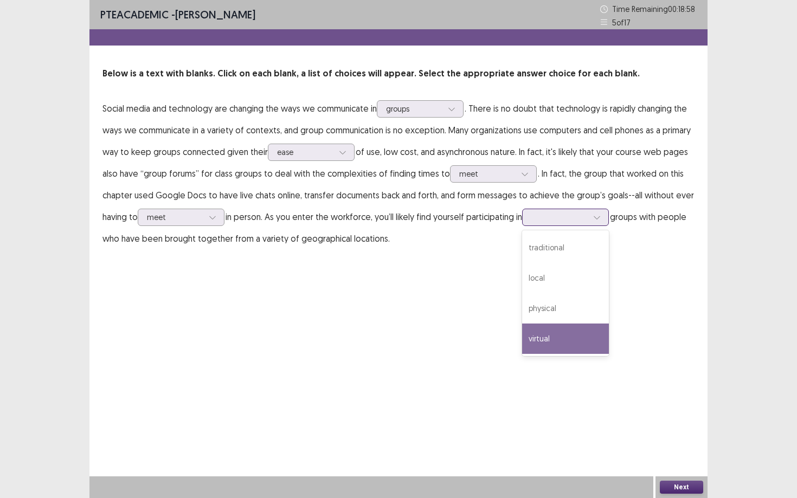
click at [564, 339] on div "virtual" at bounding box center [565, 339] width 87 height 30
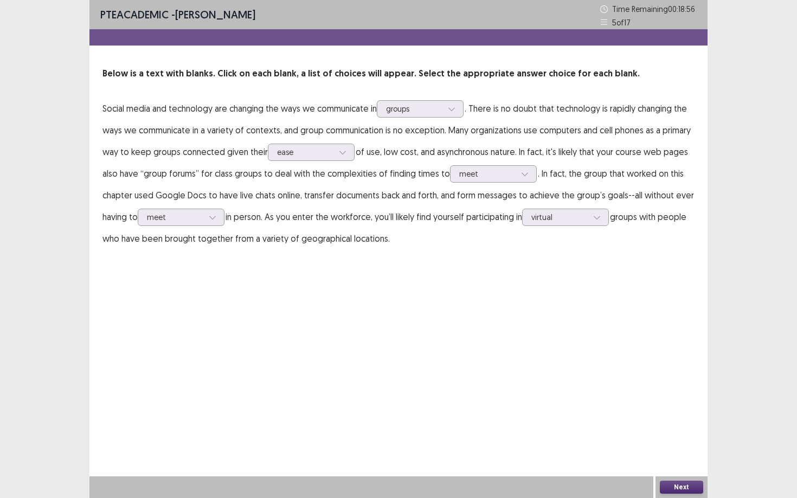
click at [692, 431] on button "Next" at bounding box center [681, 487] width 43 height 13
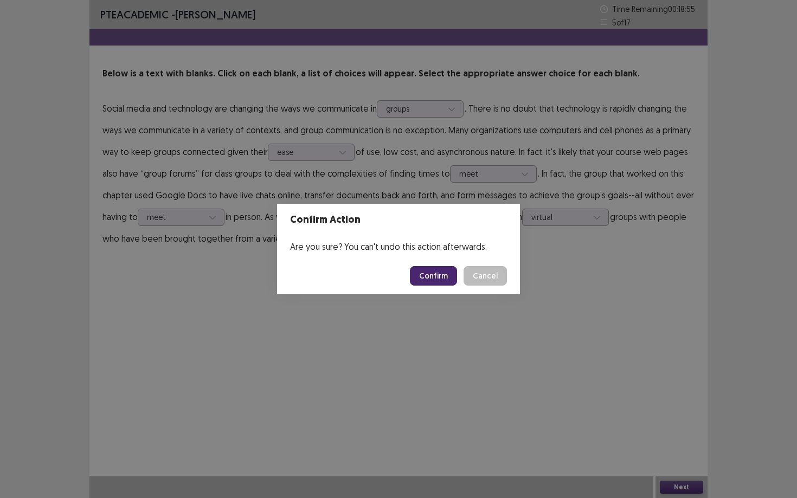
click at [433, 269] on button "Confirm" at bounding box center [433, 276] width 47 height 20
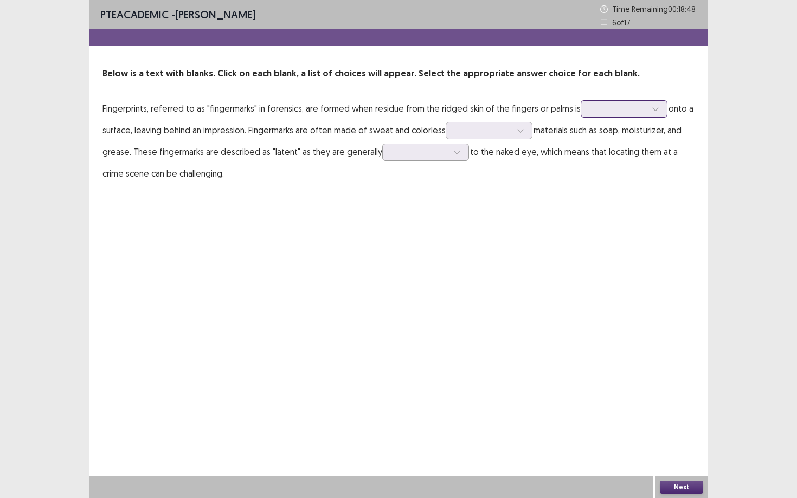
click at [631, 112] on div at bounding box center [618, 109] width 56 height 10
click at [607, 136] on div "carried" at bounding box center [624, 139] width 87 height 30
click at [629, 114] on div at bounding box center [618, 109] width 56 height 10
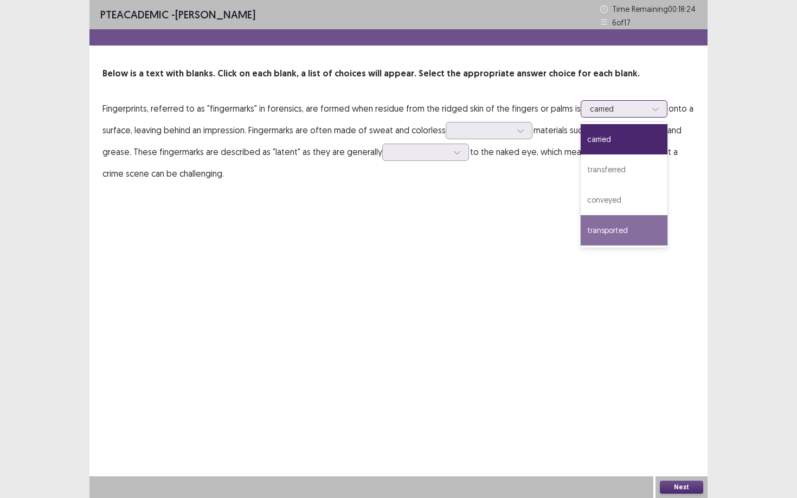
click at [616, 237] on div "transported" at bounding box center [624, 230] width 87 height 30
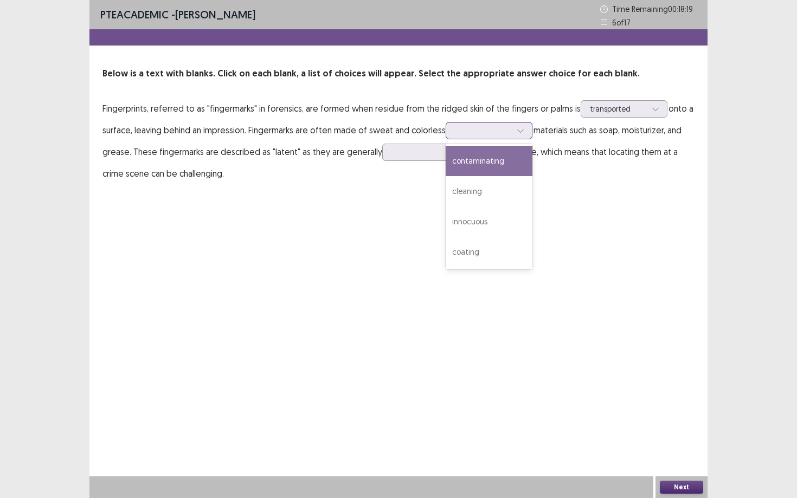
click at [471, 135] on div at bounding box center [483, 130] width 56 height 10
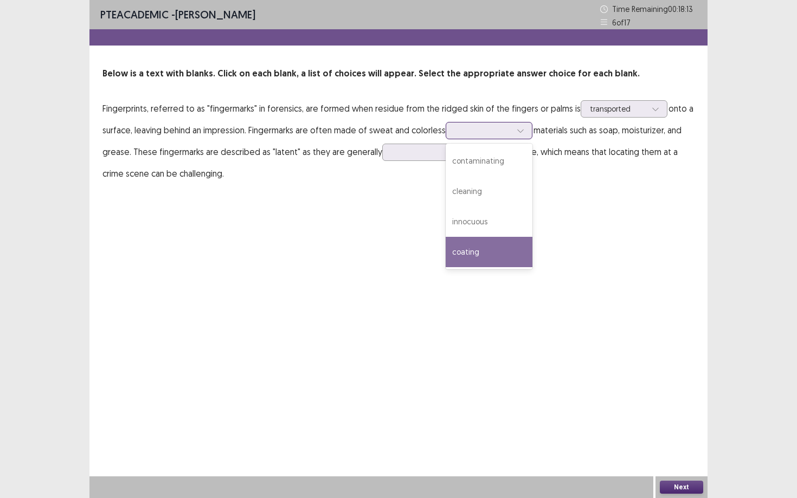
click at [495, 254] on div "coating" at bounding box center [489, 252] width 87 height 30
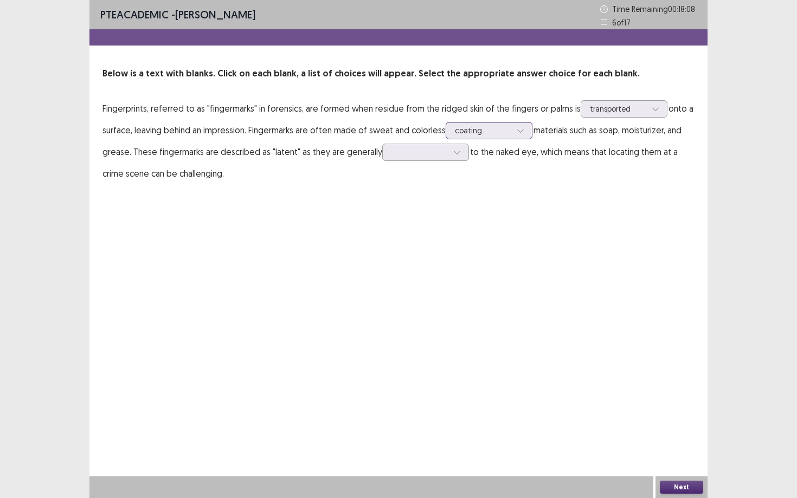
click at [486, 133] on div at bounding box center [483, 130] width 56 height 10
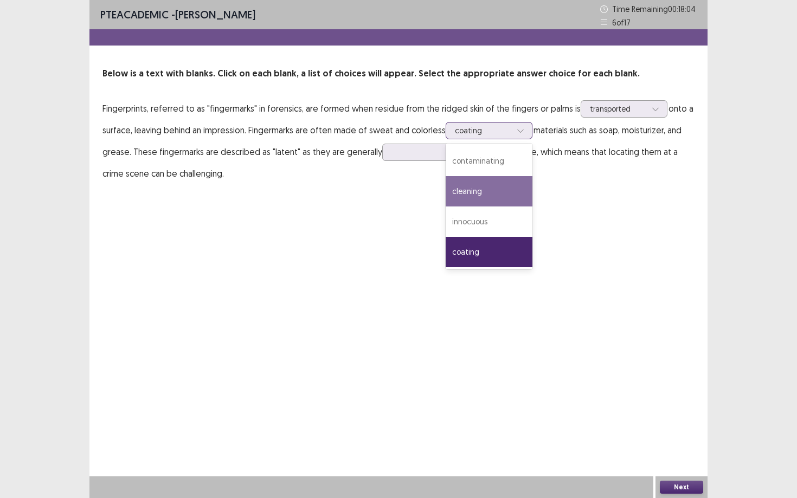
click at [493, 202] on div "cleaning" at bounding box center [489, 191] width 87 height 30
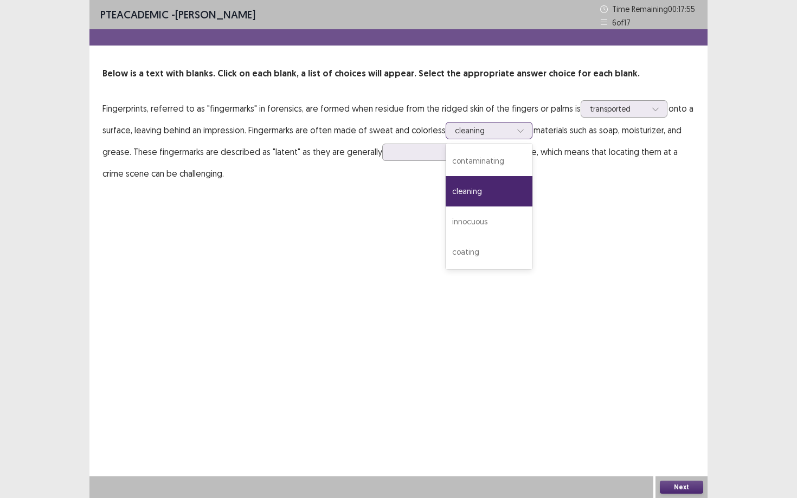
drag, startPoint x: 505, startPoint y: 122, endPoint x: 505, endPoint y: 117, distance: 5.4
click at [505, 120] on p "Fingerprints, referred to as "fingermarks" in forensics, are formed when residu…" at bounding box center [398, 141] width 592 height 87
click at [496, 241] on div "coating" at bounding box center [489, 252] width 87 height 30
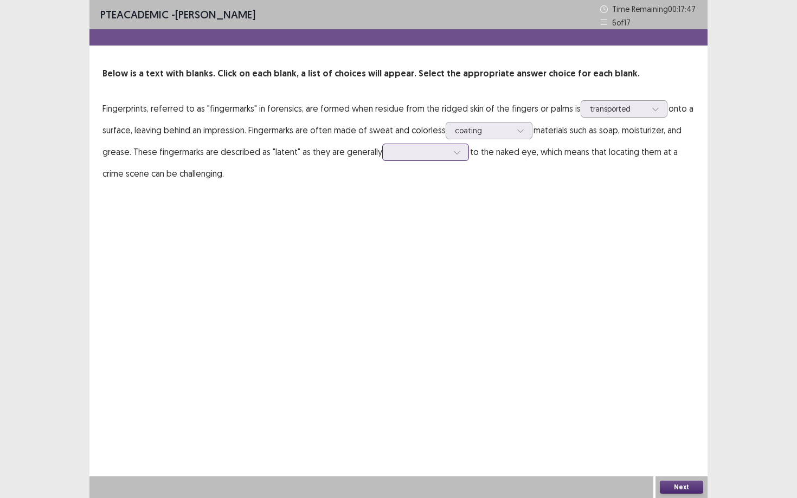
click at [404, 159] on div at bounding box center [425, 152] width 87 height 17
click at [408, 170] on div "invisible" at bounding box center [425, 182] width 87 height 30
click at [689, 431] on button "Next" at bounding box center [681, 487] width 43 height 13
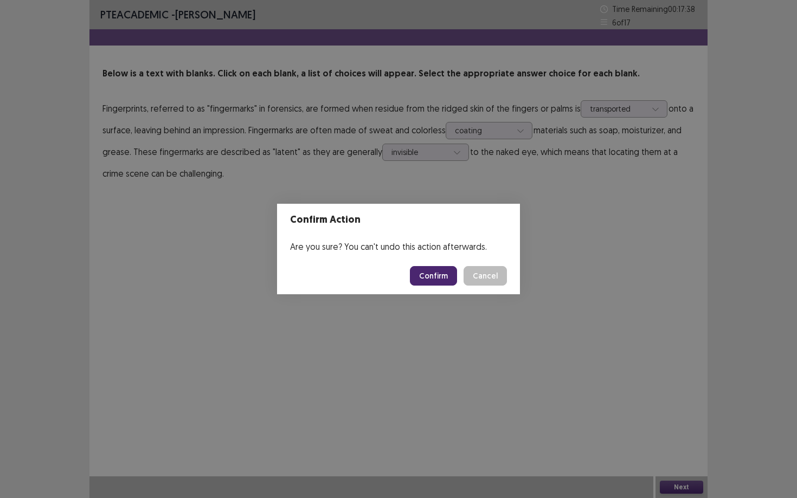
click at [449, 284] on button "Confirm" at bounding box center [433, 276] width 47 height 20
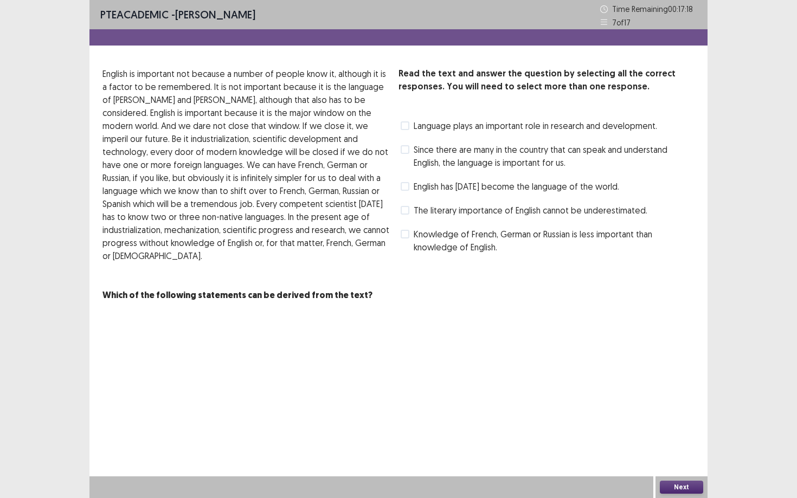
click at [406, 193] on div "English has today become the language of the world." at bounding box center [508, 186] width 221 height 17
click at [407, 185] on span at bounding box center [405, 186] width 9 height 9
click at [675, 431] on button "Next" at bounding box center [681, 487] width 43 height 13
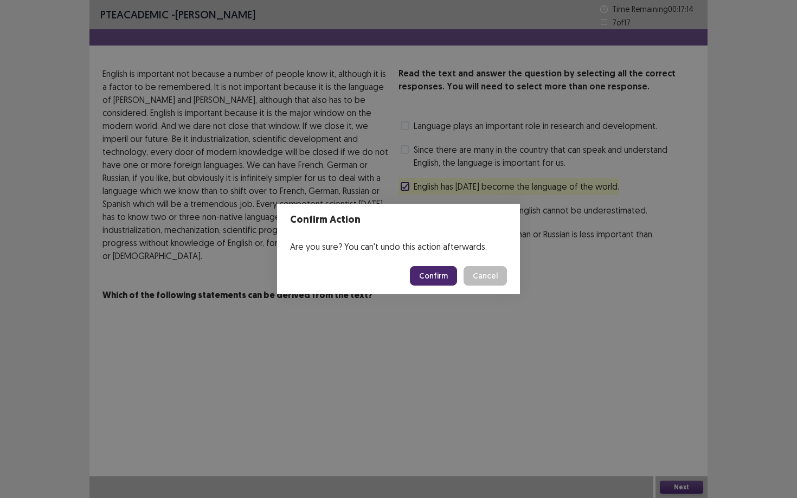
click at [433, 276] on button "Confirm" at bounding box center [433, 276] width 47 height 20
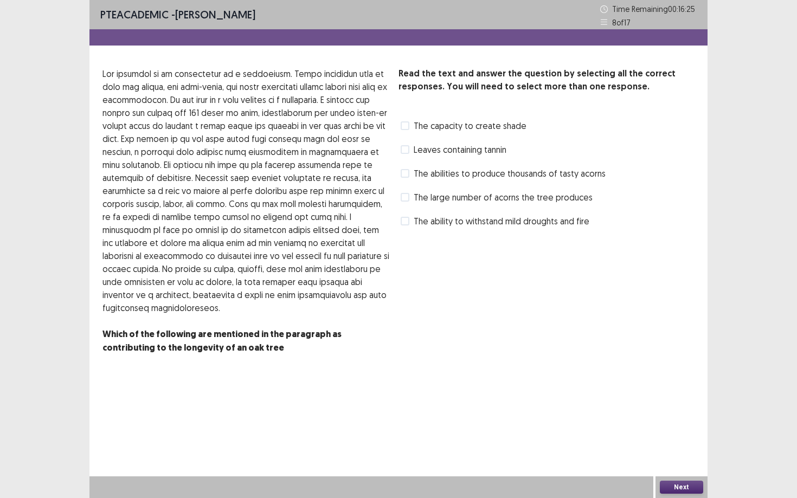
click at [407, 199] on span at bounding box center [405, 197] width 9 height 9
click at [405, 221] on span at bounding box center [405, 221] width 9 height 9
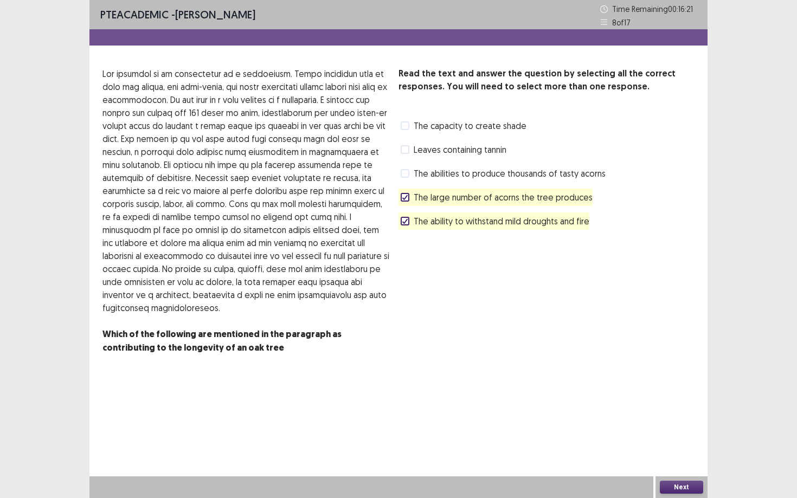
click at [404, 197] on icon at bounding box center [405, 197] width 7 height 5
click at [663, 431] on div "Next" at bounding box center [681, 487] width 52 height 22
click at [665, 431] on button "Next" at bounding box center [681, 487] width 43 height 13
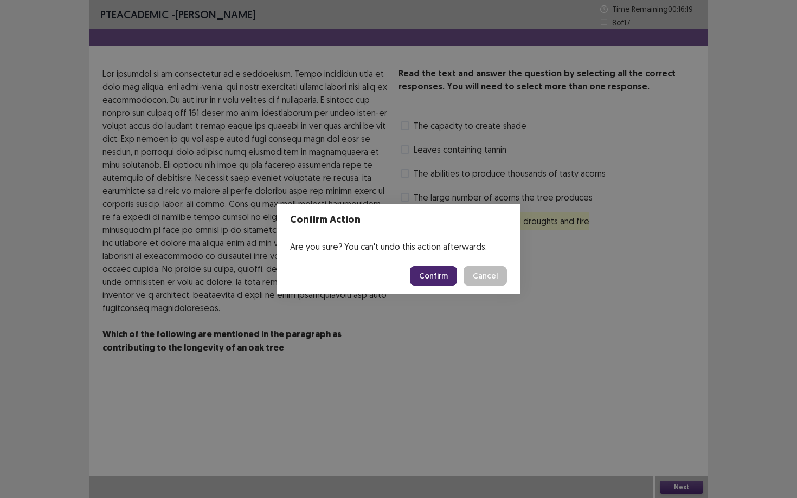
click at [441, 276] on button "Confirm" at bounding box center [433, 276] width 47 height 20
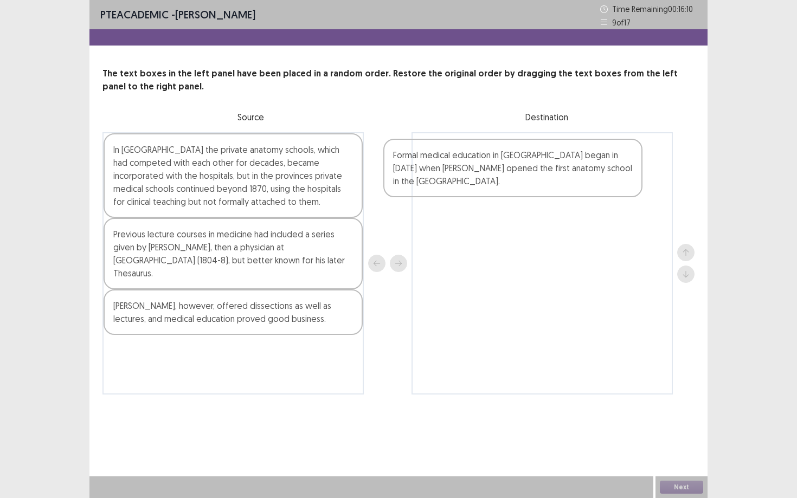
drag, startPoint x: 231, startPoint y: 175, endPoint x: 515, endPoint y: 181, distance: 284.6
click at [515, 181] on div "Formal medical education in Manchester began in 1814 when Joseph Jordan opened …" at bounding box center [398, 263] width 592 height 262
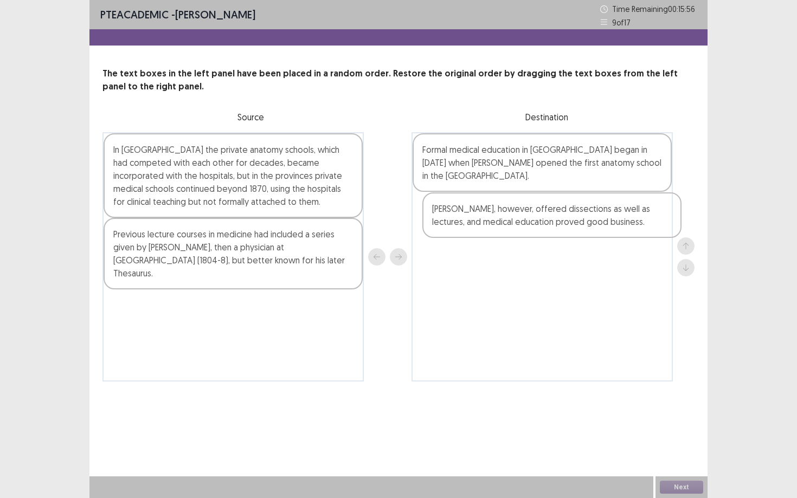
drag, startPoint x: 281, startPoint y: 300, endPoint x: 601, endPoint y: 216, distance: 330.1
click at [601, 216] on div "In London the private anatomy schools, which had competed with each other for d…" at bounding box center [398, 256] width 592 height 249
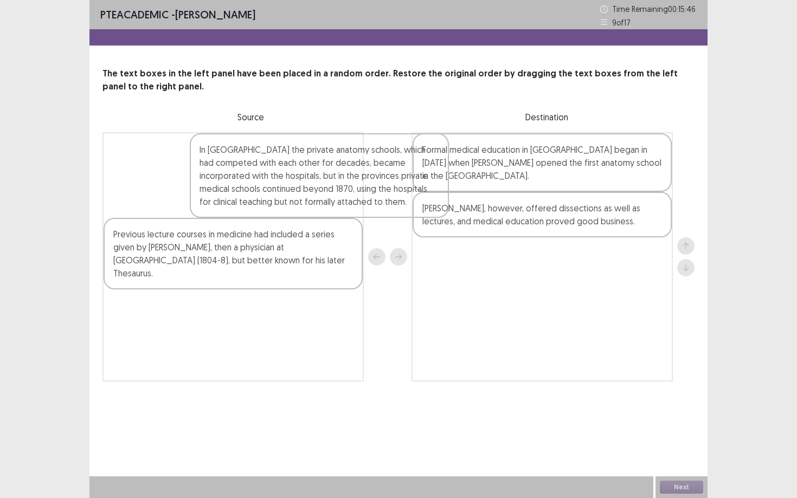
drag, startPoint x: 205, startPoint y: 168, endPoint x: 211, endPoint y: 160, distance: 9.7
click at [211, 160] on div "In London the private anatomy schools, which had competed with each other for d…" at bounding box center [232, 256] width 261 height 249
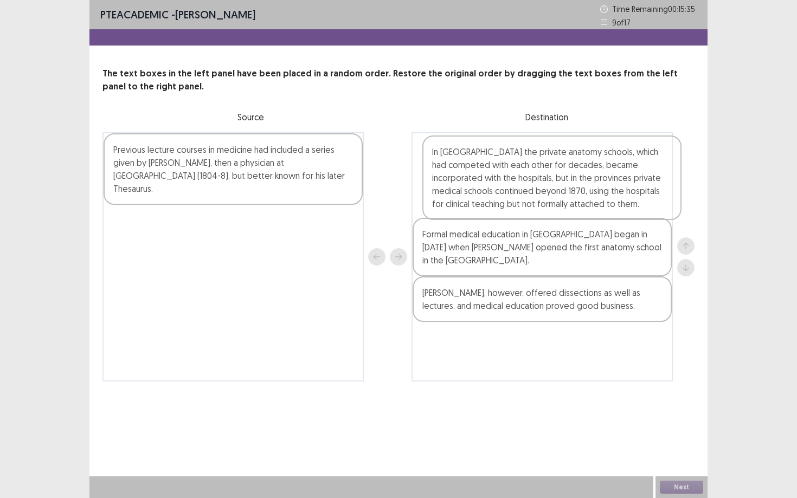
drag, startPoint x: 207, startPoint y: 192, endPoint x: 529, endPoint y: 192, distance: 322.5
click at [529, 192] on div "In London the private anatomy schools, which had competed with each other for d…" at bounding box center [398, 256] width 592 height 249
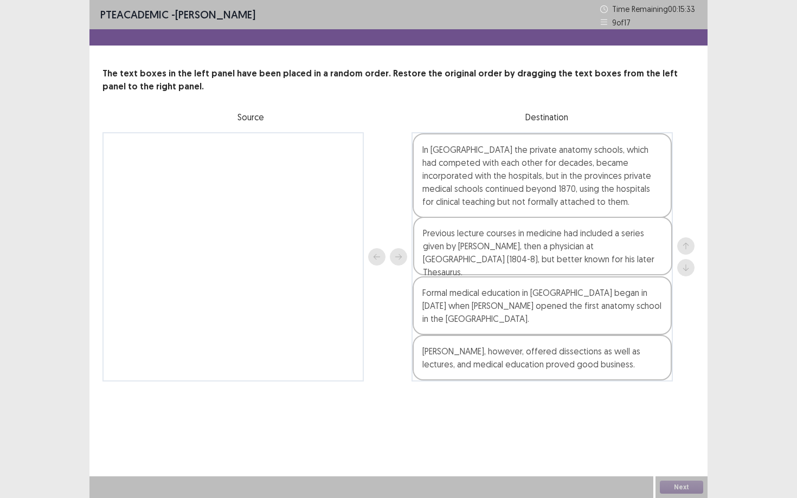
drag, startPoint x: 260, startPoint y: 175, endPoint x: 573, endPoint y: 258, distance: 324.8
click at [573, 258] on div "Previous lecture courses in medicine had included a series given by Peter Mark …" at bounding box center [398, 256] width 592 height 249
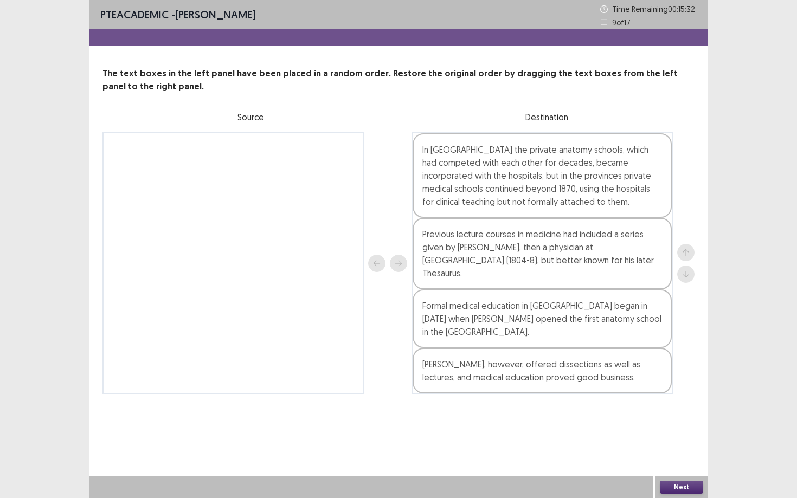
click at [687, 431] on div "Next" at bounding box center [681, 487] width 52 height 22
click at [686, 431] on button "Next" at bounding box center [681, 487] width 43 height 13
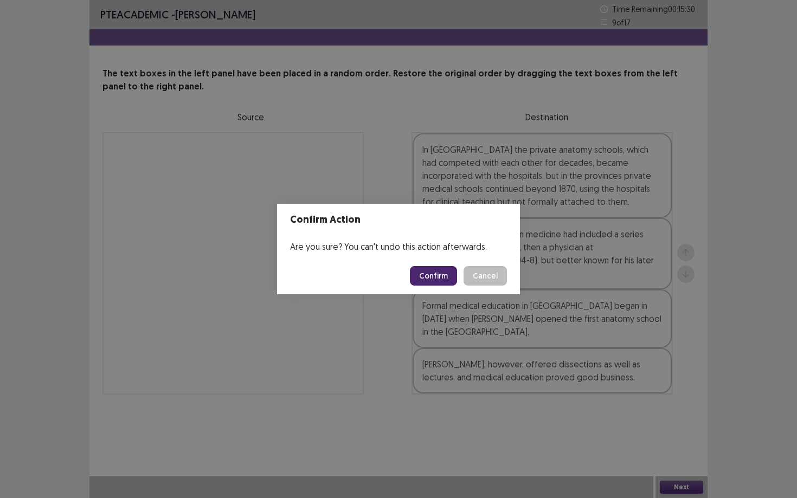
click at [421, 275] on button "Confirm" at bounding box center [433, 276] width 47 height 20
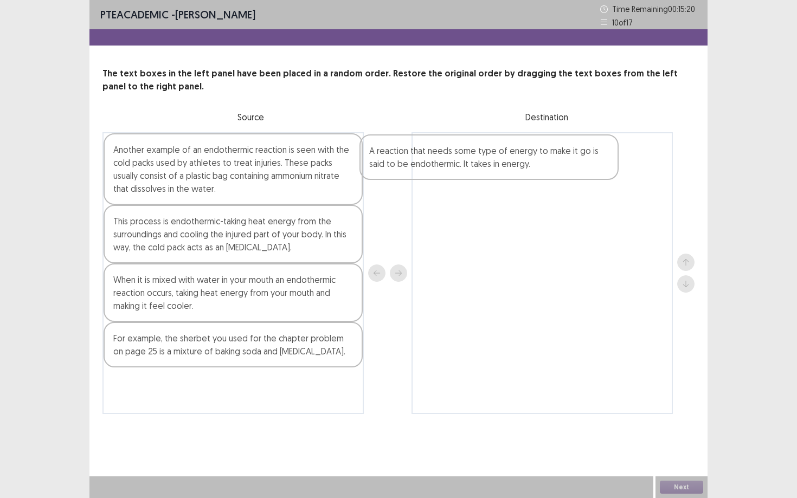
drag, startPoint x: 264, startPoint y: 404, endPoint x: 558, endPoint y: 149, distance: 390.0
click at [558, 149] on div "Another example of an endothermic reaction is seen with the cold packs used by …" at bounding box center [398, 273] width 592 height 282
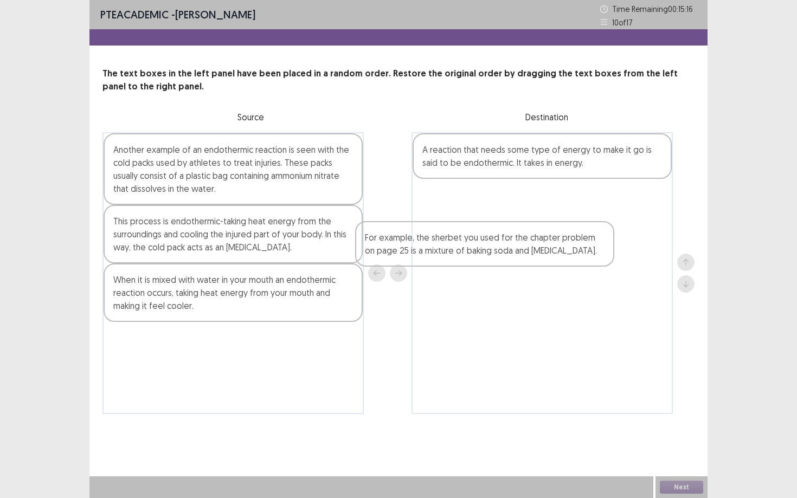
drag, startPoint x: 279, startPoint y: 358, endPoint x: 569, endPoint y: 220, distance: 321.2
click at [568, 221] on div "Another example of an endothermic reaction is seen with the cold packs used by …" at bounding box center [398, 273] width 592 height 282
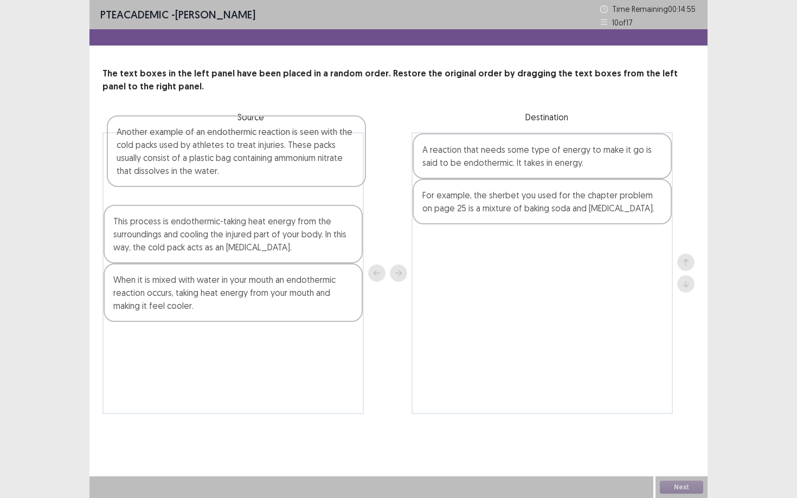
drag, startPoint x: 217, startPoint y: 171, endPoint x: 213, endPoint y: 156, distance: 15.3
click at [214, 156] on div "Another example of an endothermic reaction is seen with the cold packs used by …" at bounding box center [232, 273] width 261 height 282
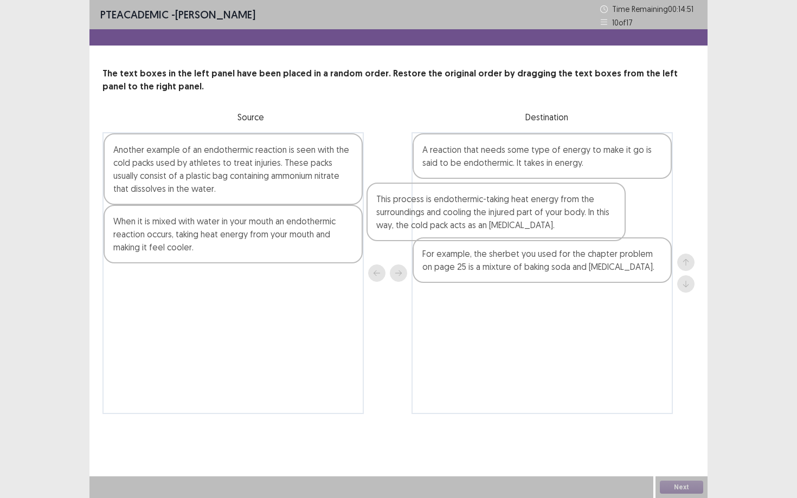
drag, startPoint x: 240, startPoint y: 228, endPoint x: 468, endPoint y: 214, distance: 228.7
click at [468, 214] on div "Another example of an endothermic reaction is seen with the cold packs used by …" at bounding box center [398, 273] width 592 height 282
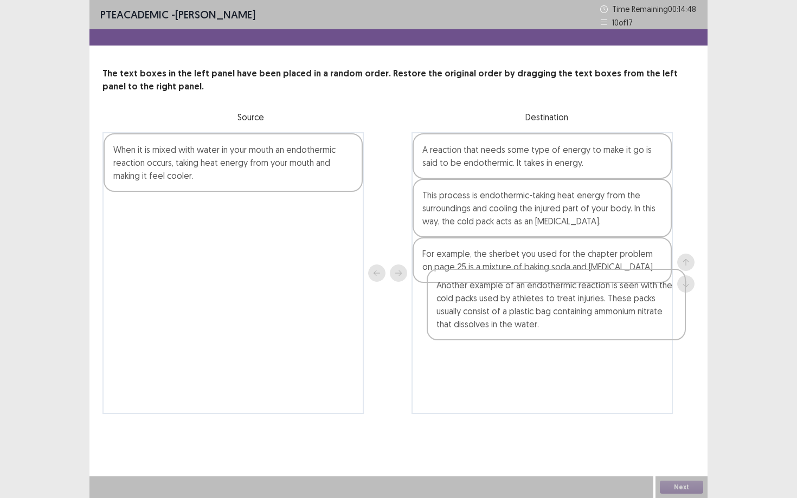
drag, startPoint x: 190, startPoint y: 188, endPoint x: 510, endPoint y: 320, distance: 346.1
click at [515, 321] on div "Another example of an endothermic reaction is seen with the cold packs used by …" at bounding box center [398, 273] width 592 height 282
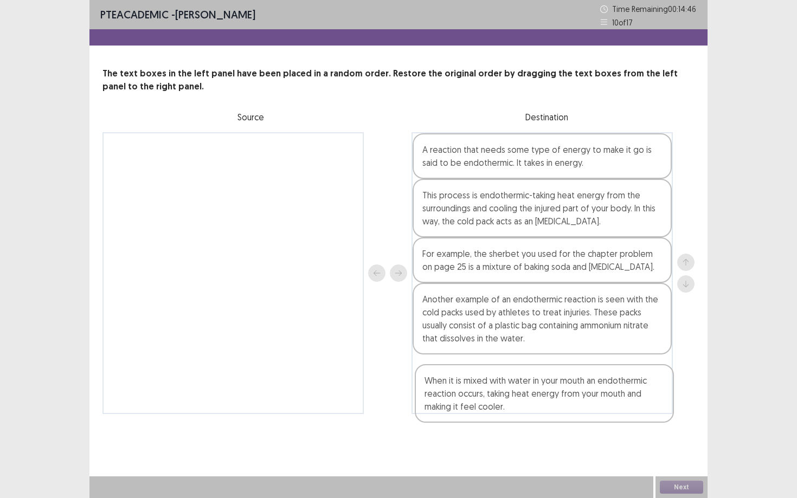
drag, startPoint x: 253, startPoint y: 177, endPoint x: 565, endPoint y: 408, distance: 388.3
click at [569, 410] on div "When it is mixed with water in your mouth an endothermic reaction occurs, takin…" at bounding box center [398, 273] width 592 height 282
click at [675, 431] on button "Next" at bounding box center [681, 487] width 43 height 13
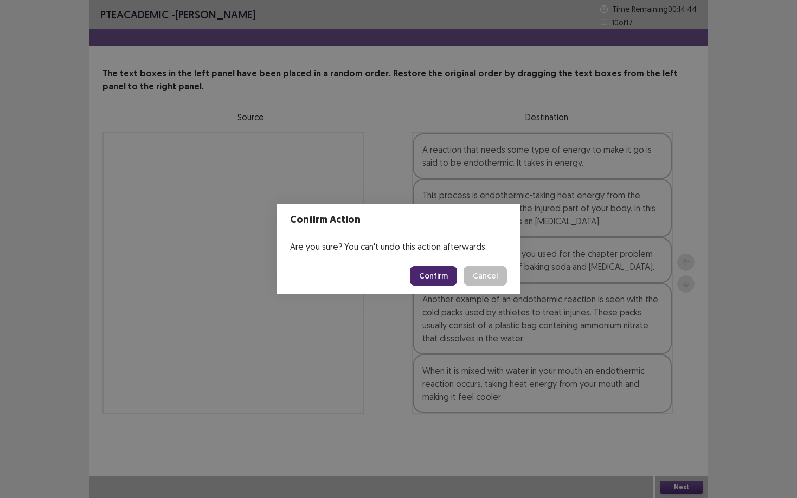
click at [439, 280] on button "Confirm" at bounding box center [433, 276] width 47 height 20
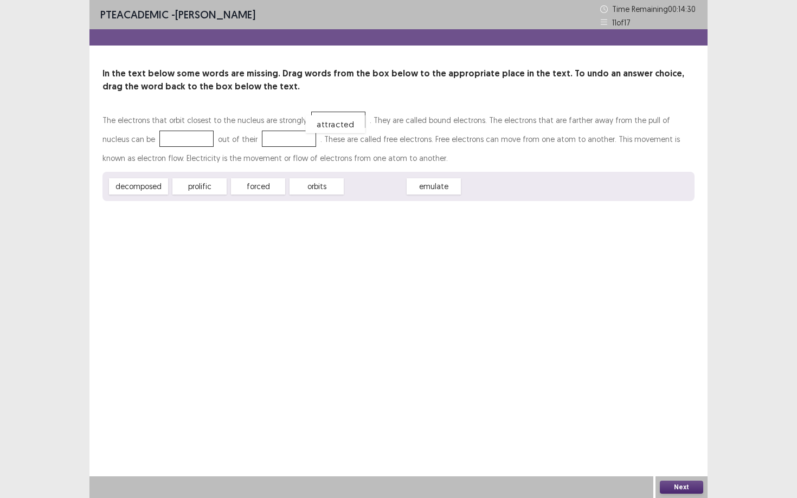
drag, startPoint x: 361, startPoint y: 186, endPoint x: 321, endPoint y: 123, distance: 74.3
click at [153, 185] on div "decomposed" at bounding box center [138, 181] width 65 height 18
drag, startPoint x: 266, startPoint y: 186, endPoint x: 271, endPoint y: 190, distance: 6.6
click at [271, 190] on div "forced" at bounding box center [264, 190] width 60 height 18
drag, startPoint x: 361, startPoint y: 189, endPoint x: 368, endPoint y: 190, distance: 7.1
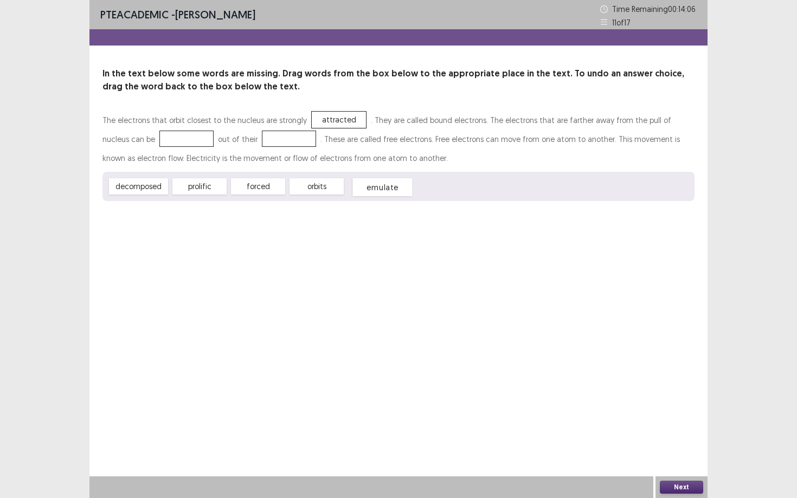
click at [368, 190] on div "emulate" at bounding box center [382, 187] width 60 height 18
drag, startPoint x: 247, startPoint y: 185, endPoint x: 126, endPoint y: 139, distance: 129.4
drag, startPoint x: 241, startPoint y: 186, endPoint x: 230, endPoint y: 144, distance: 43.8
click at [686, 431] on button "Next" at bounding box center [681, 487] width 43 height 13
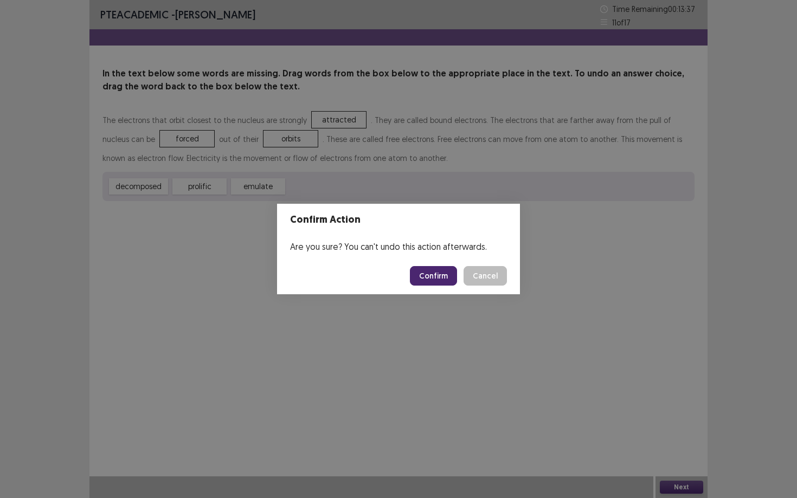
click at [450, 284] on button "Confirm" at bounding box center [433, 276] width 47 height 20
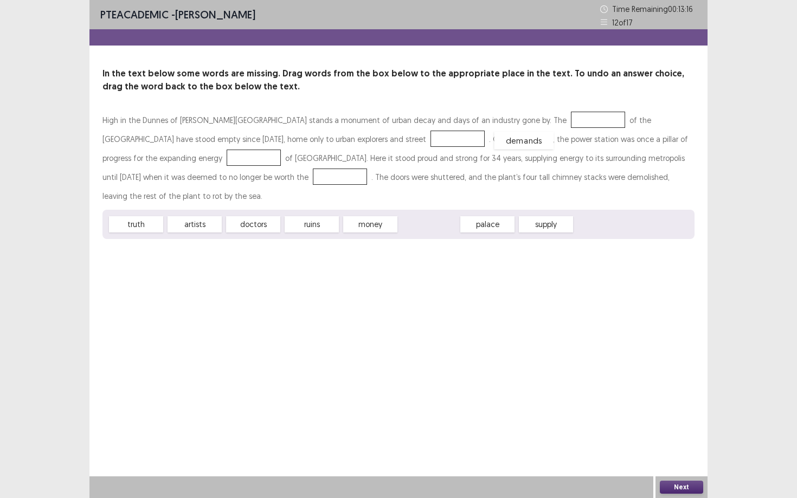
drag, startPoint x: 438, startPoint y: 203, endPoint x: 533, endPoint y: 119, distance: 126.7
drag, startPoint x: 436, startPoint y: 207, endPoint x: 538, endPoint y: 116, distance: 136.3
drag, startPoint x: 198, startPoint y: 207, endPoint x: 375, endPoint y: 141, distance: 189.0
drag, startPoint x: 434, startPoint y: 209, endPoint x: 166, endPoint y: 158, distance: 272.7
drag, startPoint x: 381, startPoint y: 209, endPoint x: 183, endPoint y: 184, distance: 198.9
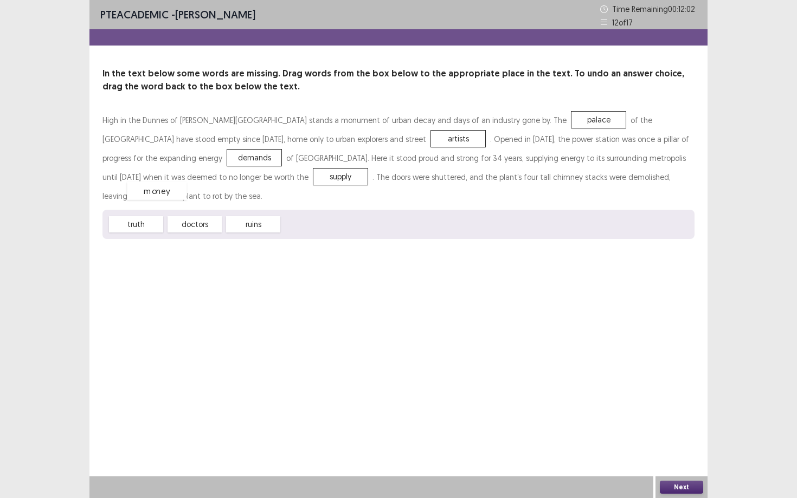
drag, startPoint x: 287, startPoint y: 208, endPoint x: 145, endPoint y: 176, distance: 145.7
click at [311, 176] on div "money" at bounding box center [341, 177] width 60 height 18
click at [681, 431] on button "Next" at bounding box center [681, 487] width 43 height 13
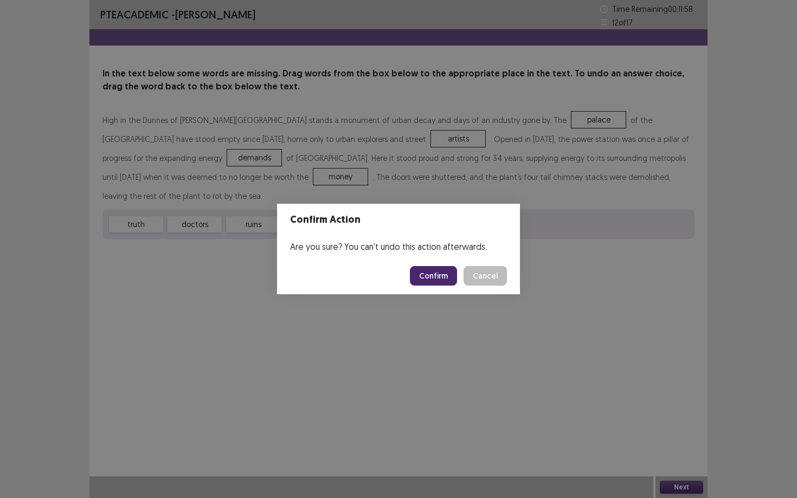
click at [429, 282] on button "Confirm" at bounding box center [433, 276] width 47 height 20
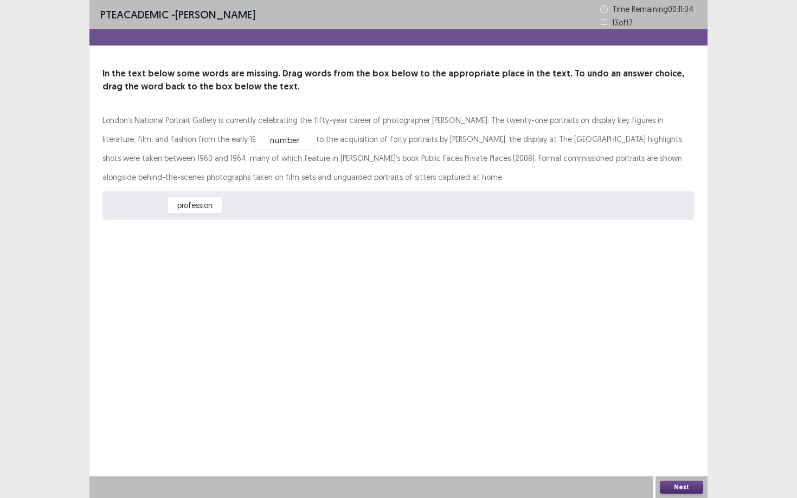
drag, startPoint x: 137, startPoint y: 203, endPoint x: 287, endPoint y: 138, distance: 163.3
click at [288, 138] on div "number" at bounding box center [285, 140] width 60 height 18
drag, startPoint x: 150, startPoint y: 206, endPoint x: 298, endPoint y: 127, distance: 167.6
click at [298, 127] on div "number" at bounding box center [284, 127] width 60 height 18
drag, startPoint x: 215, startPoint y: 201, endPoint x: 392, endPoint y: 147, distance: 184.5
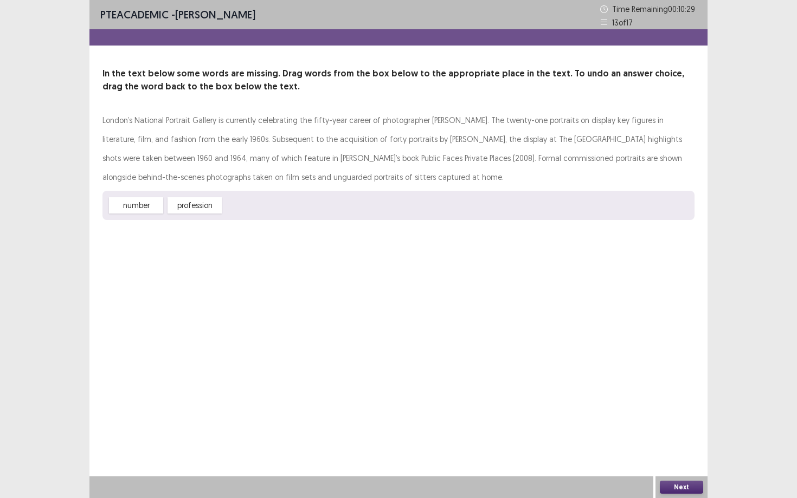
click at [392, 147] on div "London’s National Portrait Gallery is currently celebrating the fifty-year care…" at bounding box center [398, 165] width 592 height 109
drag, startPoint x: 194, startPoint y: 207, endPoint x: 392, endPoint y: 158, distance: 204.3
click at [392, 158] on div "profession" at bounding box center [394, 156] width 60 height 18
drag, startPoint x: 325, startPoint y: 156, endPoint x: 287, endPoint y: 179, distance: 44.1
click at [296, 184] on div "London’s National Portrait Gallery is currently celebrating the fifty-year care…" at bounding box center [398, 149] width 592 height 76
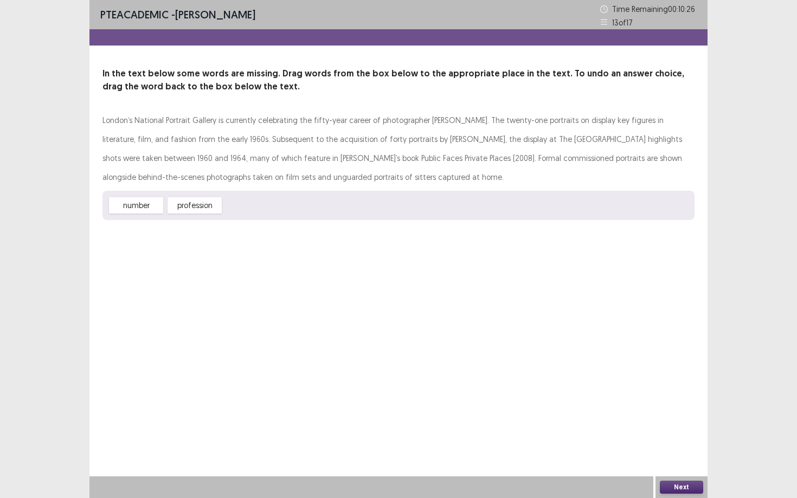
drag, startPoint x: 237, startPoint y: 139, endPoint x: 160, endPoint y: 191, distance: 93.1
click at [198, 172] on div "London’s National Portrait Gallery is currently celebrating the fifty-year care…" at bounding box center [398, 149] width 592 height 76
drag, startPoint x: 139, startPoint y: 200, endPoint x: 337, endPoint y: 115, distance: 214.7
click at [337, 115] on div "number" at bounding box center [333, 117] width 60 height 18
drag, startPoint x: 178, startPoint y: 201, endPoint x: 225, endPoint y: 172, distance: 55.2
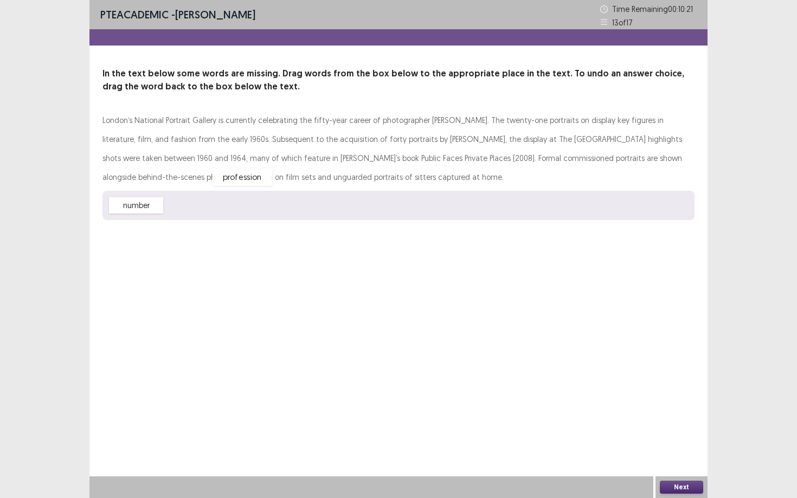
click at [225, 172] on div "profession" at bounding box center [242, 177] width 60 height 18
click at [591, 169] on div "London’s National Portrait Gallery is currently celebrating the fifty-year care…" at bounding box center [398, 149] width 592 height 76
click at [577, 164] on div "London’s National Portrait Gallery is currently celebrating the fifty-year care…" at bounding box center [398, 149] width 592 height 76
drag, startPoint x: 574, startPoint y: 157, endPoint x: 207, endPoint y: 123, distance: 368.5
click at [334, 150] on div "London’s National Portrait Gallery is currently celebrating the fifty-year care…" at bounding box center [398, 149] width 592 height 76
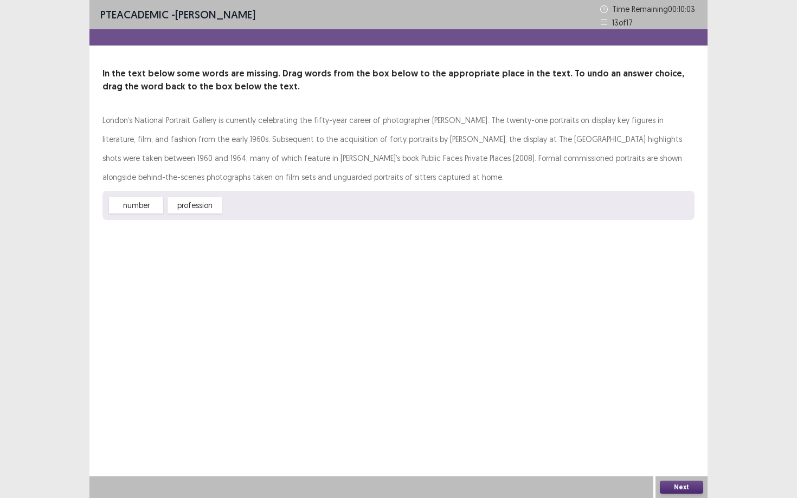
drag, startPoint x: 385, startPoint y: 120, endPoint x: 254, endPoint y: 203, distance: 154.7
click at [259, 207] on div "London’s National Portrait Gallery is currently celebrating the fifty-year care…" at bounding box center [398, 165] width 592 height 109
drag, startPoint x: 204, startPoint y: 120, endPoint x: 212, endPoint y: 171, distance: 51.2
click at [212, 171] on div "London’s National Portrait Gallery is currently celebrating the fifty-year care…" at bounding box center [398, 149] width 592 height 76
drag, startPoint x: 206, startPoint y: 208, endPoint x: 124, endPoint y: 125, distance: 116.5
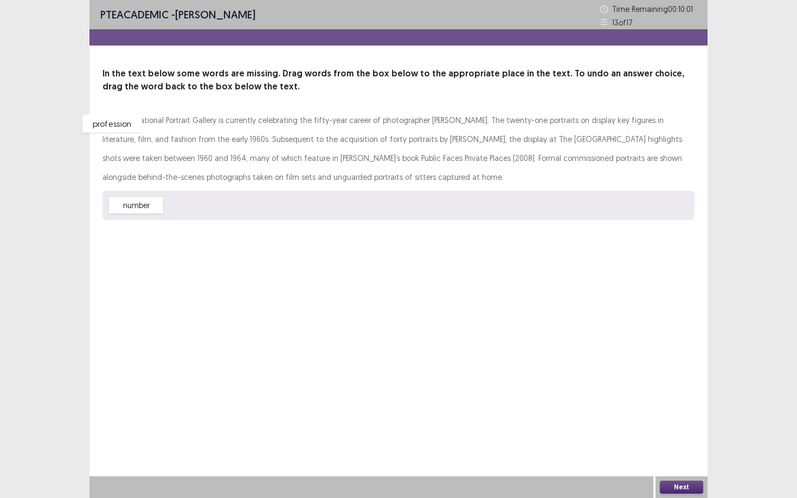
click at [124, 126] on div "profession" at bounding box center [112, 124] width 60 height 18
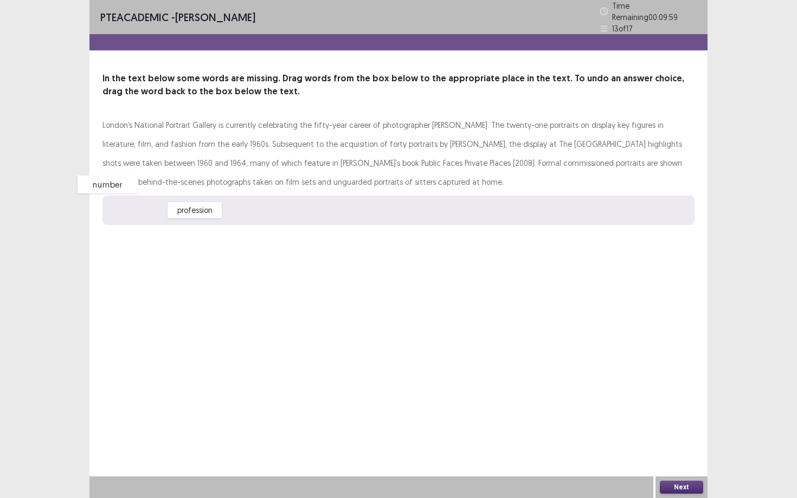
drag, startPoint x: 129, startPoint y: 201, endPoint x: 102, endPoint y: 175, distance: 37.9
click at [101, 176] on div "number" at bounding box center [108, 185] width 60 height 18
drag, startPoint x: 209, startPoint y: 205, endPoint x: 504, endPoint y: 152, distance: 299.0
click at [504, 152] on div "profession" at bounding box center [489, 158] width 60 height 18
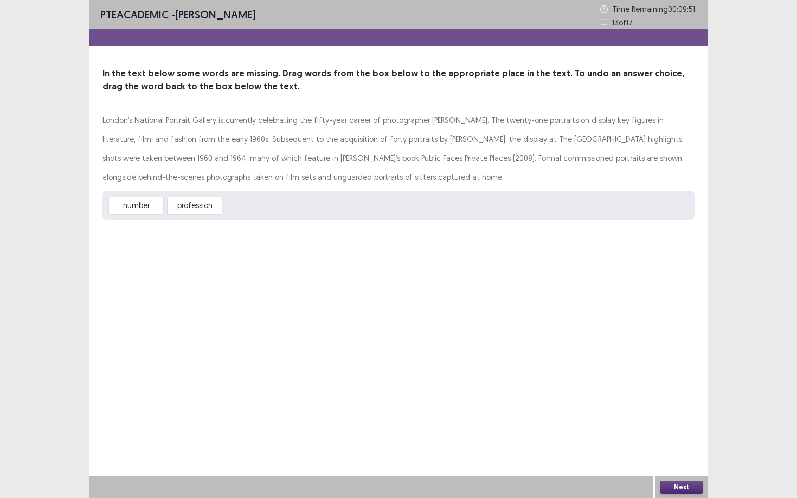
click at [672, 431] on button "Next" at bounding box center [681, 487] width 43 height 13
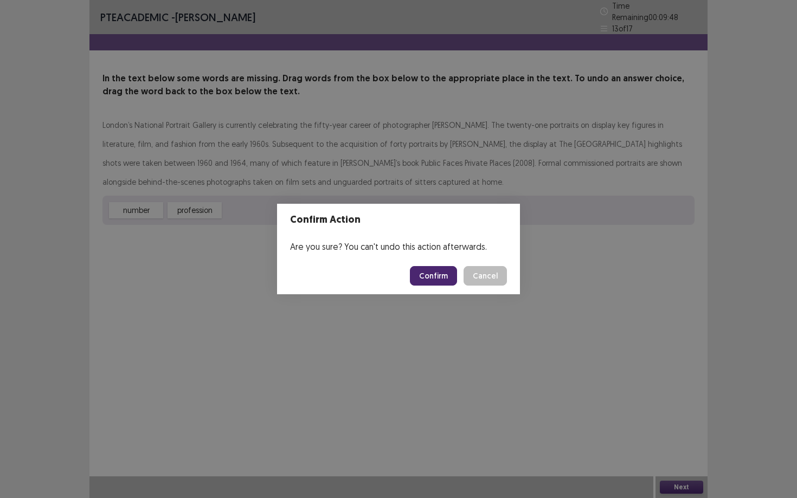
click at [440, 274] on button "Confirm" at bounding box center [433, 276] width 47 height 20
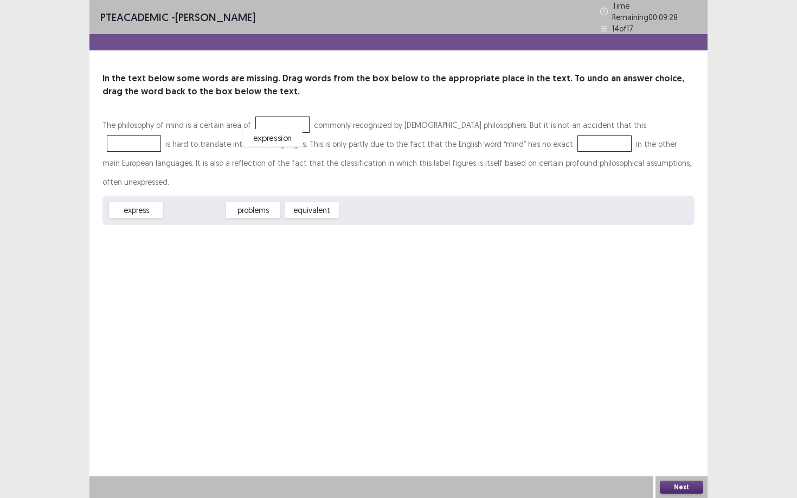
drag, startPoint x: 213, startPoint y: 186, endPoint x: 292, endPoint y: 114, distance: 106.7
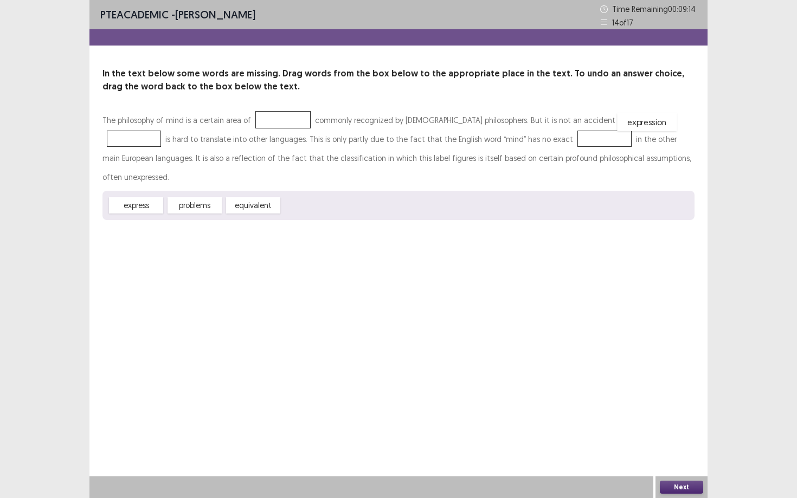
drag, startPoint x: 283, startPoint y: 119, endPoint x: 647, endPoint y: 122, distance: 363.7
click at [147, 196] on div "express" at bounding box center [136, 205] width 60 height 18
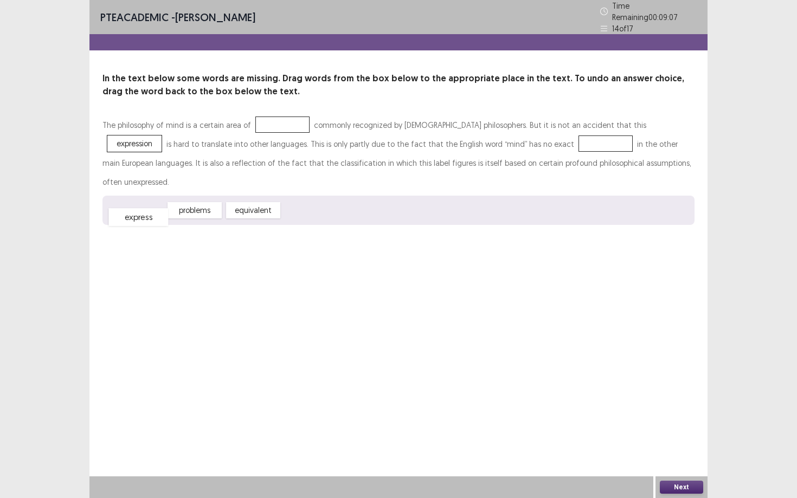
click at [152, 208] on div "express" at bounding box center [138, 217] width 60 height 18
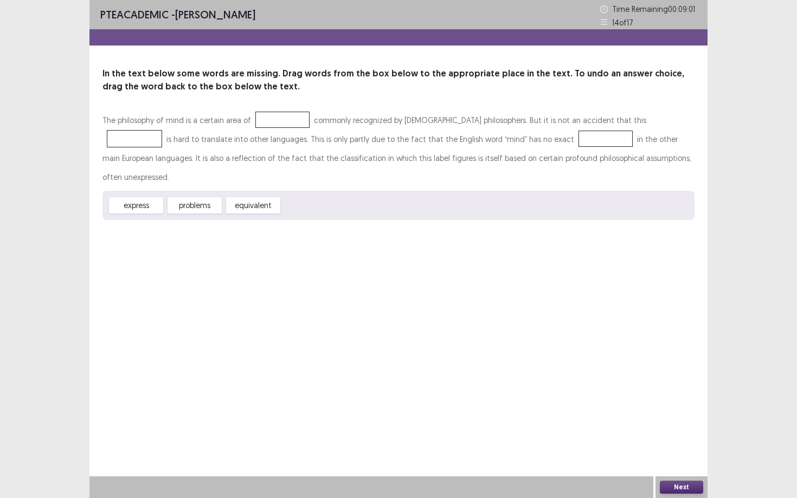
drag, startPoint x: 616, startPoint y: 117, endPoint x: 259, endPoint y: 118, distance: 357.2
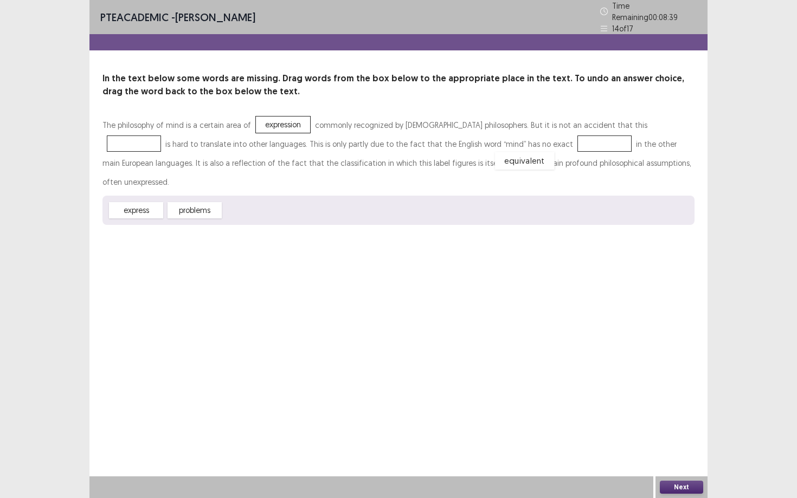
drag, startPoint x: 263, startPoint y: 187, endPoint x: 534, endPoint y: 138, distance: 275.5
drag, startPoint x: 186, startPoint y: 185, endPoint x: 279, endPoint y: 117, distance: 115.3
drag, startPoint x: 222, startPoint y: 178, endPoint x: 632, endPoint y: 113, distance: 415.5
click at [636, 109] on div "In the text below some words are missing. Drag words from the box below to the …" at bounding box center [398, 148] width 618 height 153
drag, startPoint x: 204, startPoint y: 180, endPoint x: 622, endPoint y: 121, distance: 422.1
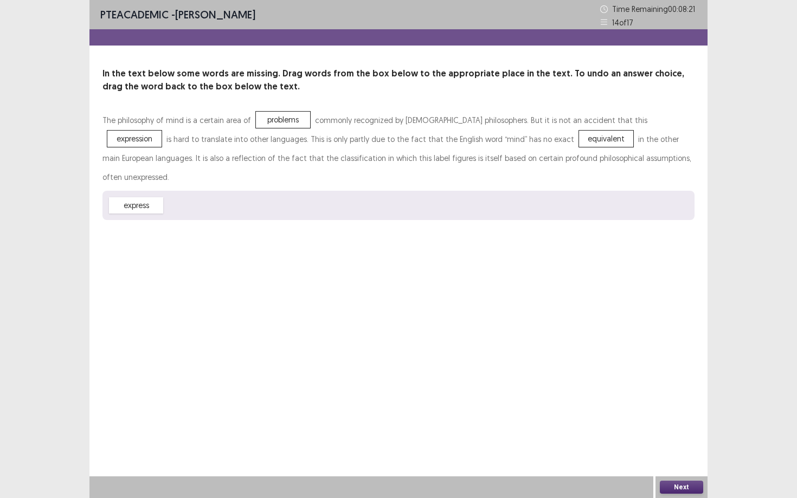
click at [668, 431] on div "Next" at bounding box center [681, 487] width 52 height 22
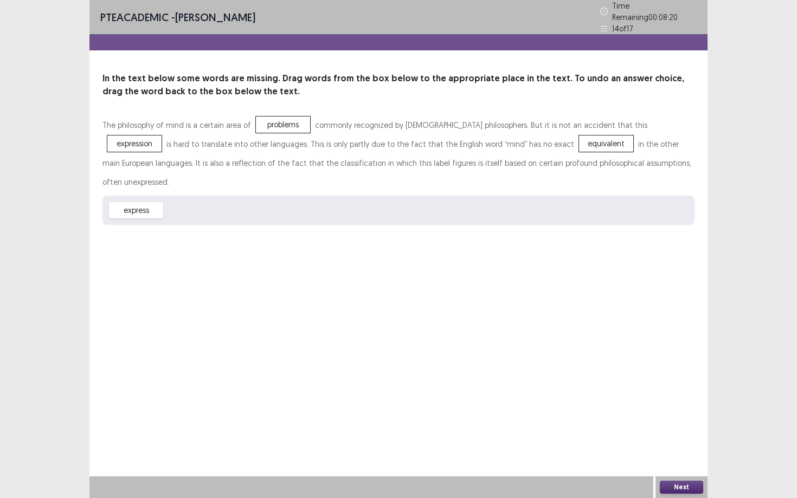
click at [668, 431] on button "Next" at bounding box center [681, 487] width 43 height 13
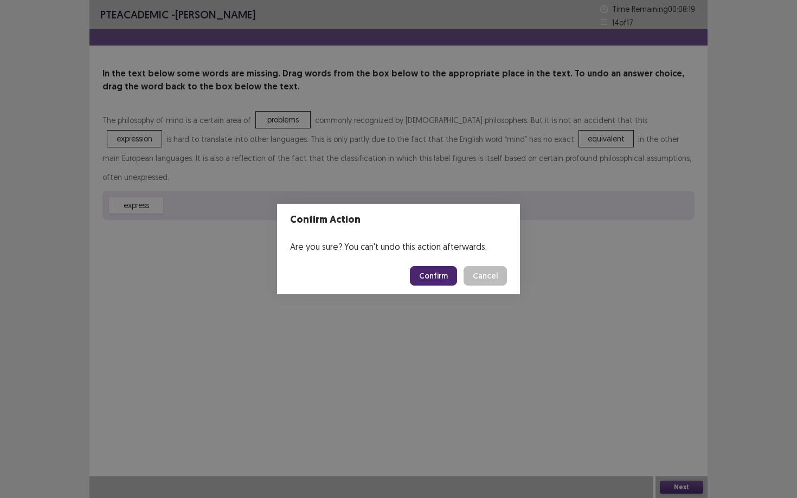
click at [437, 273] on button "Confirm" at bounding box center [433, 276] width 47 height 20
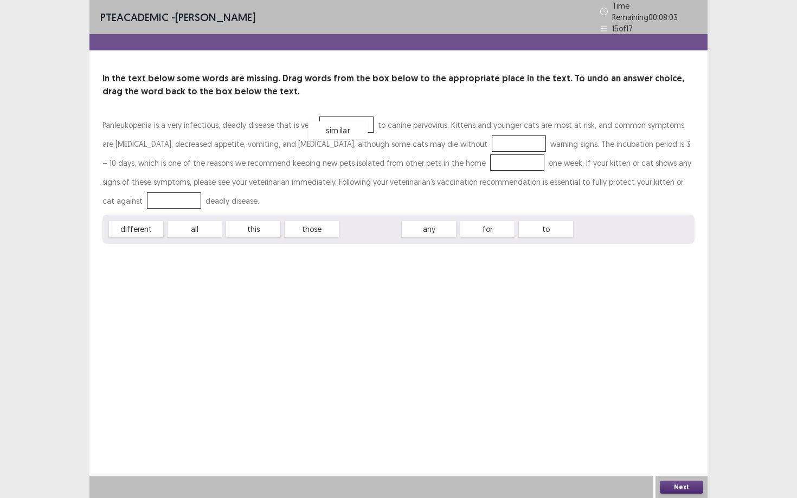
drag, startPoint x: 371, startPoint y: 225, endPoint x: 341, endPoint y: 125, distance: 104.6
drag, startPoint x: 382, startPoint y: 226, endPoint x: 449, endPoint y: 130, distance: 117.3
drag, startPoint x: 358, startPoint y: 226, endPoint x: 417, endPoint y: 154, distance: 93.6
drag, startPoint x: 326, startPoint y: 225, endPoint x: 639, endPoint y: 176, distance: 316.5
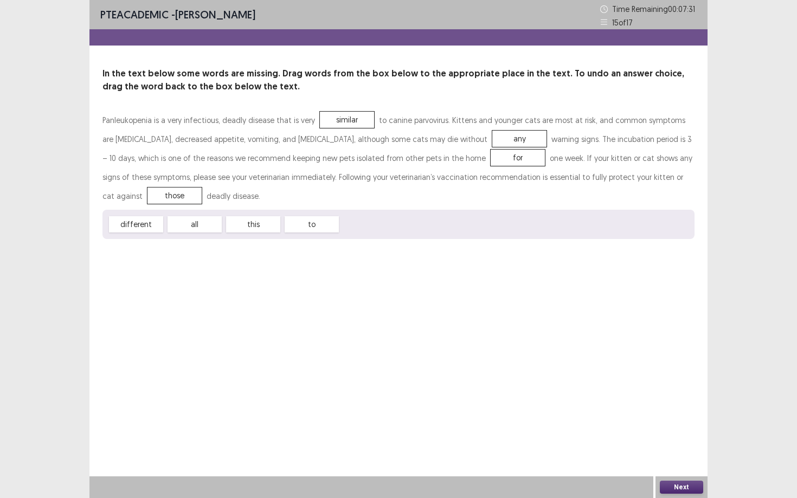
click at [668, 431] on button "Next" at bounding box center [681, 487] width 43 height 13
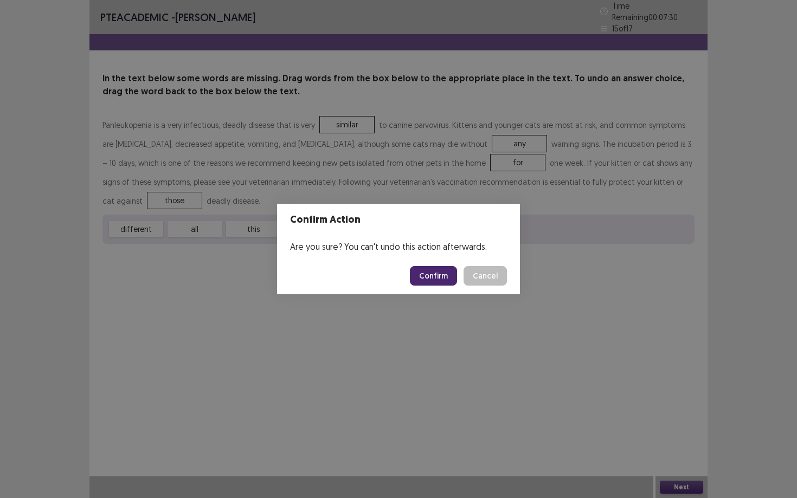
click at [434, 271] on button "Confirm" at bounding box center [433, 276] width 47 height 20
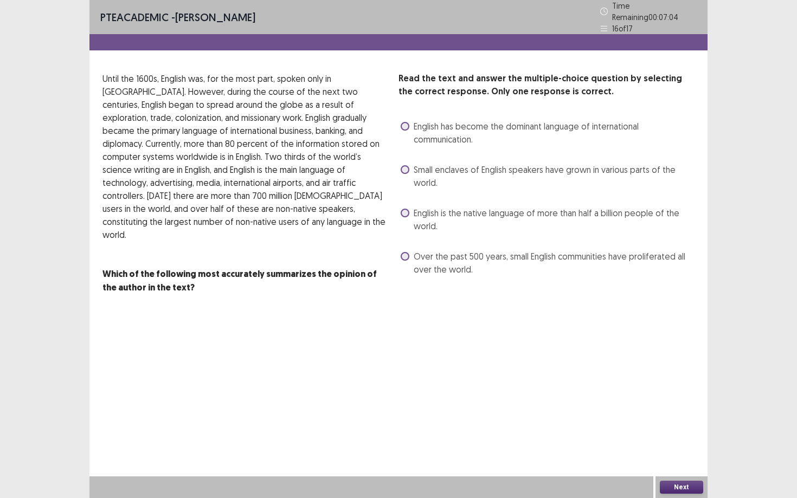
click at [407, 122] on span at bounding box center [405, 126] width 9 height 9
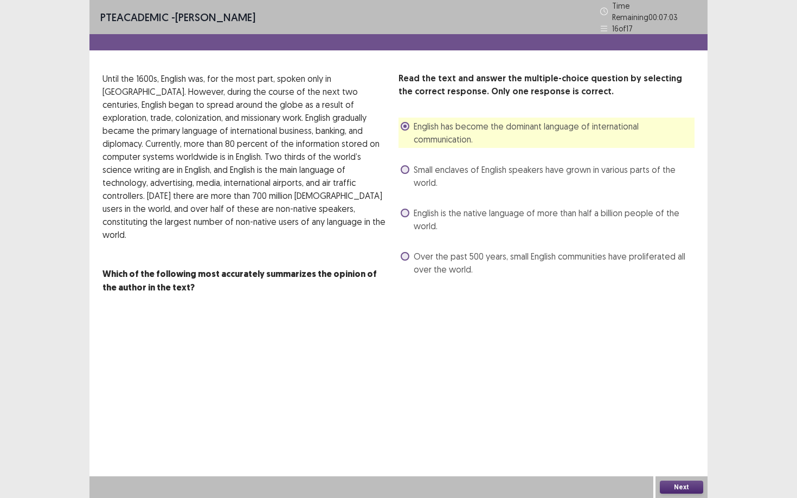
click at [681, 431] on button "Next" at bounding box center [681, 487] width 43 height 13
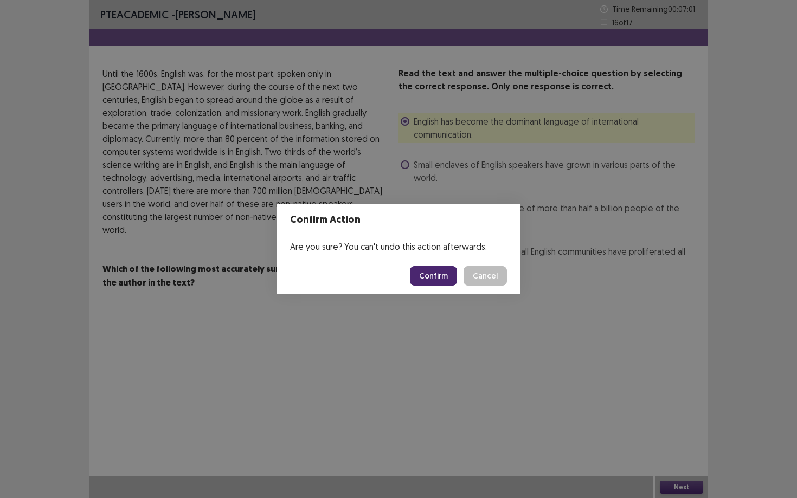
click at [441, 274] on button "Confirm" at bounding box center [433, 276] width 47 height 20
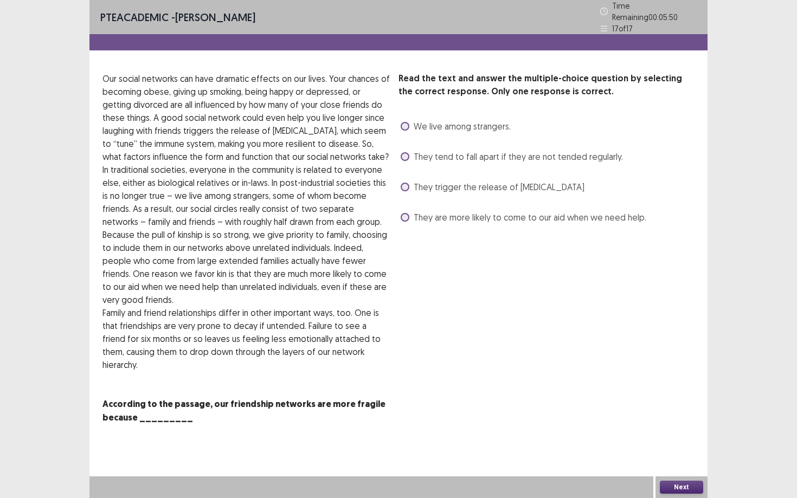
click at [404, 216] on span at bounding box center [405, 217] width 9 height 9
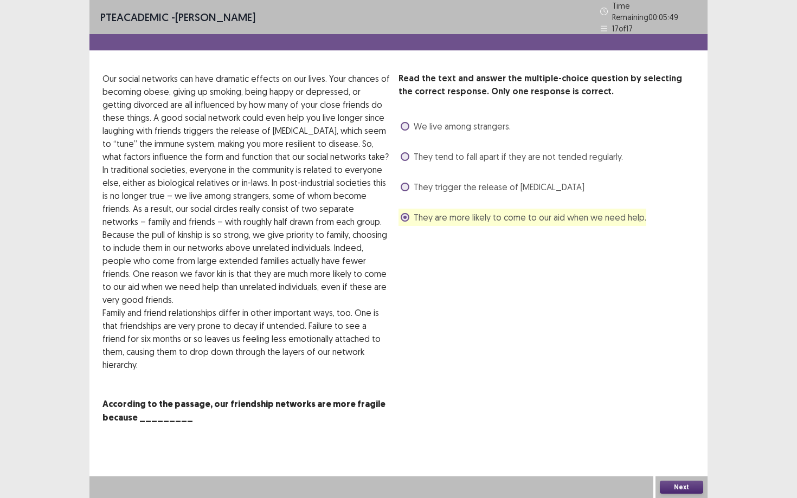
click at [676, 431] on button "Next" at bounding box center [681, 487] width 43 height 13
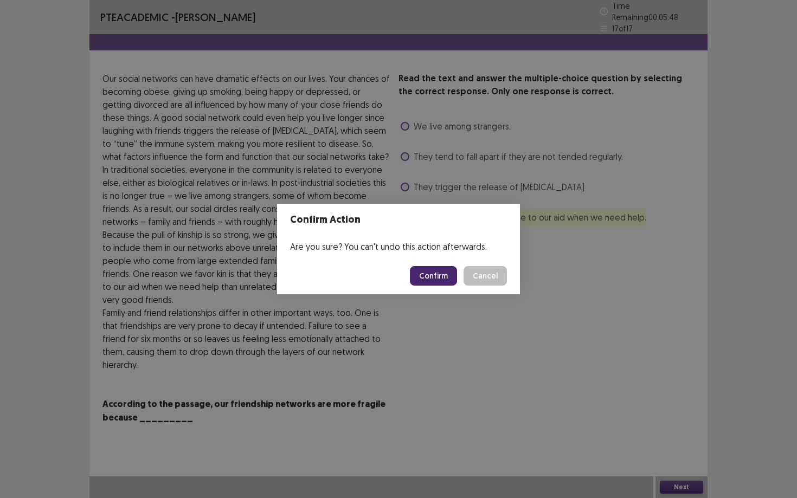
click at [446, 280] on button "Confirm" at bounding box center [433, 276] width 47 height 20
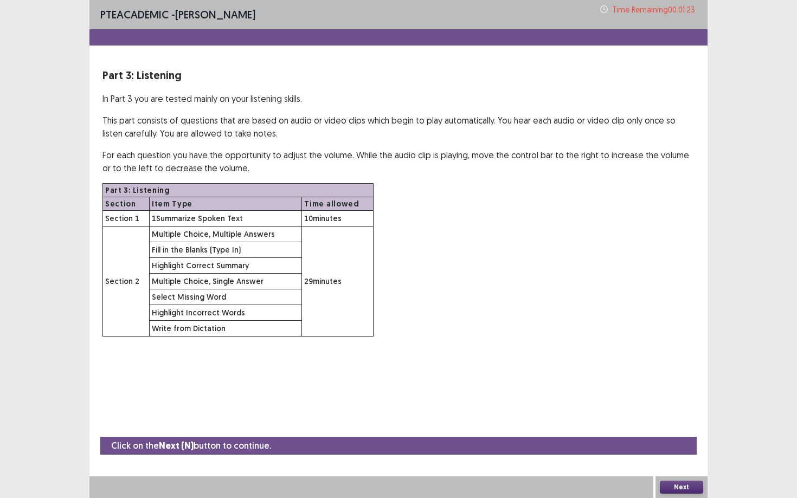
click at [667, 431] on button "Next" at bounding box center [681, 487] width 43 height 13
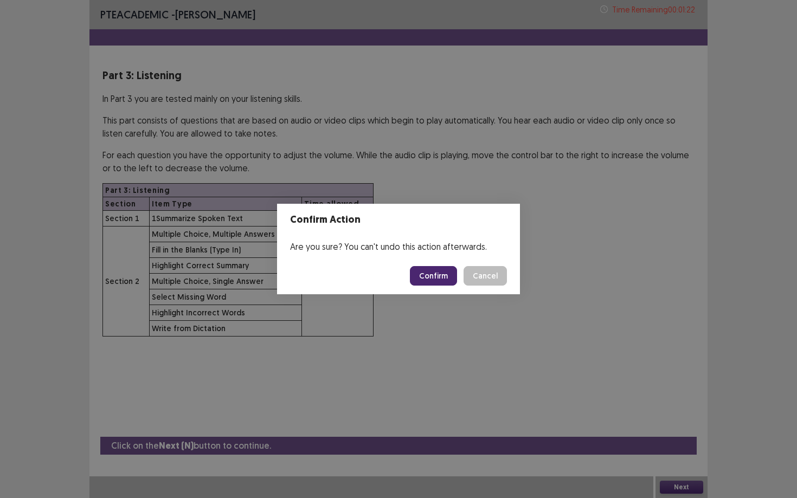
click at [443, 279] on button "Confirm" at bounding box center [433, 276] width 47 height 20
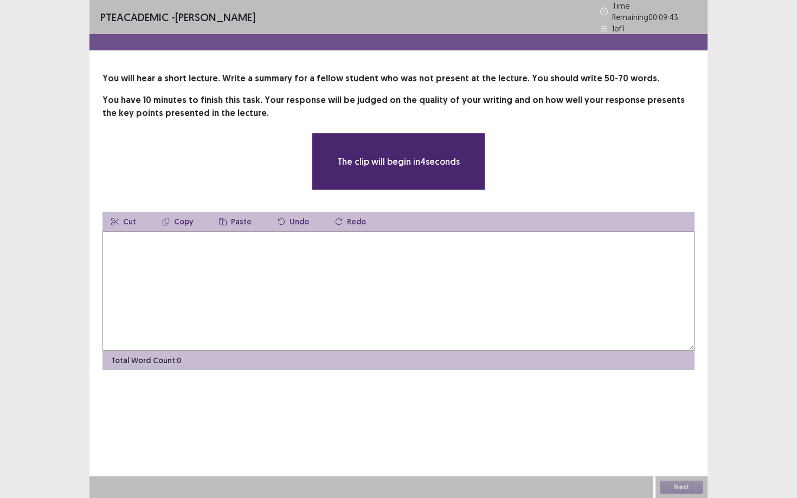
click at [325, 248] on textarea at bounding box center [398, 290] width 592 height 119
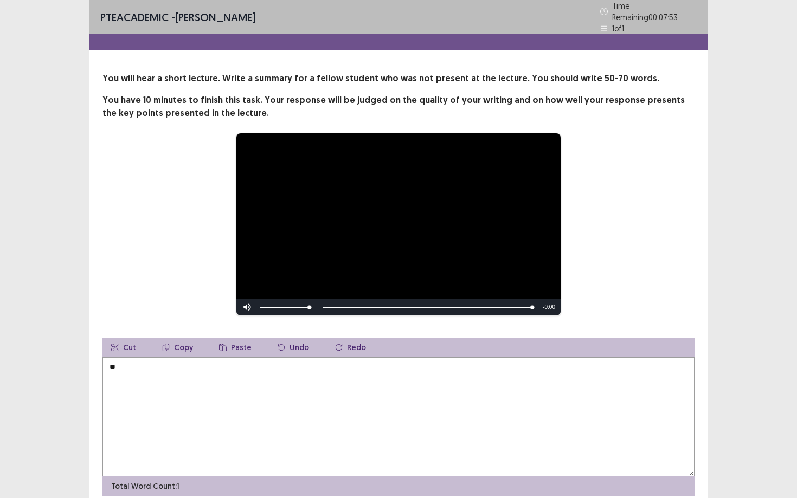
type textarea "*"
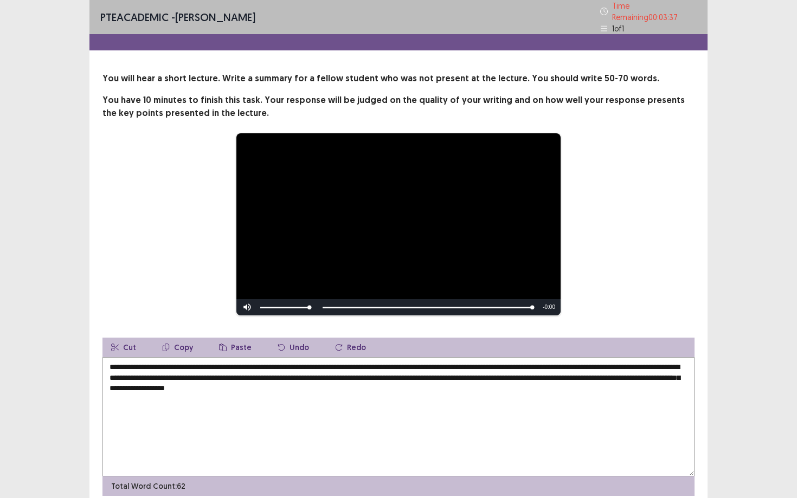
click at [439, 373] on textarea "**********" at bounding box center [398, 416] width 592 height 119
click at [520, 369] on textarea "**********" at bounding box center [398, 416] width 592 height 119
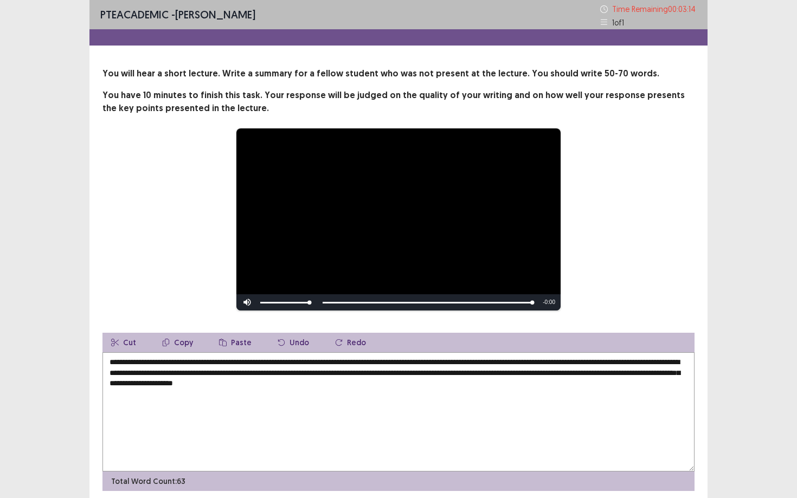
scroll to position [41, 0]
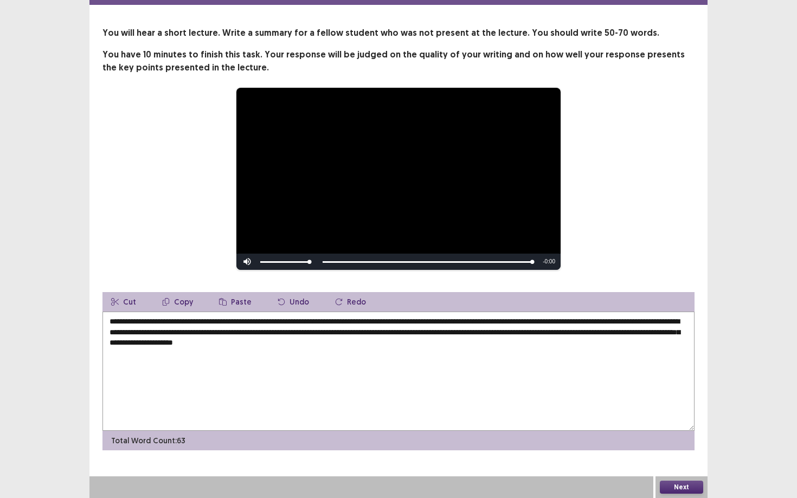
type textarea "**********"
click at [685, 431] on button "Next" at bounding box center [681, 487] width 43 height 13
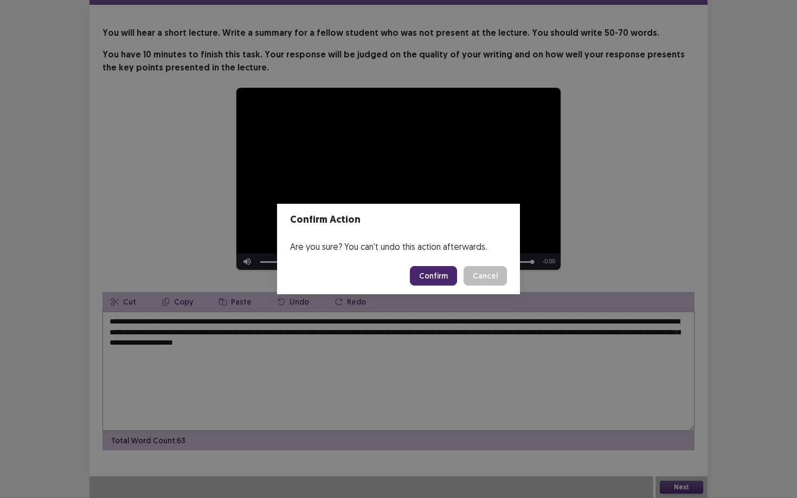
click at [436, 276] on button "Confirm" at bounding box center [433, 276] width 47 height 20
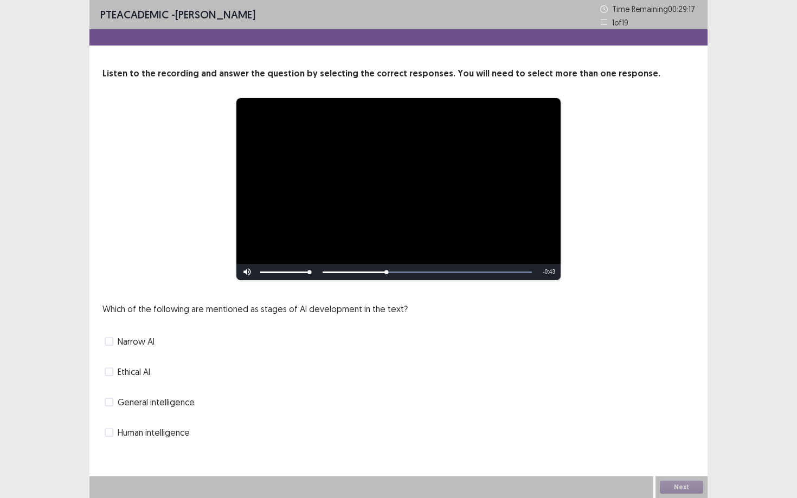
click at [112, 343] on span at bounding box center [109, 341] width 9 height 9
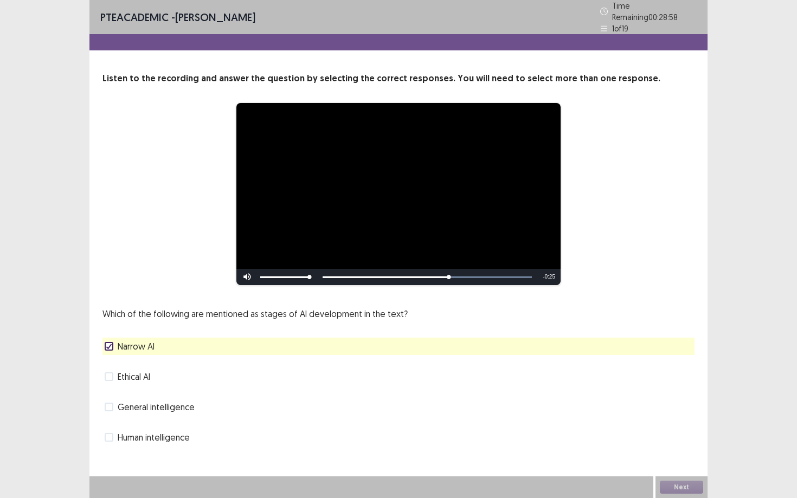
click at [108, 403] on span at bounding box center [109, 407] width 9 height 9
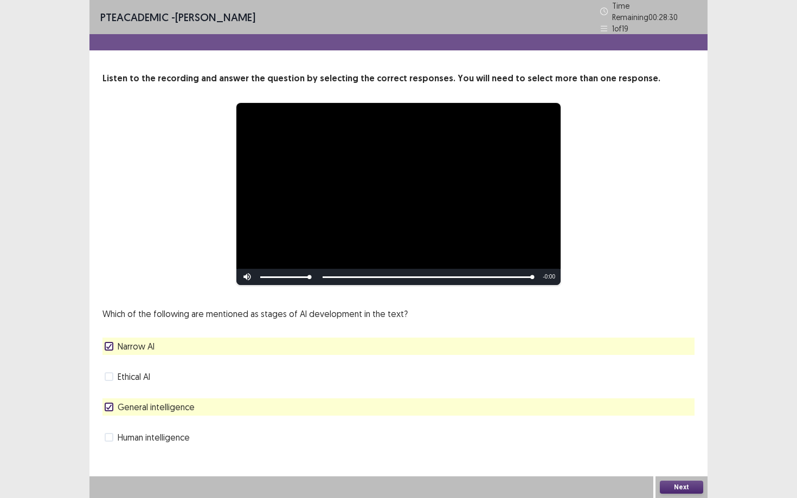
click at [685, 431] on button "Next" at bounding box center [681, 487] width 43 height 13
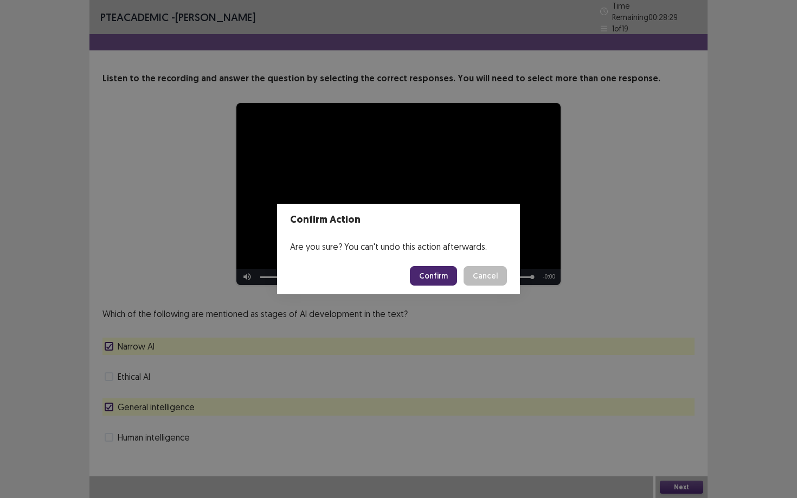
click at [443, 273] on button "Confirm" at bounding box center [433, 276] width 47 height 20
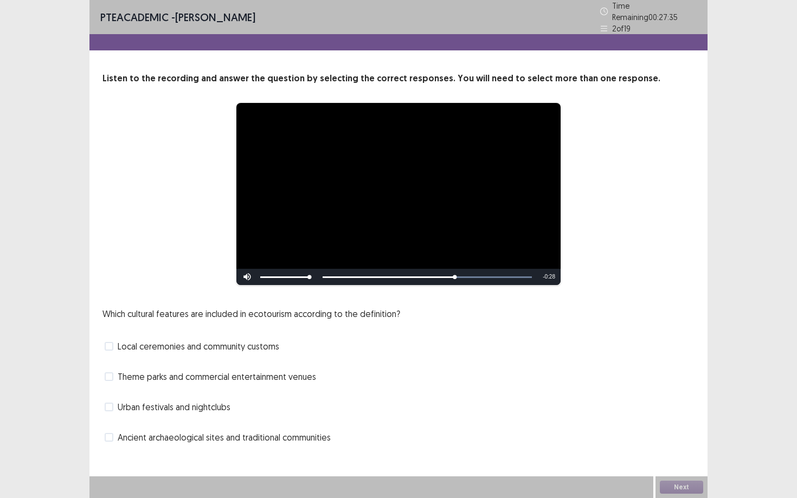
click at [107, 431] on span at bounding box center [109, 437] width 9 height 9
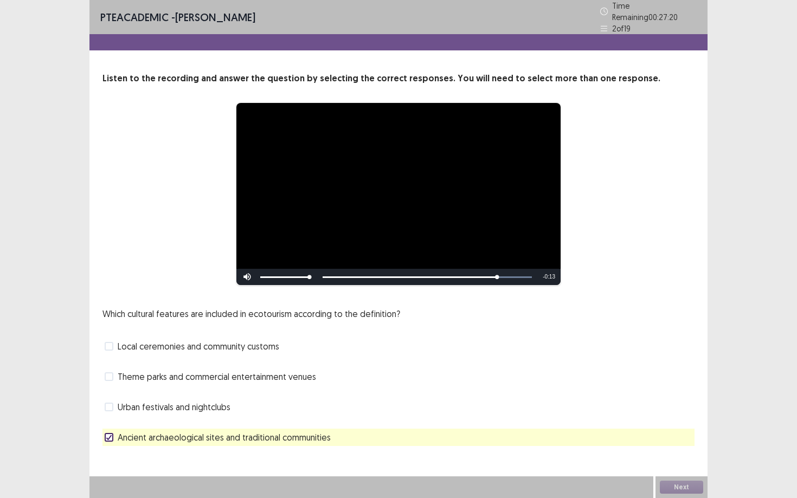
click at [115, 344] on label "Local ceremonies and community customs" at bounding box center [192, 346] width 175 height 13
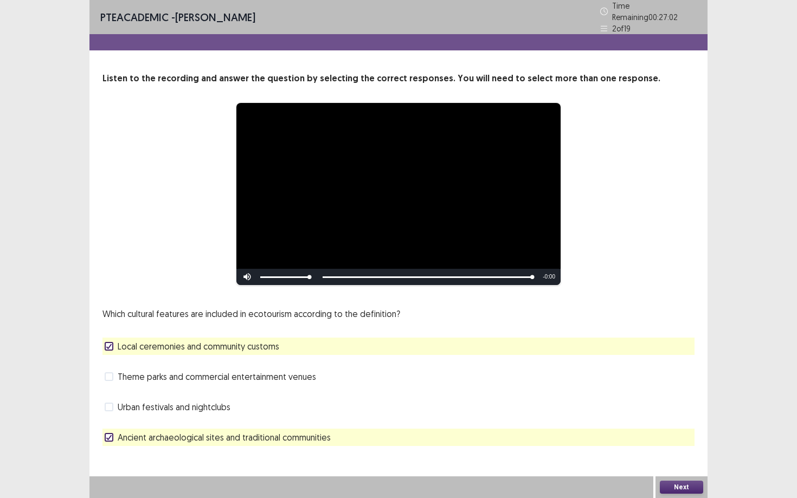
click at [687, 431] on button "Next" at bounding box center [681, 487] width 43 height 13
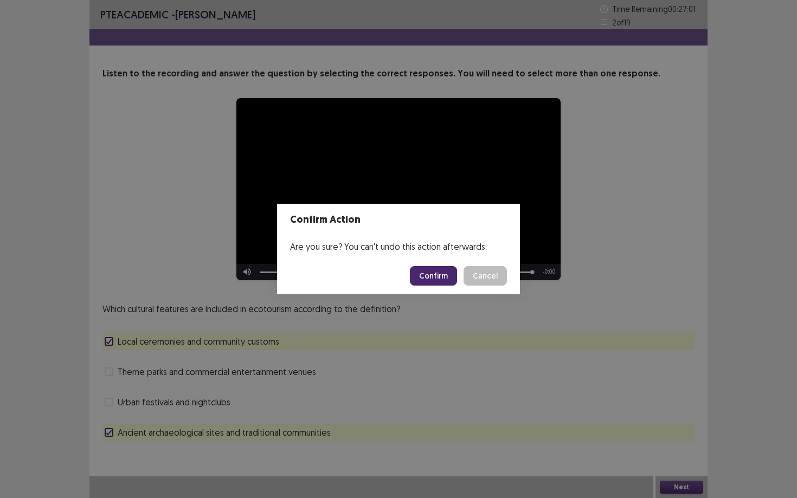
click at [454, 276] on button "Confirm" at bounding box center [433, 276] width 47 height 20
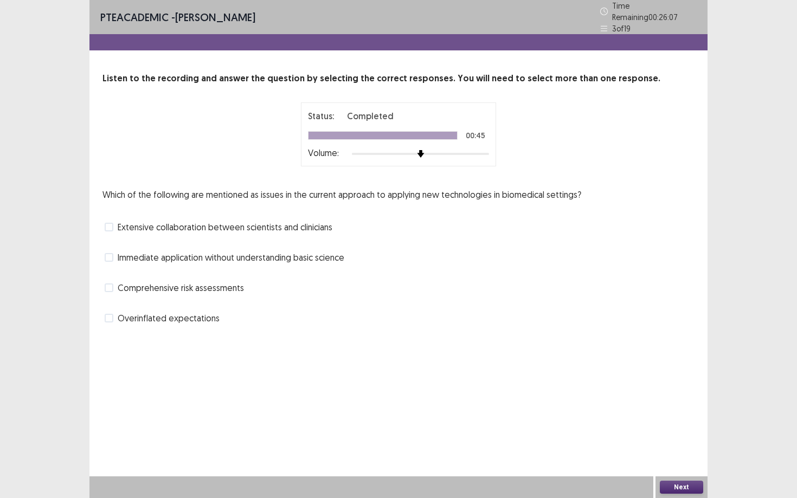
click at [104, 223] on div "Extensive collaboration between scientists and clinicians" at bounding box center [398, 226] width 592 height 17
click at [107, 223] on span at bounding box center [109, 227] width 9 height 9
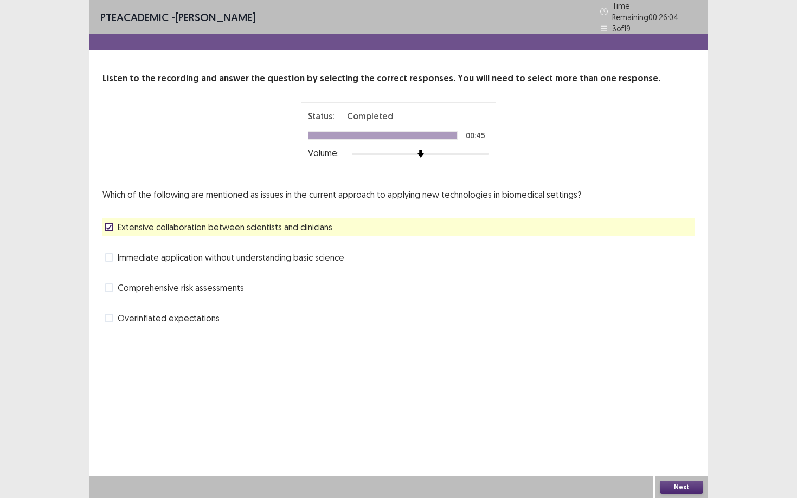
click at [111, 316] on span at bounding box center [109, 318] width 9 height 9
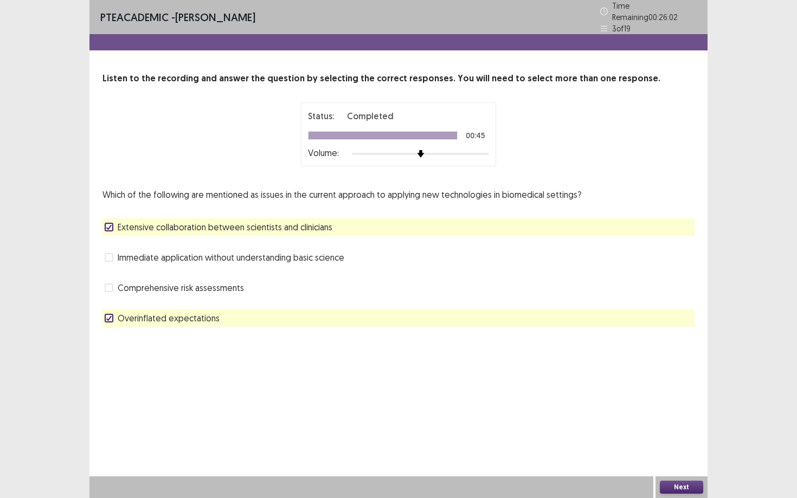
click at [696, 431] on button "Next" at bounding box center [681, 487] width 43 height 13
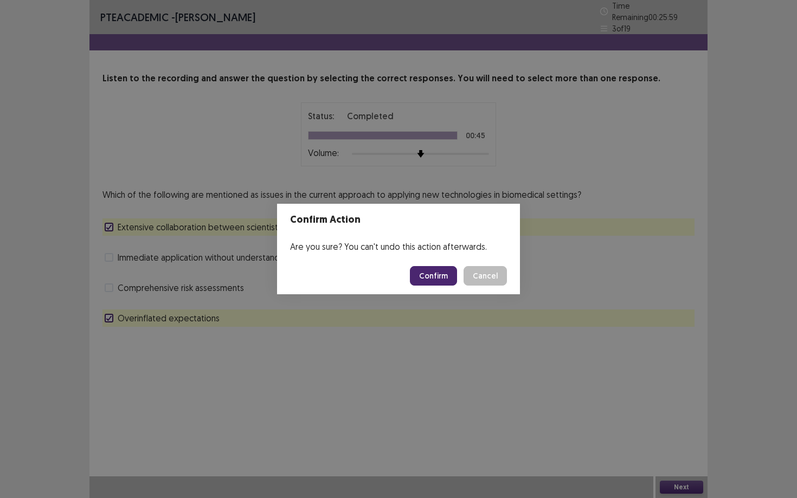
click at [426, 277] on button "Confirm" at bounding box center [433, 276] width 47 height 20
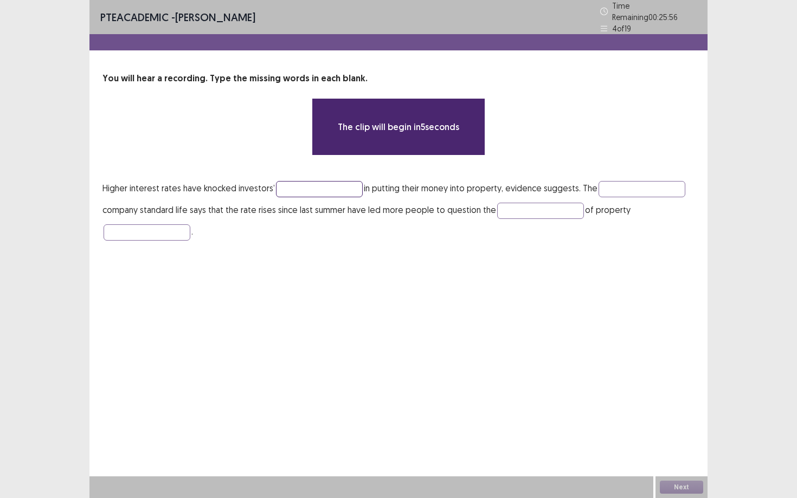
click at [312, 182] on input "text" at bounding box center [319, 189] width 87 height 16
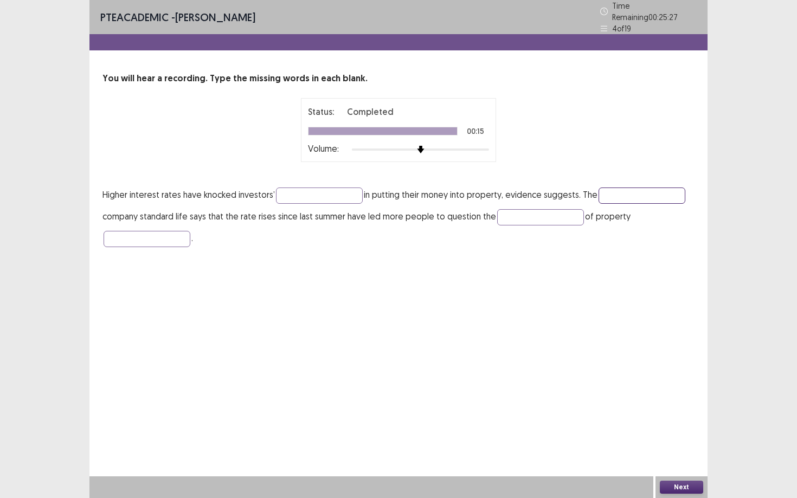
click at [616, 188] on input "text" at bounding box center [641, 196] width 87 height 16
type input "*"
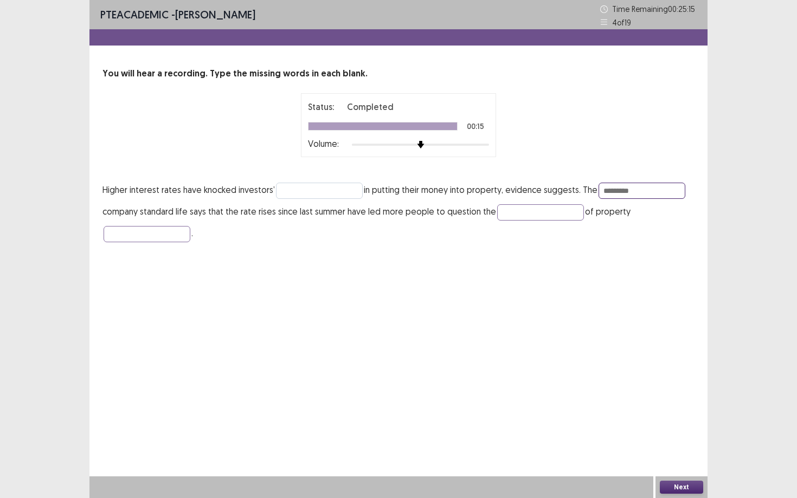
type input "*********"
click at [325, 192] on input "text" at bounding box center [319, 191] width 87 height 16
type input "**********"
click at [497, 207] on input "text" at bounding box center [540, 212] width 87 height 16
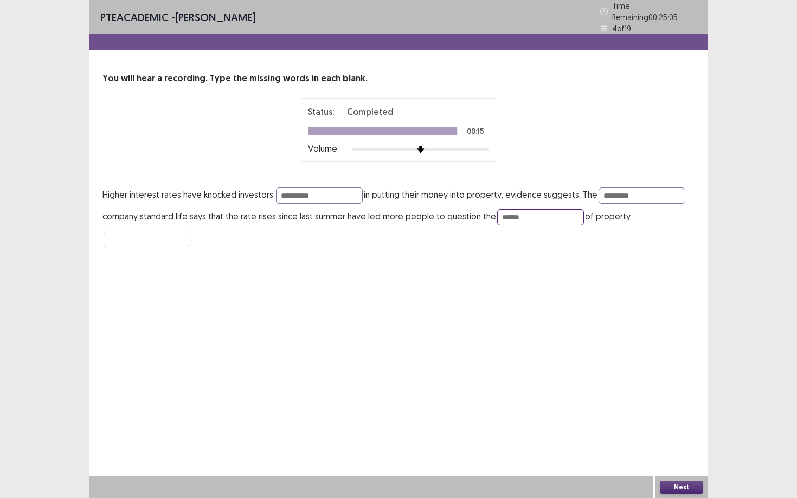
type input "******"
click at [179, 235] on input "text" at bounding box center [147, 239] width 87 height 16
type input "**********"
click at [679, 431] on div "Next" at bounding box center [681, 487] width 52 height 22
click at [680, 431] on button "Next" at bounding box center [681, 487] width 43 height 13
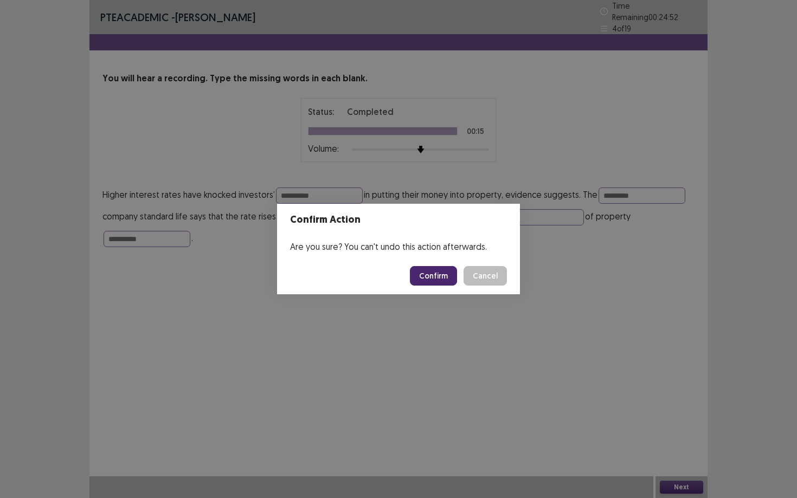
click at [434, 276] on button "Confirm" at bounding box center [433, 276] width 47 height 20
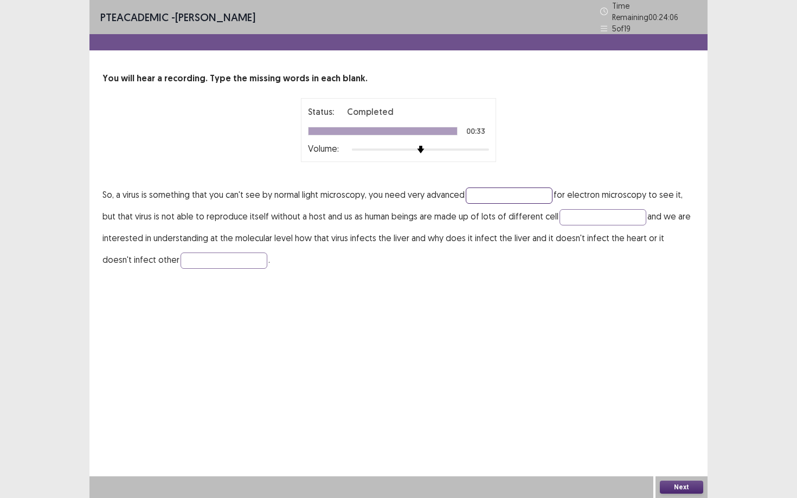
click at [488, 188] on input "text" at bounding box center [509, 196] width 87 height 16
type input "**********"
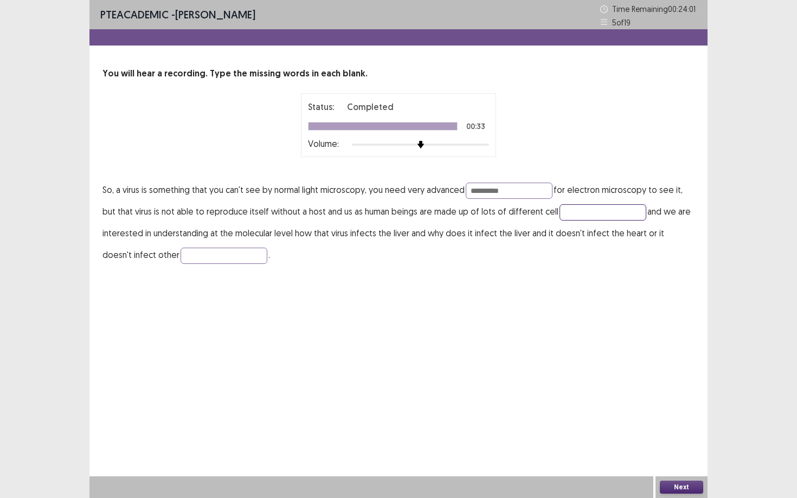
click at [587, 210] on input "text" at bounding box center [602, 212] width 87 height 16
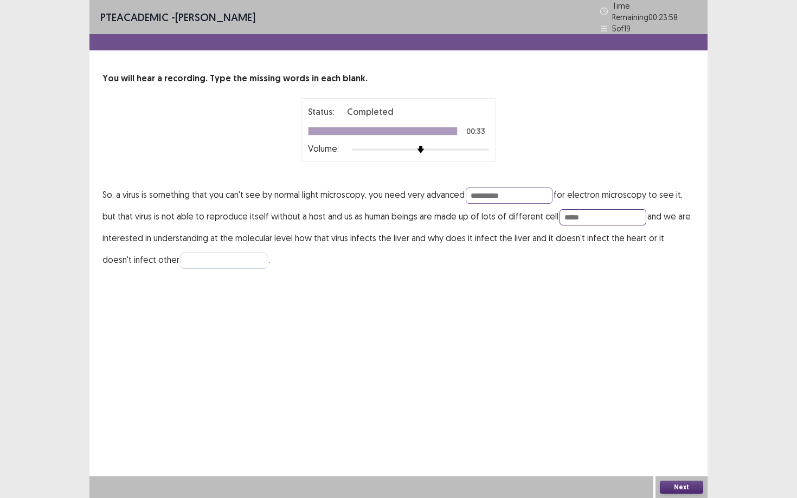
type input "*****"
click at [200, 253] on input "text" at bounding box center [223, 261] width 87 height 16
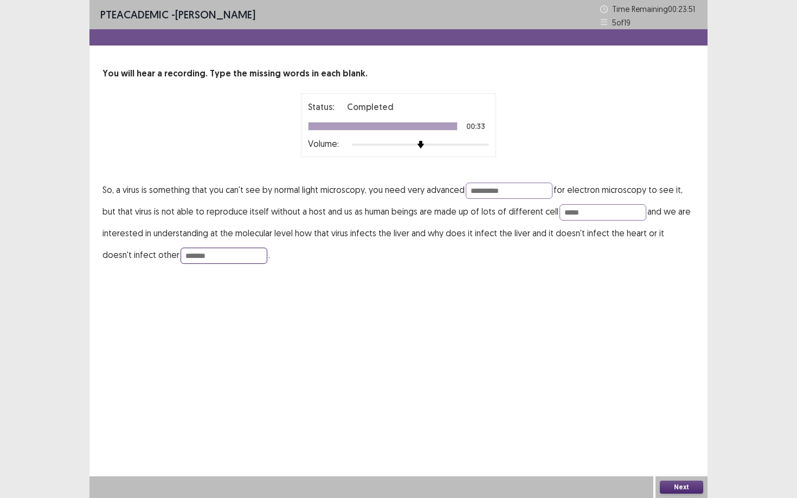
type input "*******"
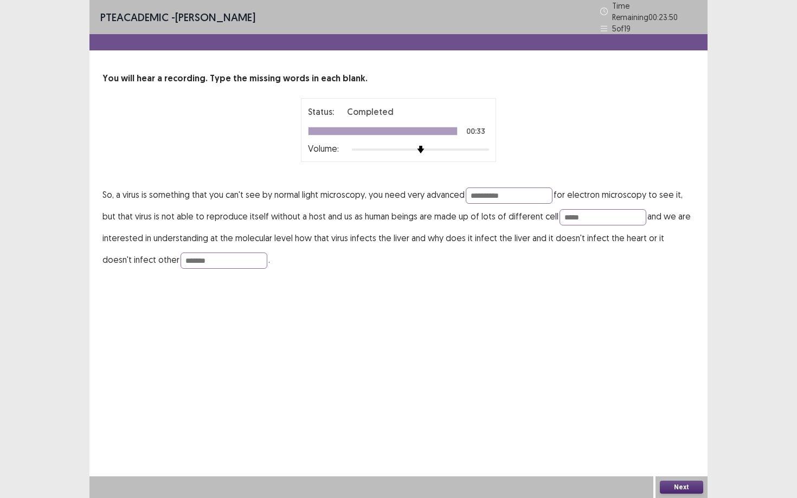
click at [693, 431] on button "Next" at bounding box center [681, 487] width 43 height 13
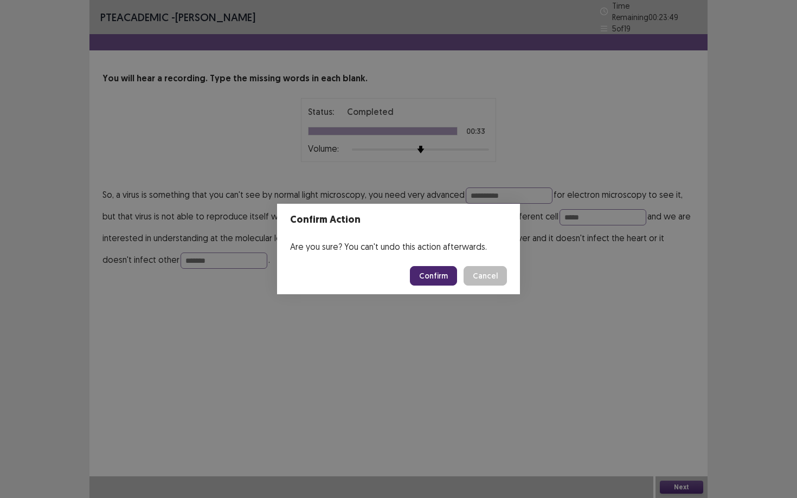
click at [452, 278] on button "Confirm" at bounding box center [433, 276] width 47 height 20
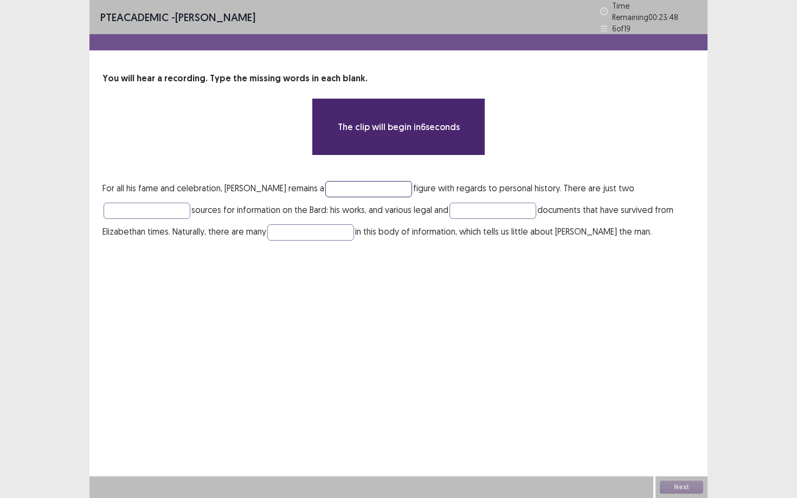
click at [393, 186] on input "text" at bounding box center [368, 189] width 87 height 16
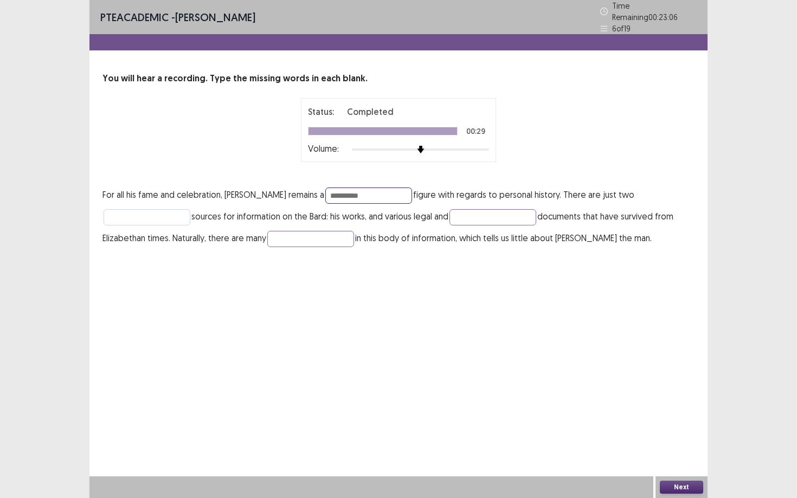
type input "**********"
click at [172, 210] on input "text" at bounding box center [147, 217] width 87 height 16
type input "*******"
click at [483, 209] on input "text" at bounding box center [492, 217] width 87 height 16
type input "******"
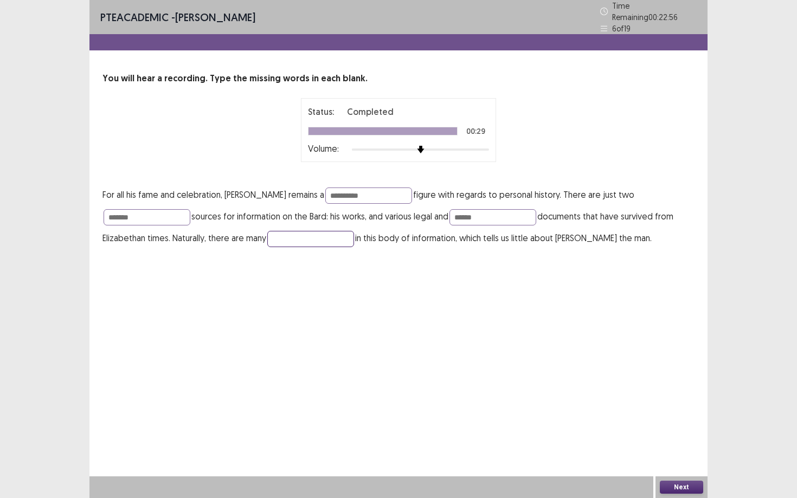
click at [349, 238] on input "text" at bounding box center [310, 239] width 87 height 16
type input "****"
click at [470, 213] on input "******" at bounding box center [492, 217] width 87 height 16
type input "******"
click at [689, 431] on button "Next" at bounding box center [681, 487] width 43 height 13
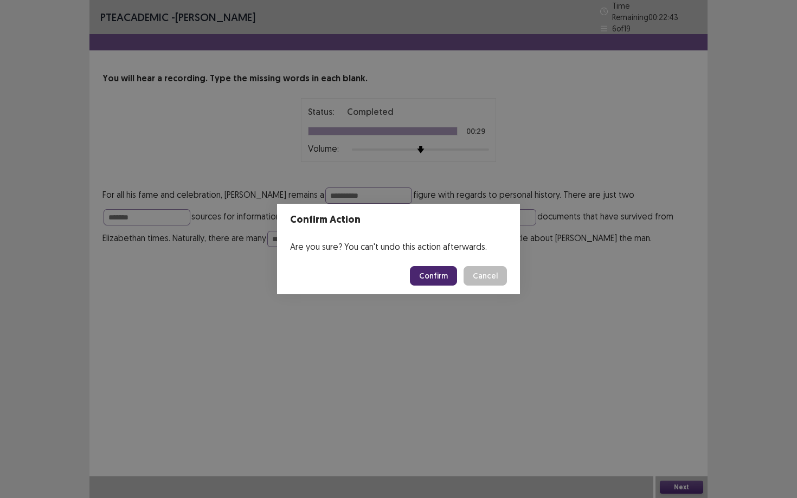
click at [441, 273] on button "Confirm" at bounding box center [433, 276] width 47 height 20
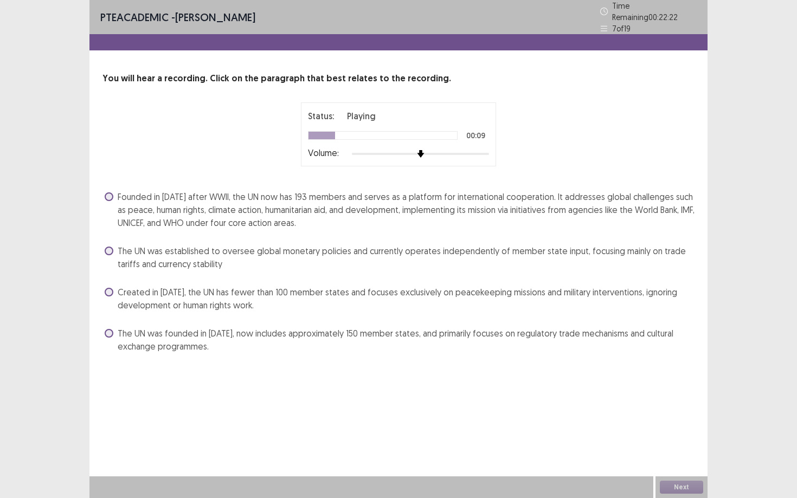
click at [114, 191] on label "Founded in 1945 after WWII, the UN now has 193 members and serves as a platform…" at bounding box center [400, 209] width 590 height 39
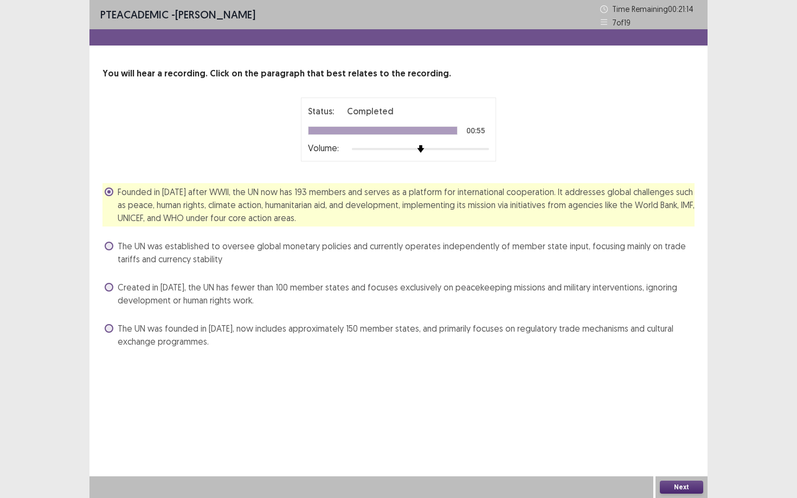
click at [674, 431] on button "Next" at bounding box center [681, 487] width 43 height 13
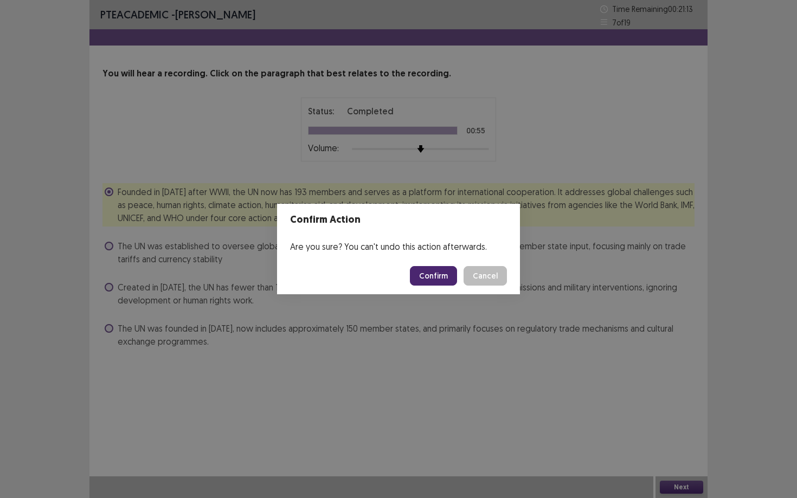
click at [439, 272] on button "Confirm" at bounding box center [433, 276] width 47 height 20
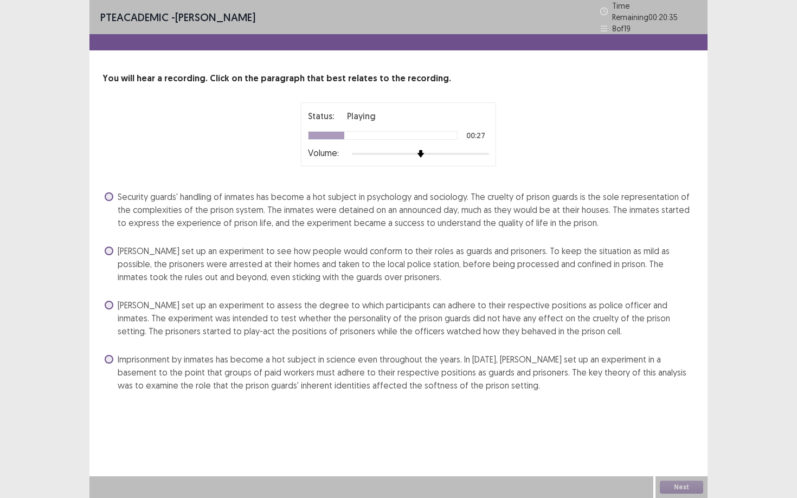
click at [112, 301] on span at bounding box center [109, 305] width 9 height 9
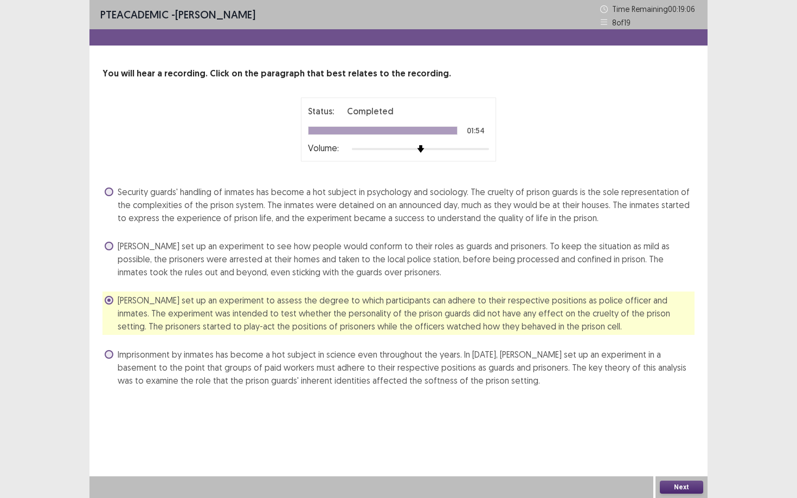
click at [675, 431] on button "Next" at bounding box center [681, 487] width 43 height 13
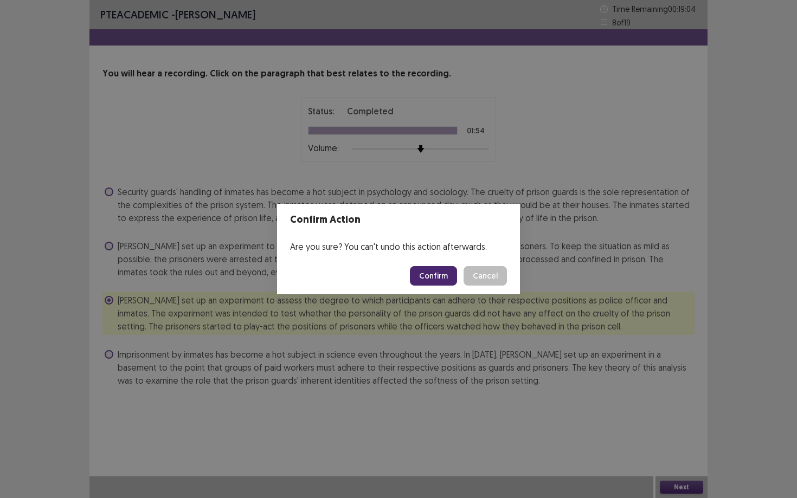
click at [448, 268] on button "Confirm" at bounding box center [433, 276] width 47 height 20
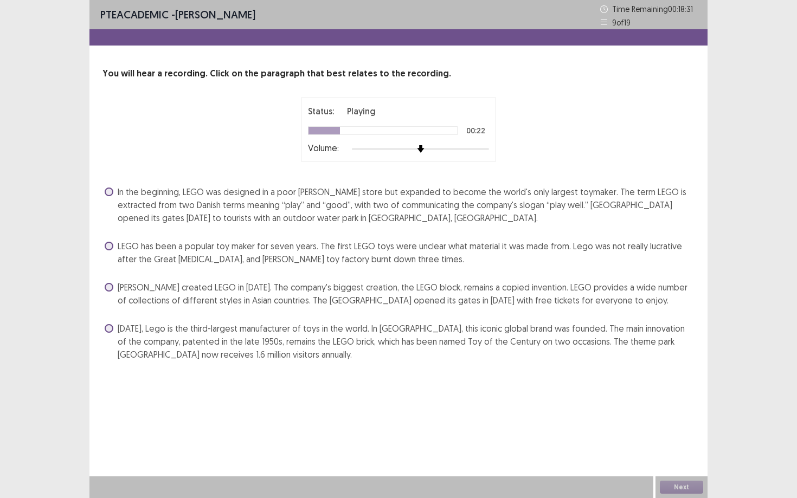
click at [110, 191] on span at bounding box center [109, 192] width 9 height 9
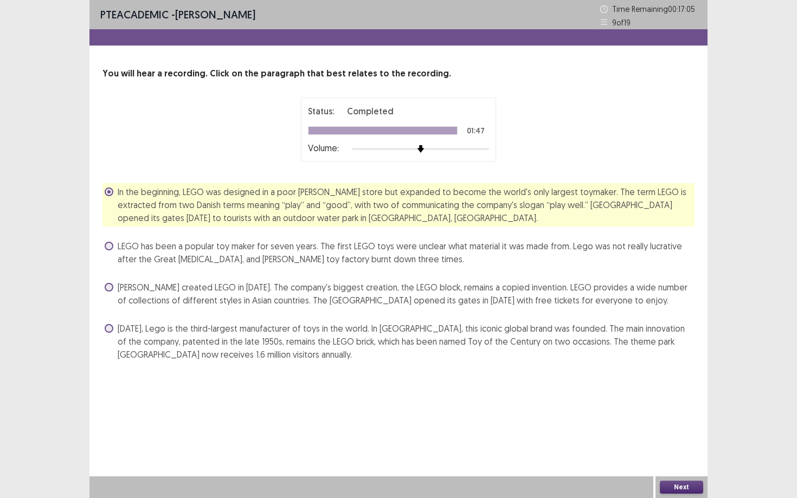
click at [678, 431] on button "Next" at bounding box center [681, 487] width 43 height 13
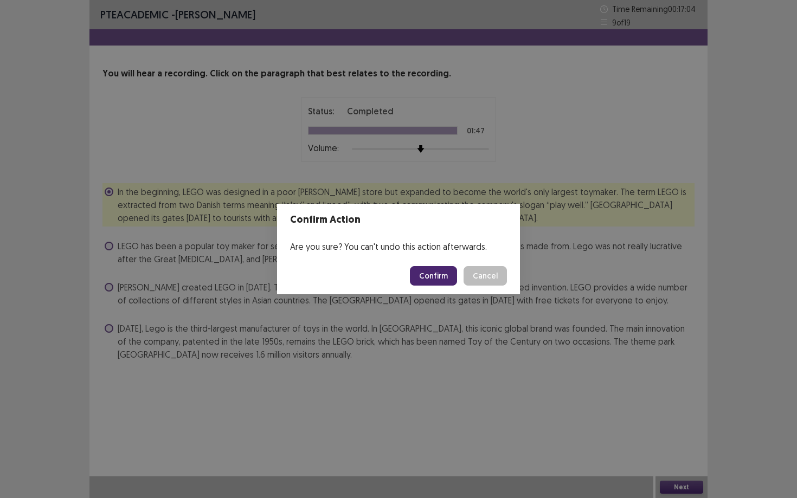
click at [441, 280] on button "Confirm" at bounding box center [433, 276] width 47 height 20
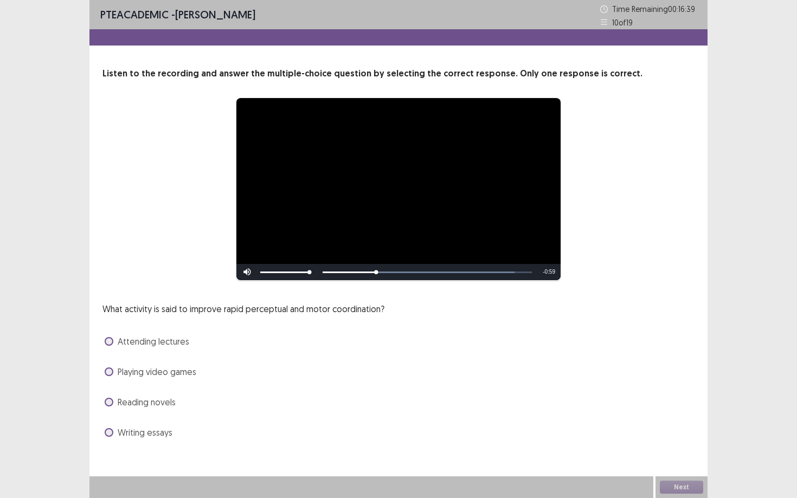
click at [112, 371] on span at bounding box center [109, 372] width 9 height 9
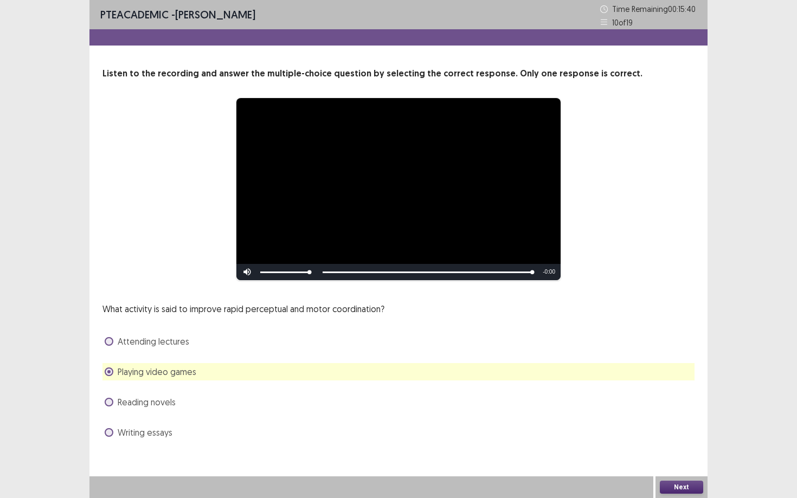
click at [680, 431] on button "Next" at bounding box center [681, 487] width 43 height 13
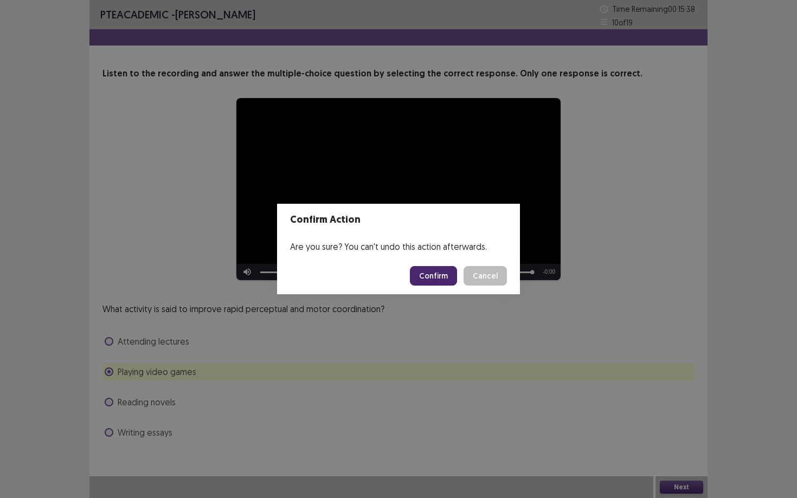
click at [433, 281] on button "Confirm" at bounding box center [433, 276] width 47 height 20
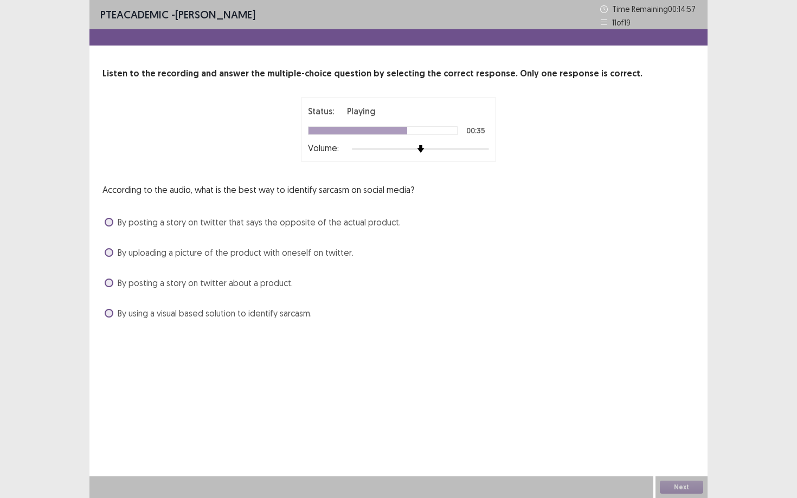
click at [113, 220] on label "By posting a story on twitter that says the opposite of the actual product." at bounding box center [253, 222] width 296 height 13
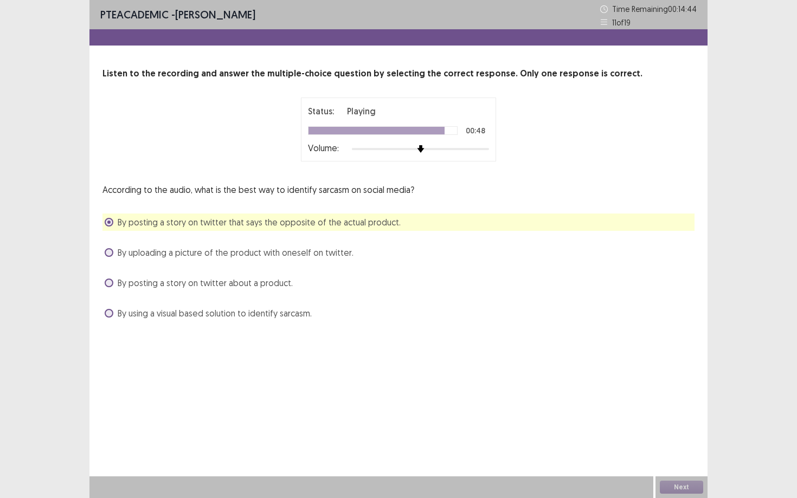
click at [107, 315] on span at bounding box center [109, 313] width 9 height 9
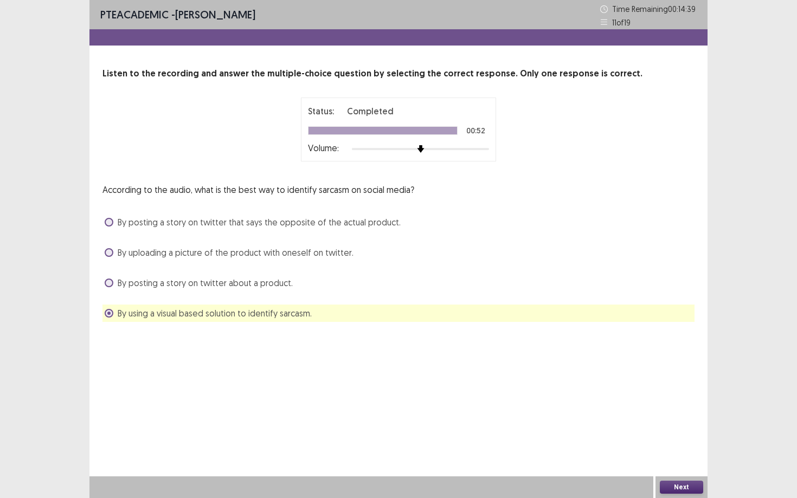
click at [688, 431] on div "Next" at bounding box center [681, 487] width 52 height 22
click at [687, 431] on button "Next" at bounding box center [681, 487] width 43 height 13
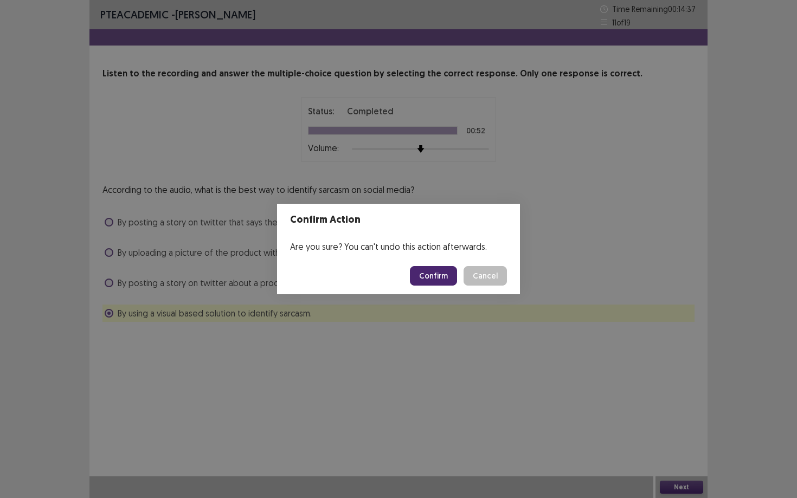
click at [431, 278] on button "Confirm" at bounding box center [433, 276] width 47 height 20
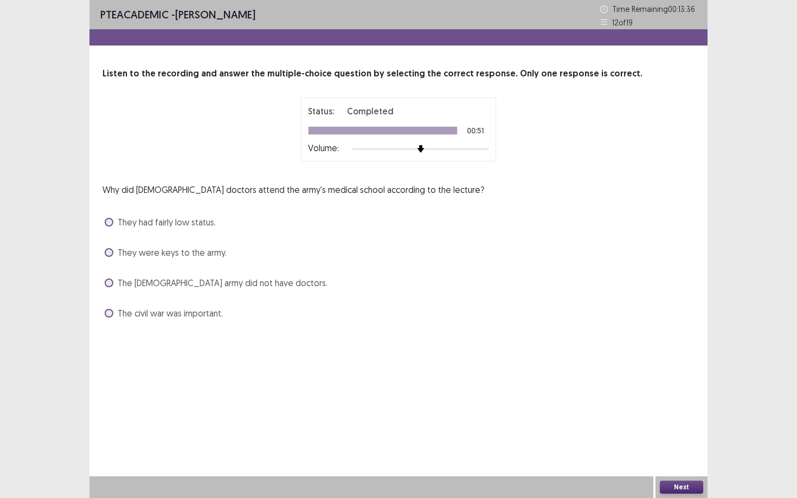
click at [115, 222] on label "They had fairly low status." at bounding box center [160, 222] width 111 height 13
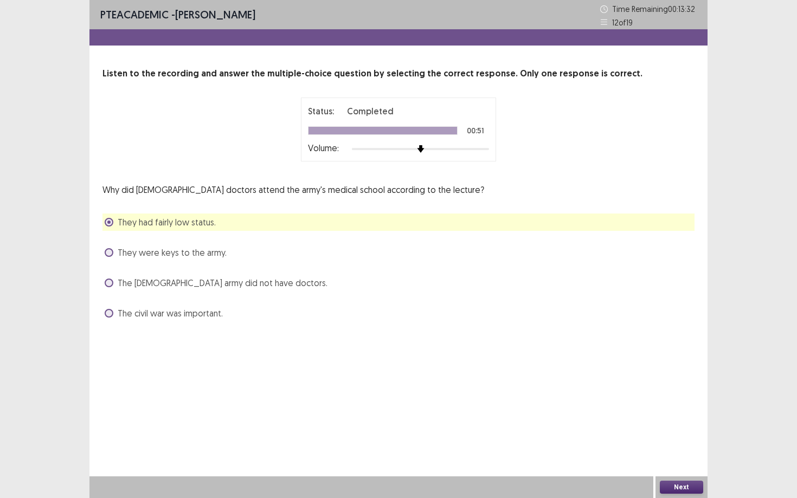
click at [666, 431] on button "Next" at bounding box center [681, 487] width 43 height 13
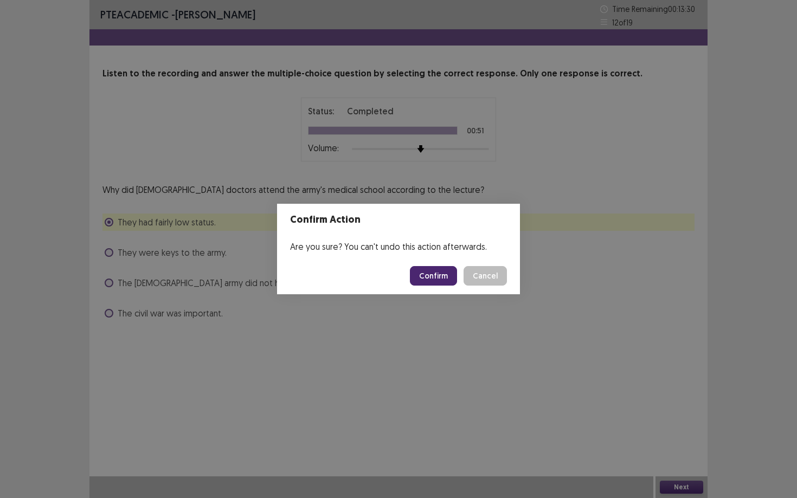
click at [417, 283] on button "Confirm" at bounding box center [433, 276] width 47 height 20
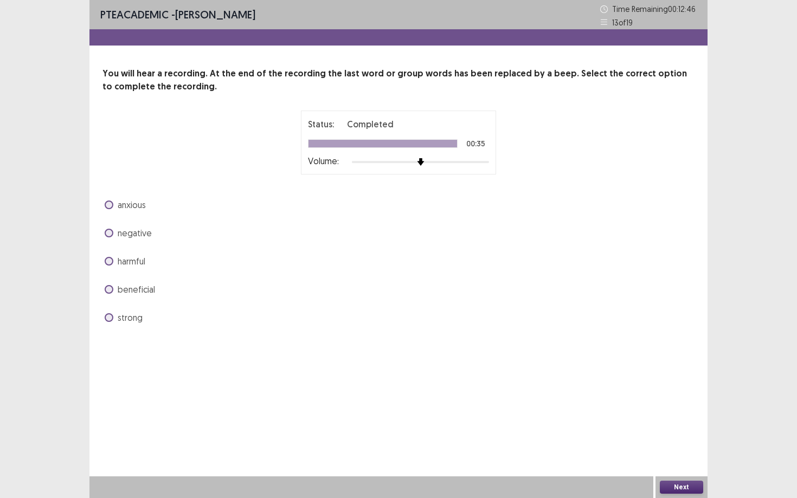
click at [112, 291] on span at bounding box center [109, 289] width 9 height 9
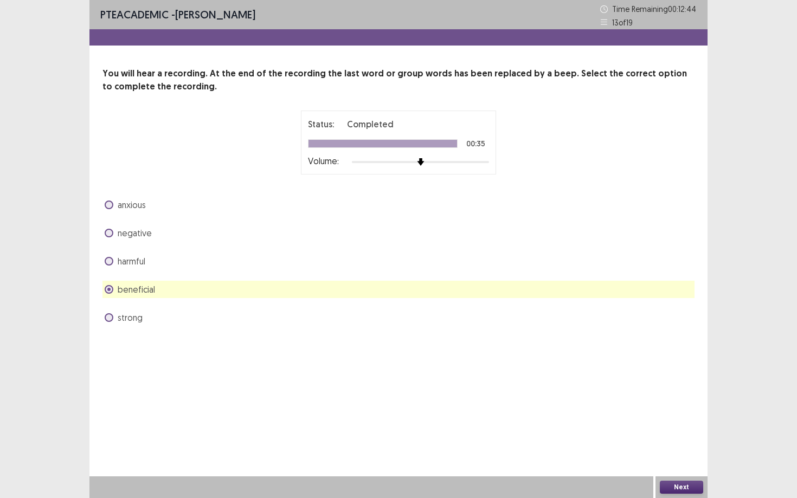
click at [679, 431] on button "Next" at bounding box center [681, 487] width 43 height 13
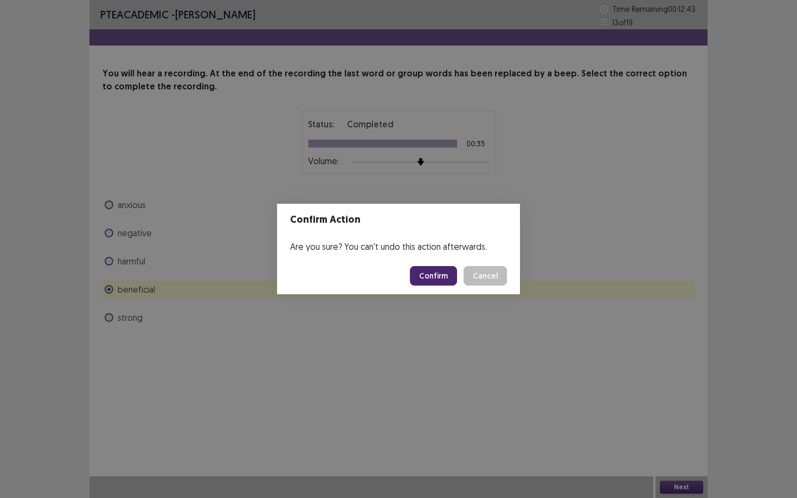
click at [423, 274] on button "Confirm" at bounding box center [433, 276] width 47 height 20
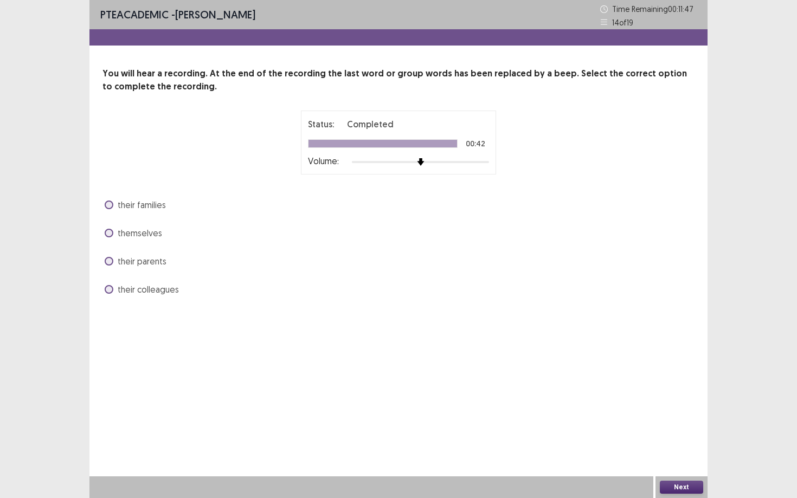
click at [110, 200] on label "their families" at bounding box center [135, 204] width 61 height 13
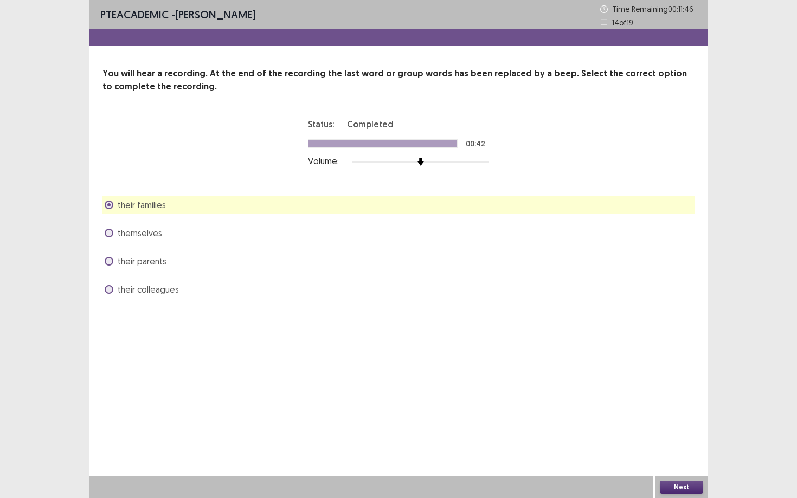
click at [108, 233] on span at bounding box center [109, 233] width 9 height 9
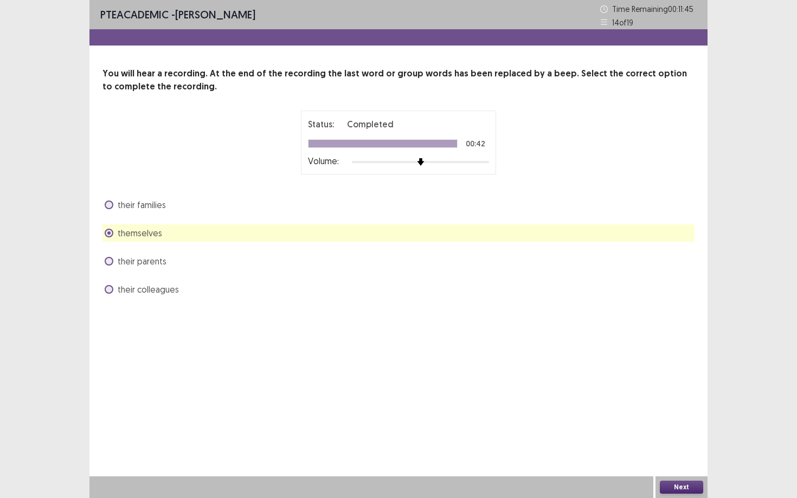
click at [692, 431] on button "Next" at bounding box center [681, 487] width 43 height 13
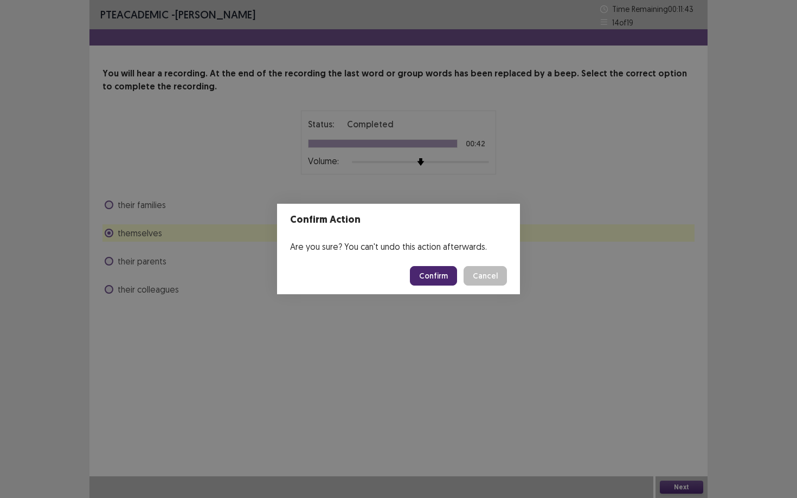
click at [442, 276] on button "Confirm" at bounding box center [433, 276] width 47 height 20
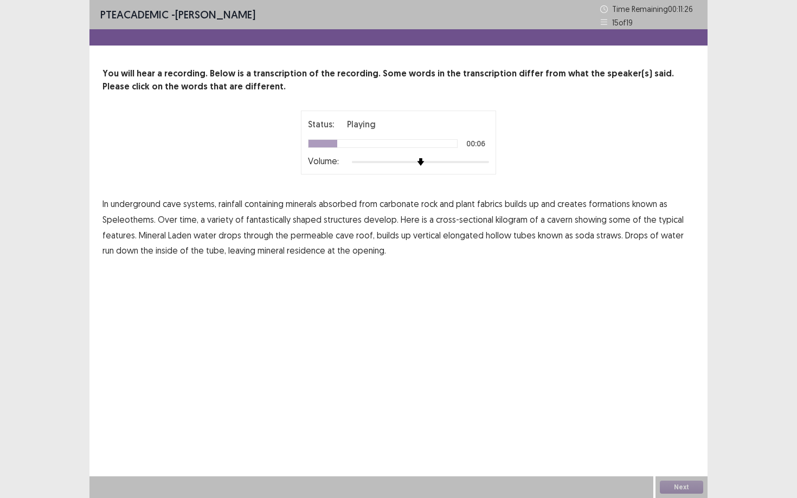
click at [501, 208] on span "fabrics" at bounding box center [489, 203] width 25 height 13
click at [517, 218] on span "kilogram" at bounding box center [511, 219] width 32 height 13
click at [234, 236] on span "drops" at bounding box center [229, 235] width 23 height 13
click at [470, 241] on p "In underground cave systems, rainfall containing minerals absorbed from carbona…" at bounding box center [398, 227] width 592 height 62
click at [299, 252] on span "residence" at bounding box center [306, 250] width 38 height 13
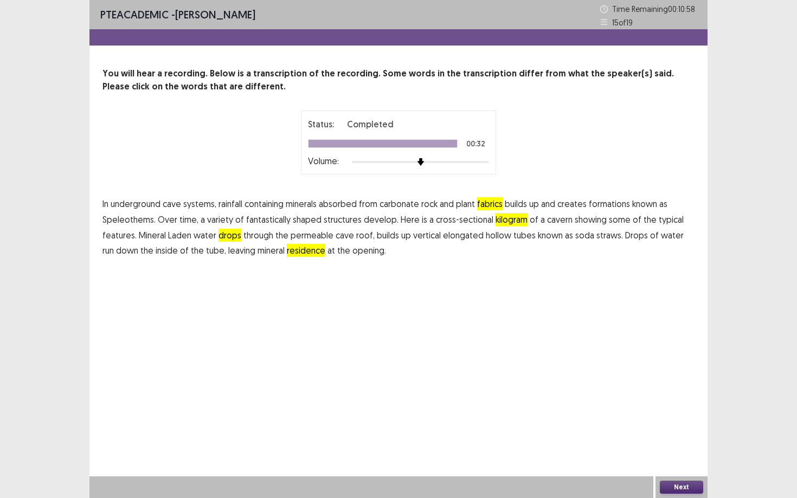
click at [701, 431] on button "Next" at bounding box center [681, 487] width 43 height 13
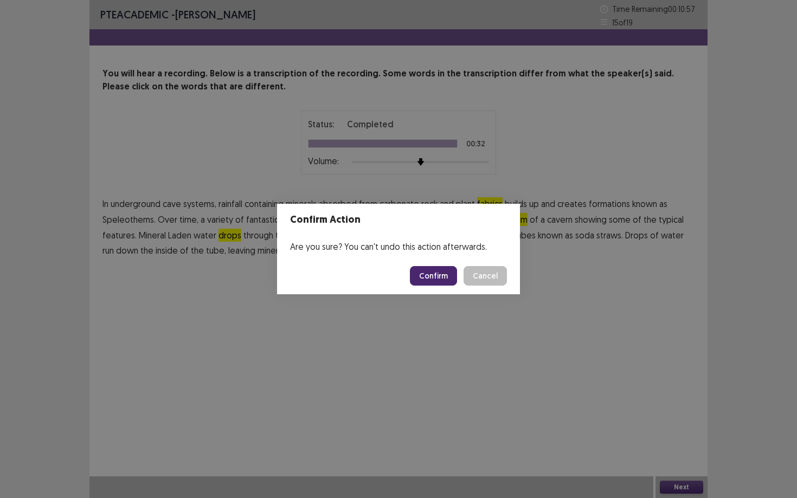
click at [450, 275] on button "Confirm" at bounding box center [433, 276] width 47 height 20
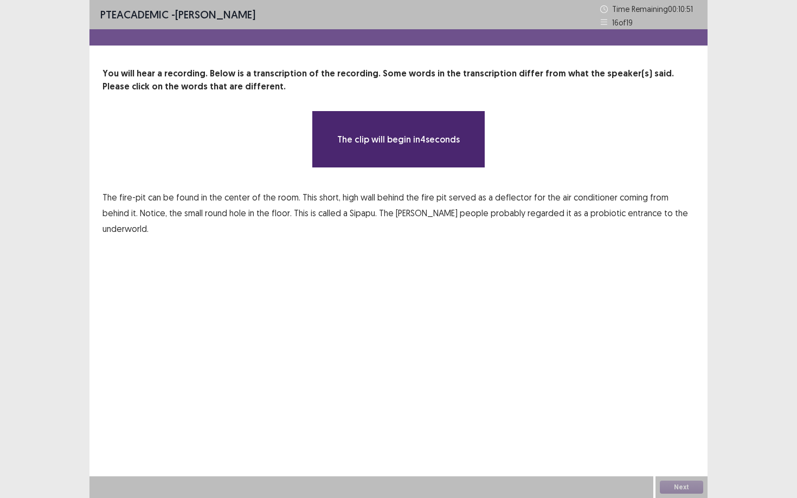
click at [138, 196] on span "fire-pit" at bounding box center [132, 197] width 27 height 13
click at [152, 185] on div "You will hear a recording. Below is a transcription of the recording. Some word…" at bounding box center [398, 151] width 618 height 169
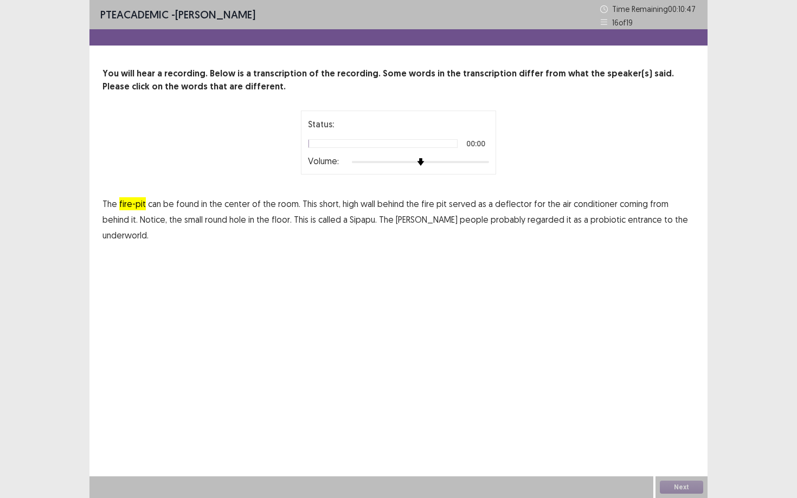
click at [141, 196] on p "The fire-pit can be found in the center of the room. This short, high wall behi…" at bounding box center [398, 219] width 592 height 47
click at [141, 205] on span "fire-pit" at bounding box center [132, 203] width 27 height 13
click at [354, 205] on p "The fire-pit can be found in the center of the room. This short, high wall behi…" at bounding box center [398, 219] width 592 height 47
click at [352, 205] on span "high" at bounding box center [351, 203] width 16 height 13
click at [605, 207] on span "conditioner" at bounding box center [595, 203] width 44 height 13
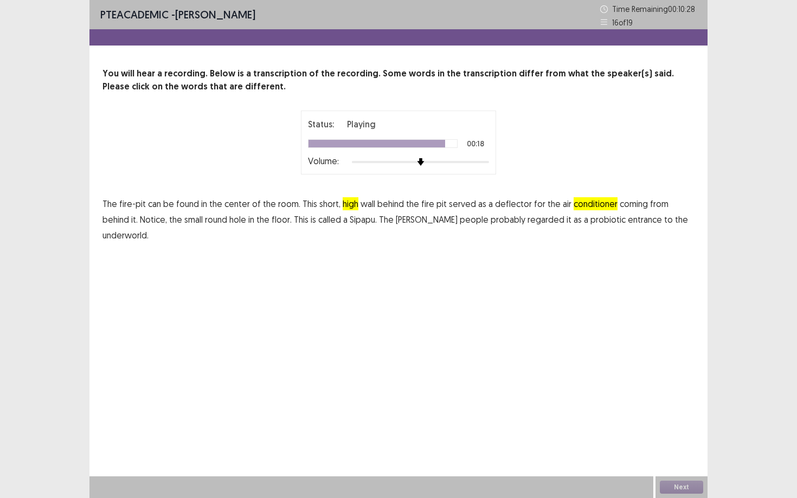
click at [560, 223] on p "The fire-pit can be found in the center of the room. This short, high wall behi…" at bounding box center [398, 219] width 592 height 47
click at [560, 222] on p "The fire-pit can be found in the center of the room. This short, high wall behi…" at bounding box center [398, 219] width 592 height 47
click at [590, 218] on span "probiotic" at bounding box center [607, 219] width 35 height 13
click at [672, 431] on button "Next" at bounding box center [681, 487] width 43 height 13
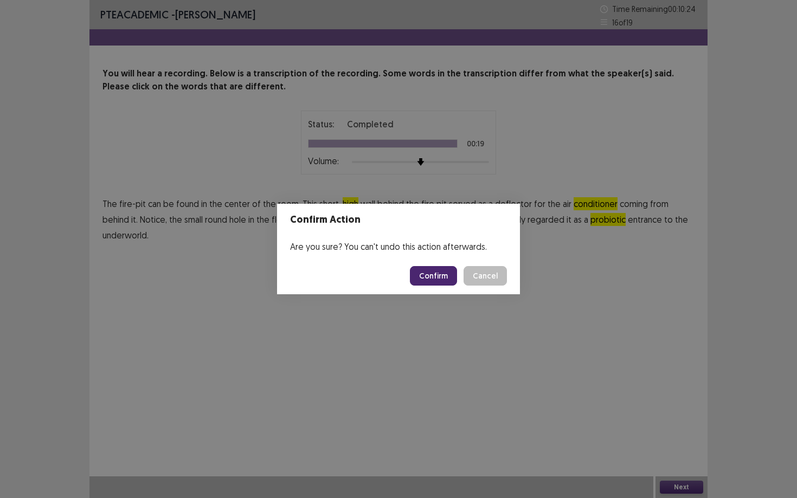
click at [460, 279] on div "Confirm Cancel" at bounding box center [458, 276] width 97 height 20
click at [449, 275] on button "Confirm" at bounding box center [433, 276] width 47 height 20
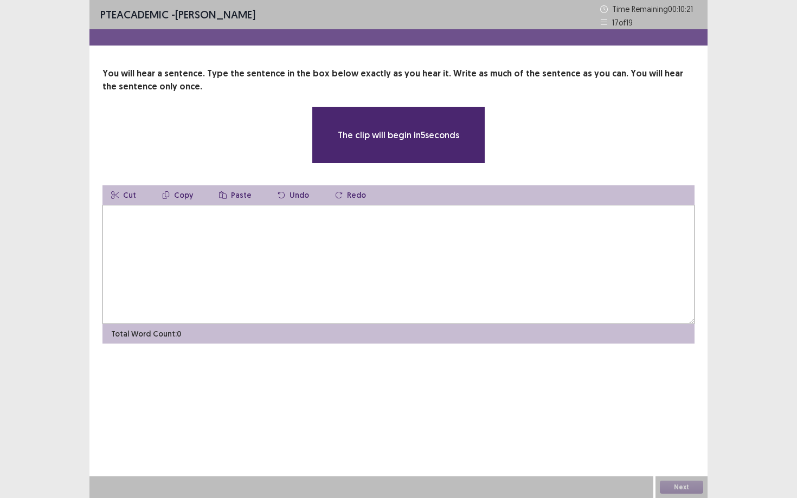
click at [190, 234] on textarea at bounding box center [398, 264] width 592 height 119
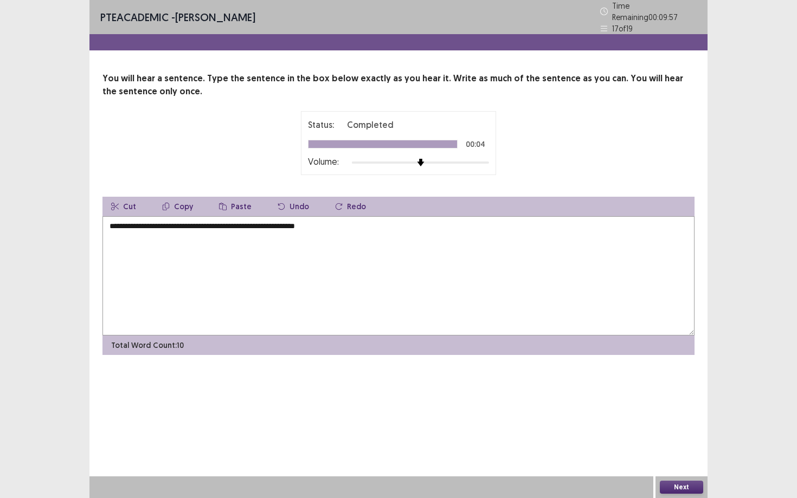
click at [144, 225] on textarea "**********" at bounding box center [398, 275] width 592 height 119
type textarea "**********"
